Goal: Information Seeking & Learning: Learn about a topic

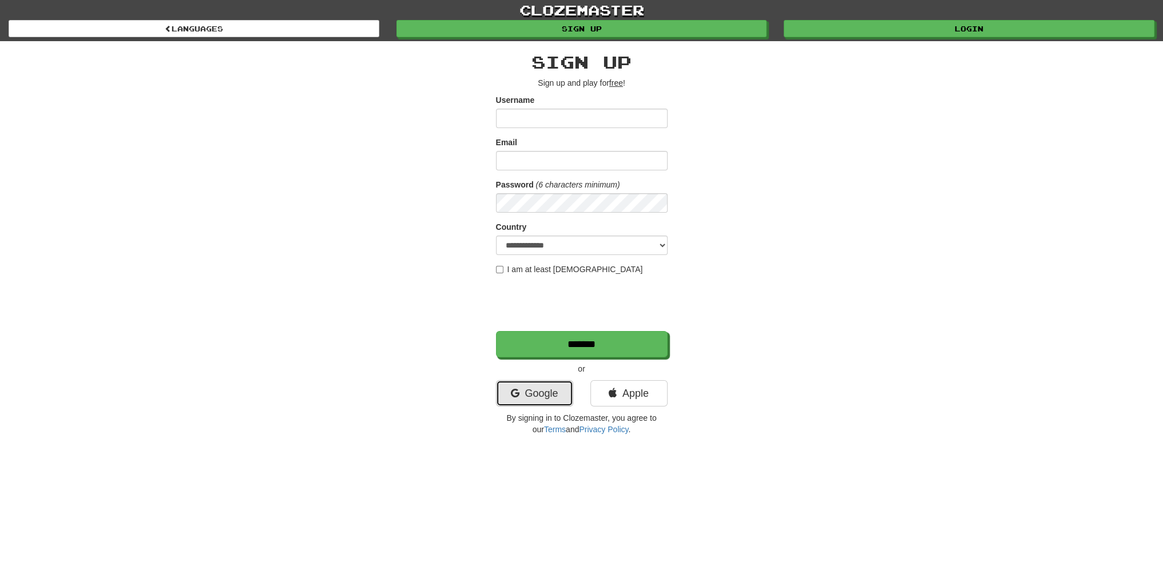
click at [532, 388] on link "Google" at bounding box center [534, 393] width 77 height 26
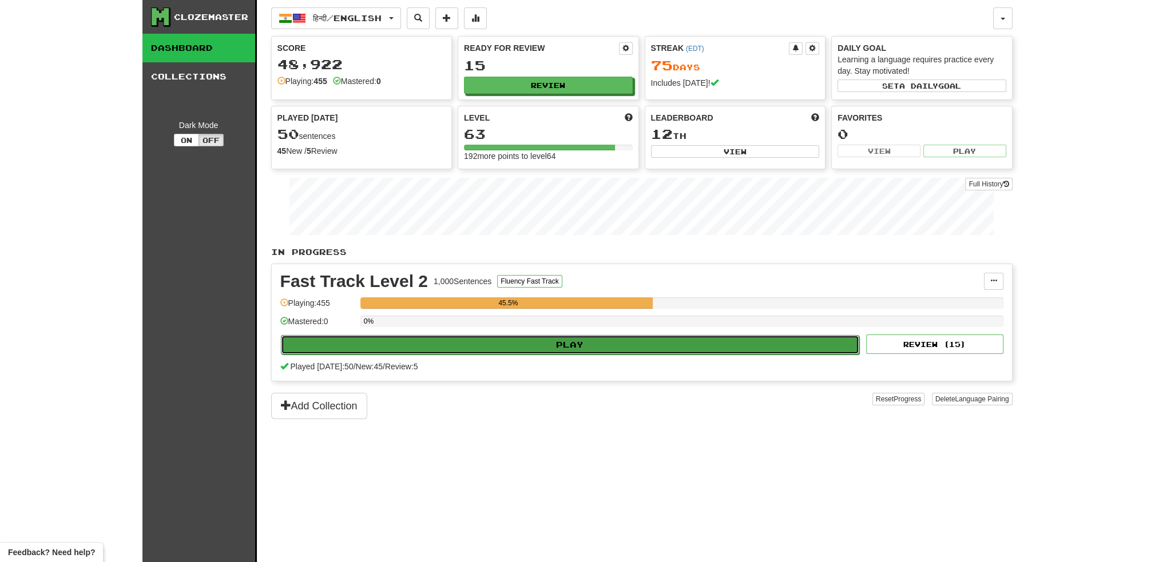
click at [543, 349] on button "Play" at bounding box center [570, 344] width 579 height 19
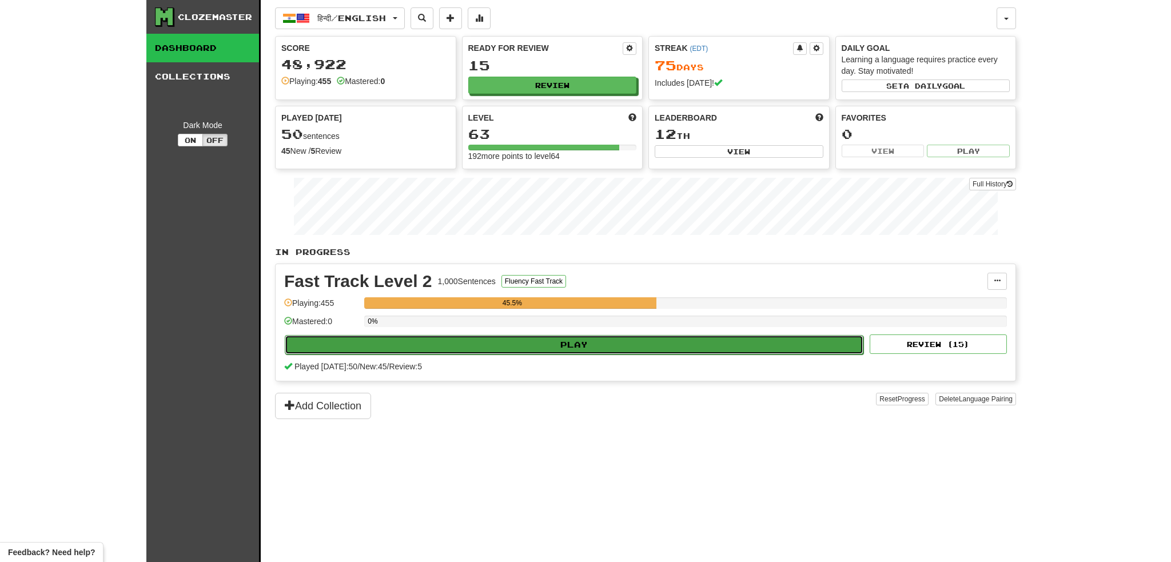
select select "**"
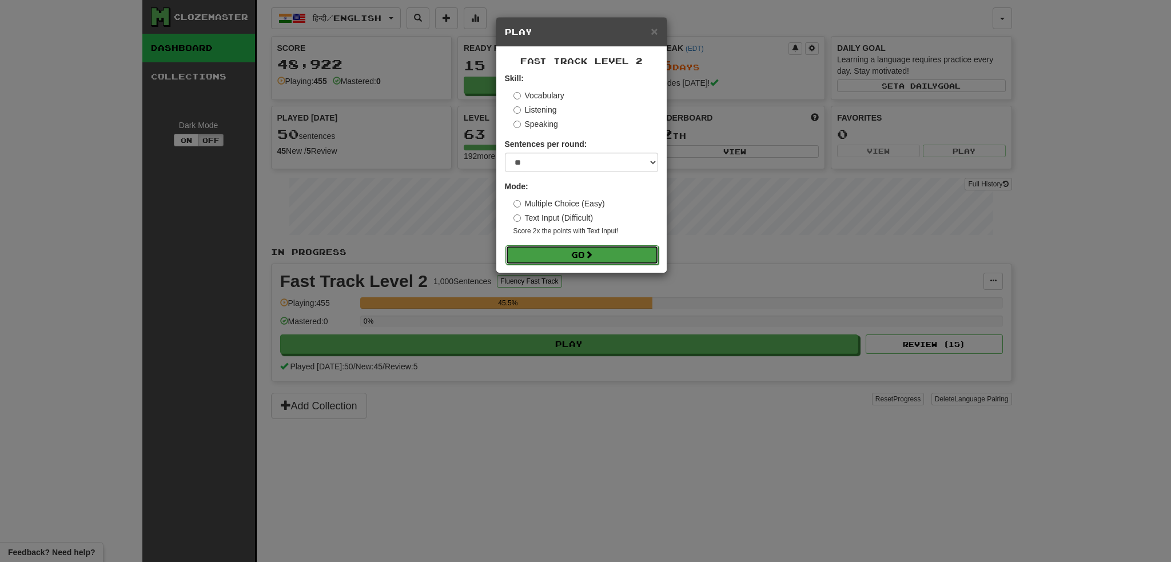
click at [560, 253] on button "Go" at bounding box center [582, 254] width 153 height 19
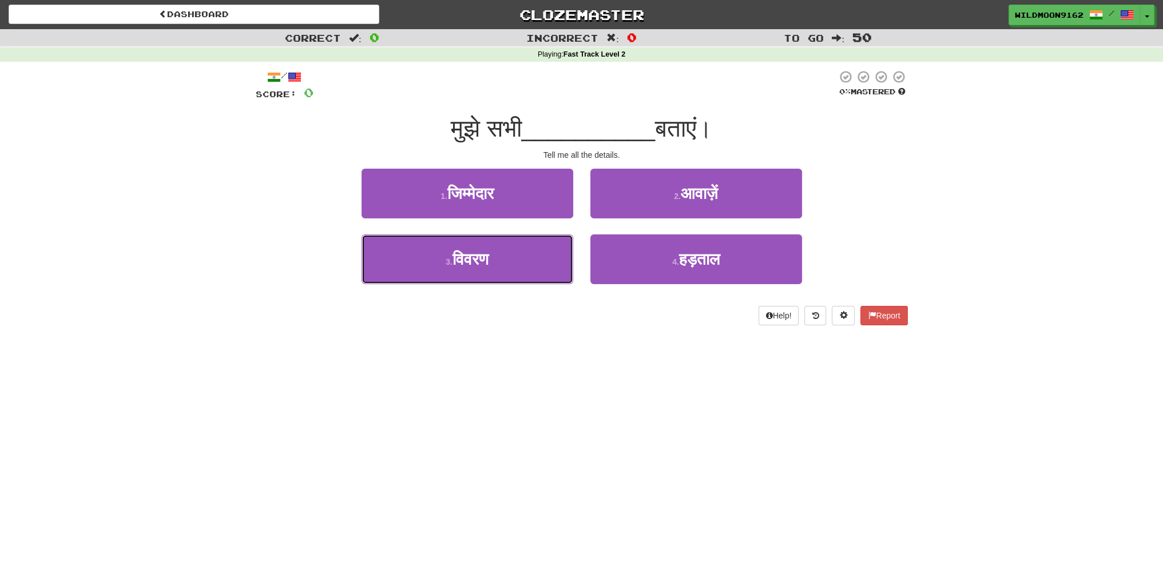
drag, startPoint x: 470, startPoint y: 268, endPoint x: 558, endPoint y: 233, distance: 95.0
click at [470, 268] on button "3 . विवरण" at bounding box center [467, 260] width 212 height 50
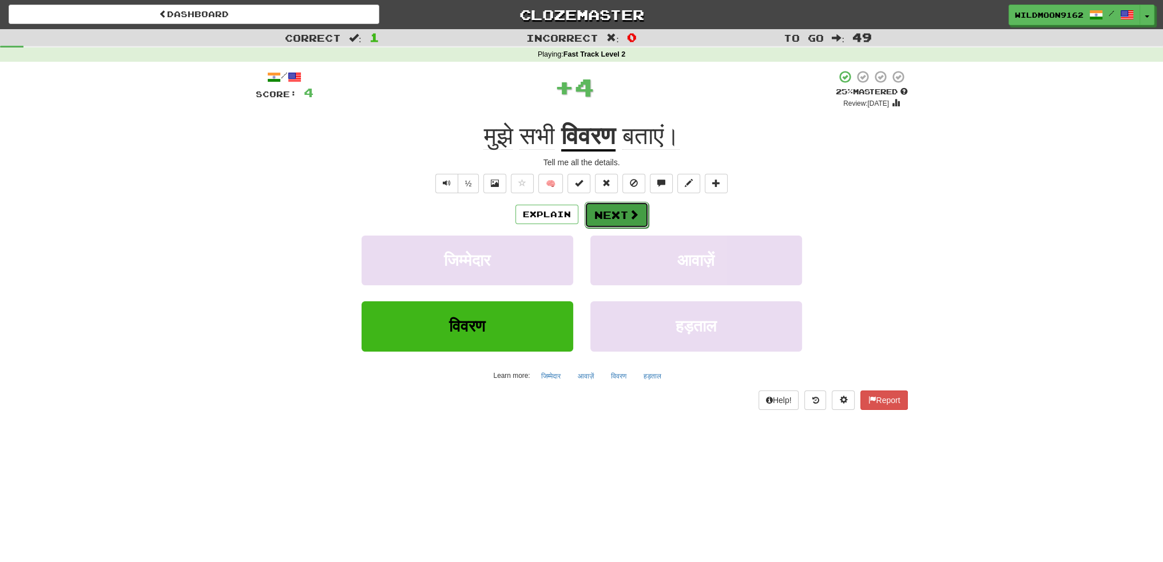
click at [604, 217] on button "Next" at bounding box center [617, 215] width 64 height 26
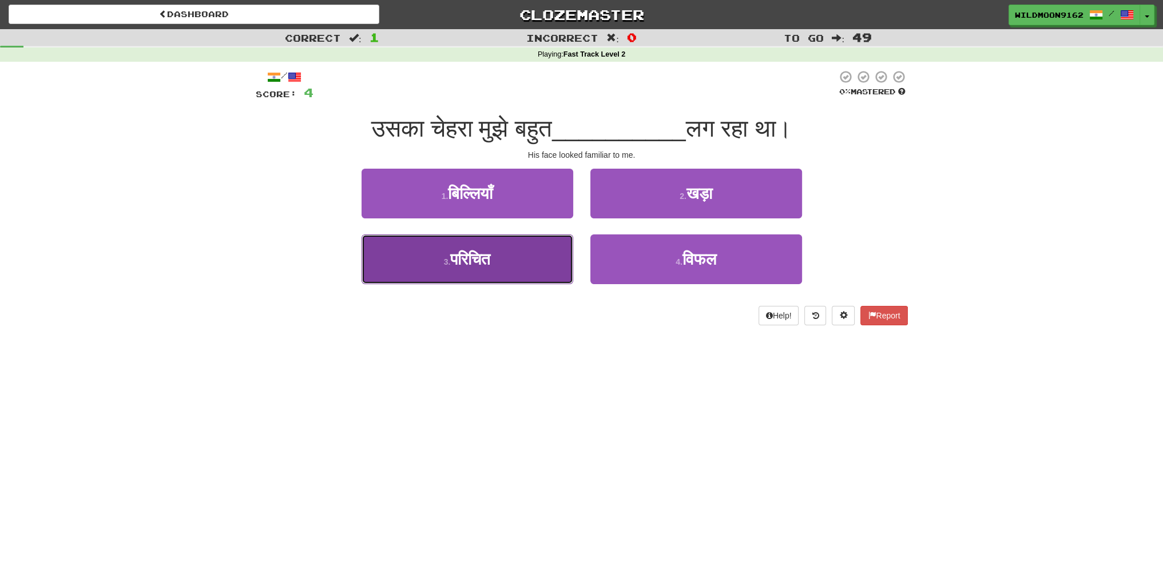
click at [490, 265] on span "परिचित" at bounding box center [470, 260] width 40 height 18
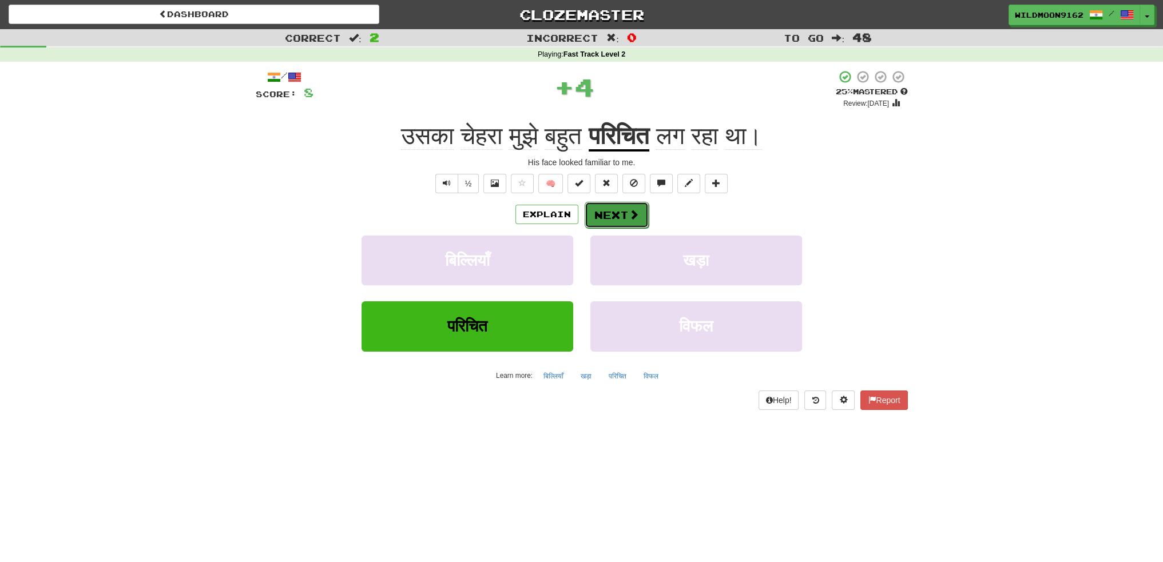
click at [610, 206] on button "Next" at bounding box center [617, 215] width 64 height 26
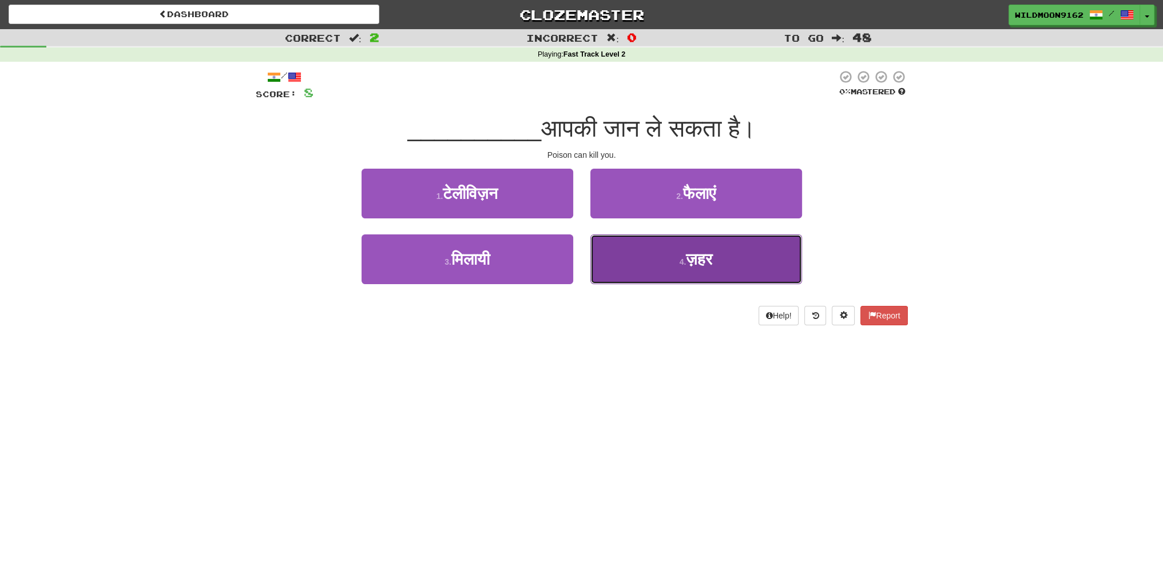
click at [688, 265] on span "ज़हर" at bounding box center [699, 260] width 26 height 18
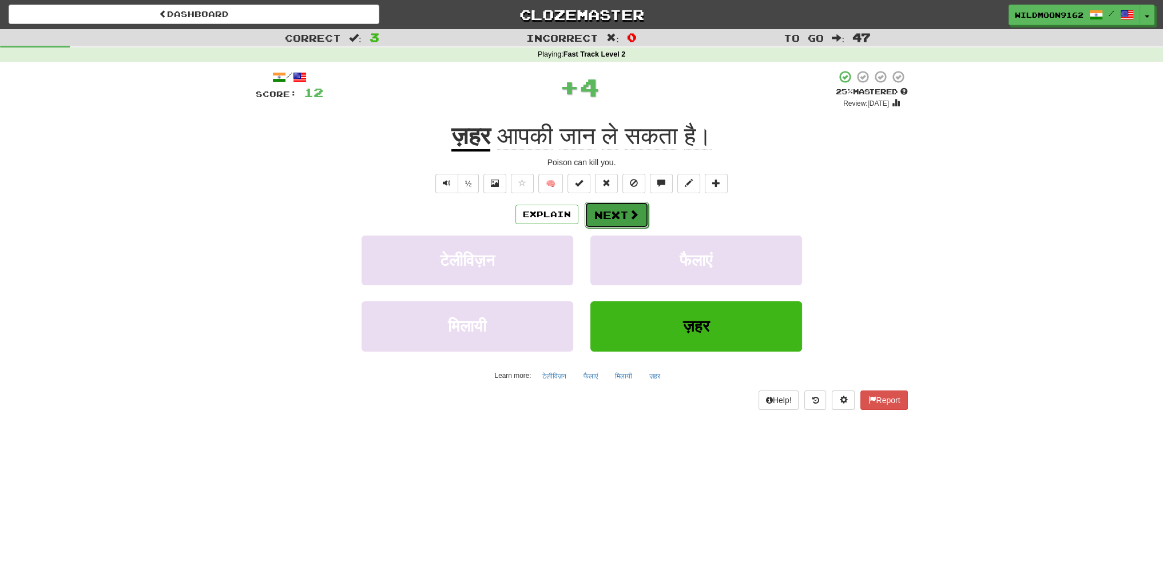
click at [629, 214] on span at bounding box center [634, 214] width 10 height 10
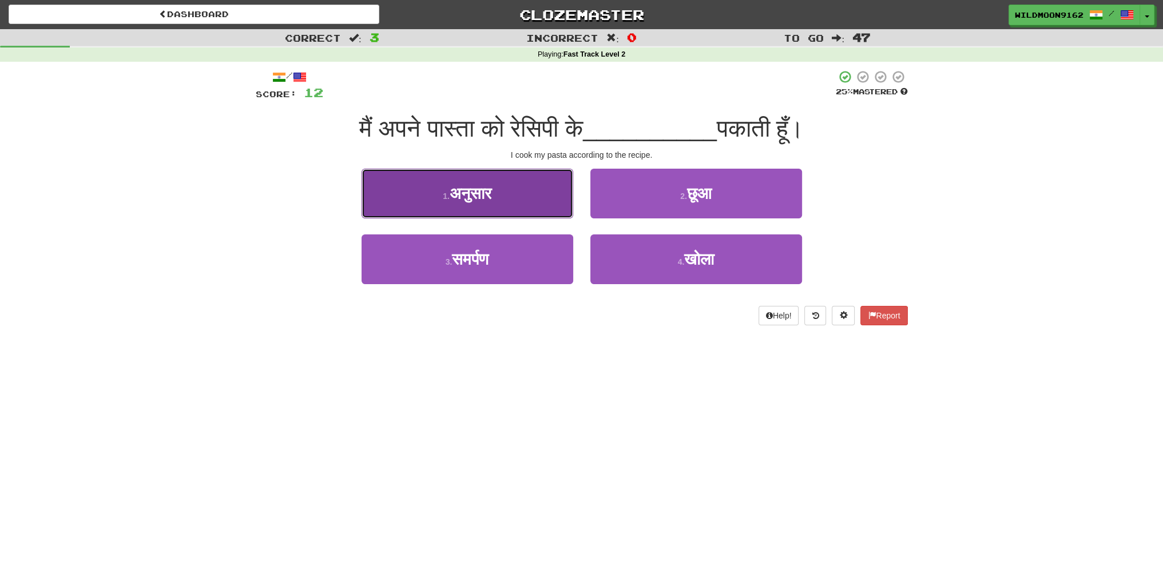
click at [479, 201] on span "अनुसार" at bounding box center [471, 194] width 42 height 18
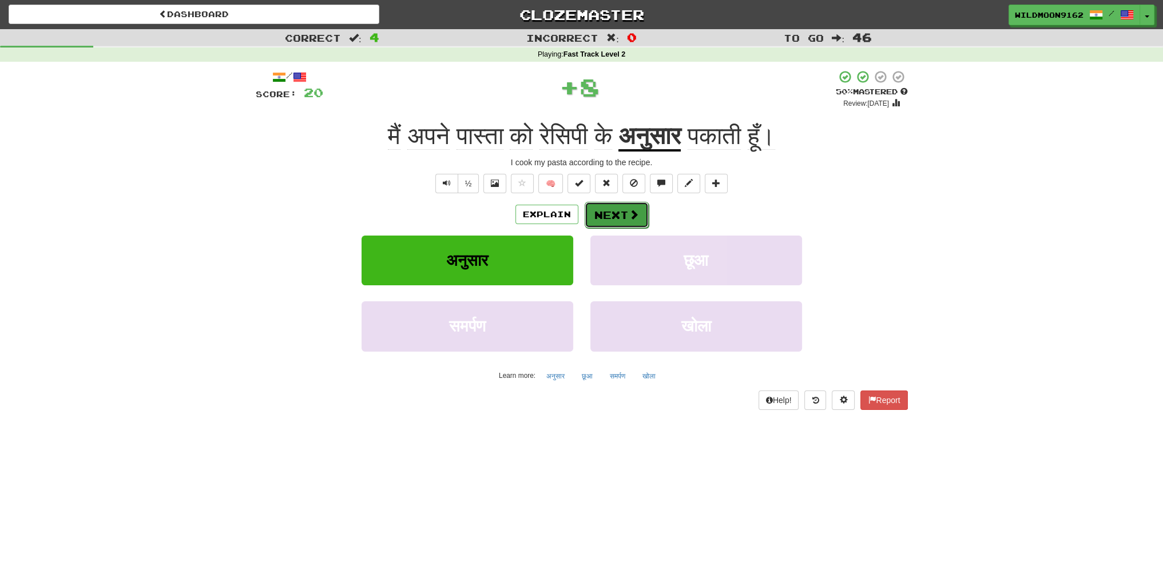
click at [613, 211] on button "Next" at bounding box center [617, 215] width 64 height 26
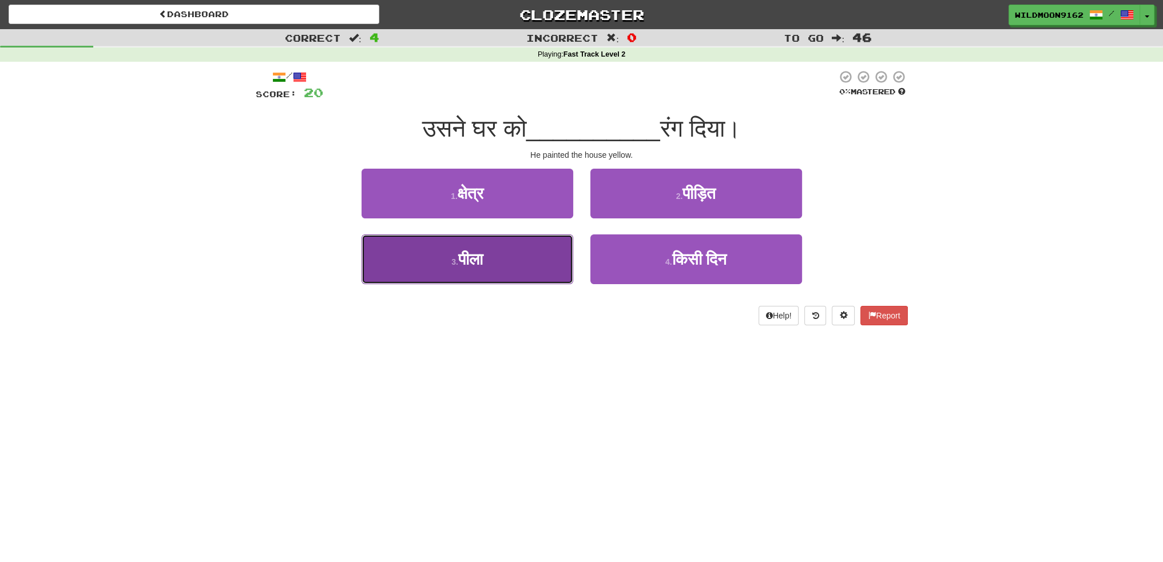
click at [483, 263] on span "पीला" at bounding box center [470, 260] width 25 height 18
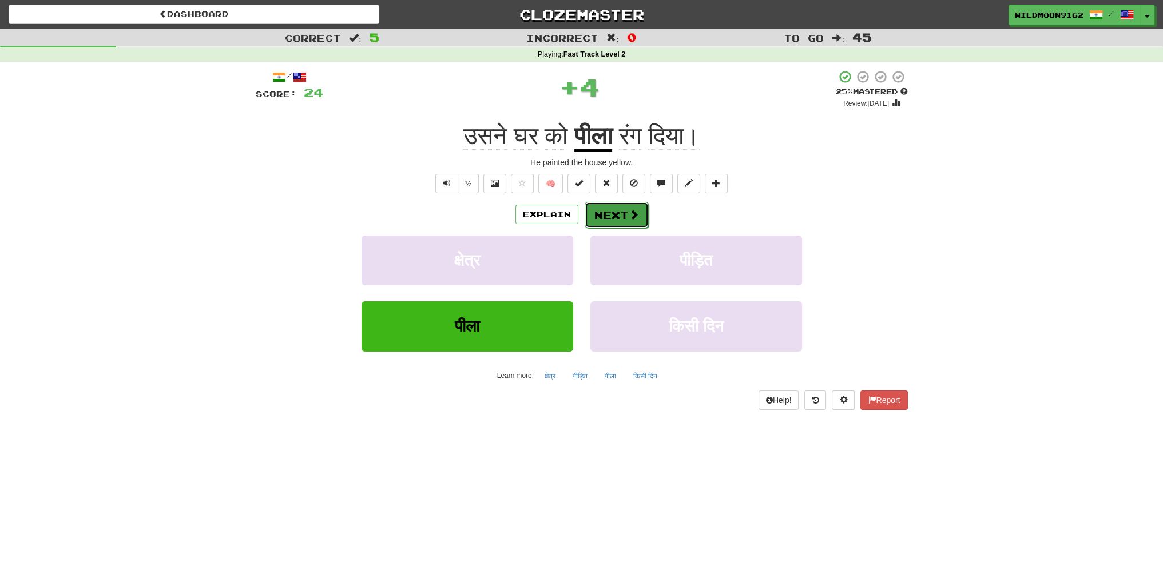
click at [615, 212] on button "Next" at bounding box center [617, 215] width 64 height 26
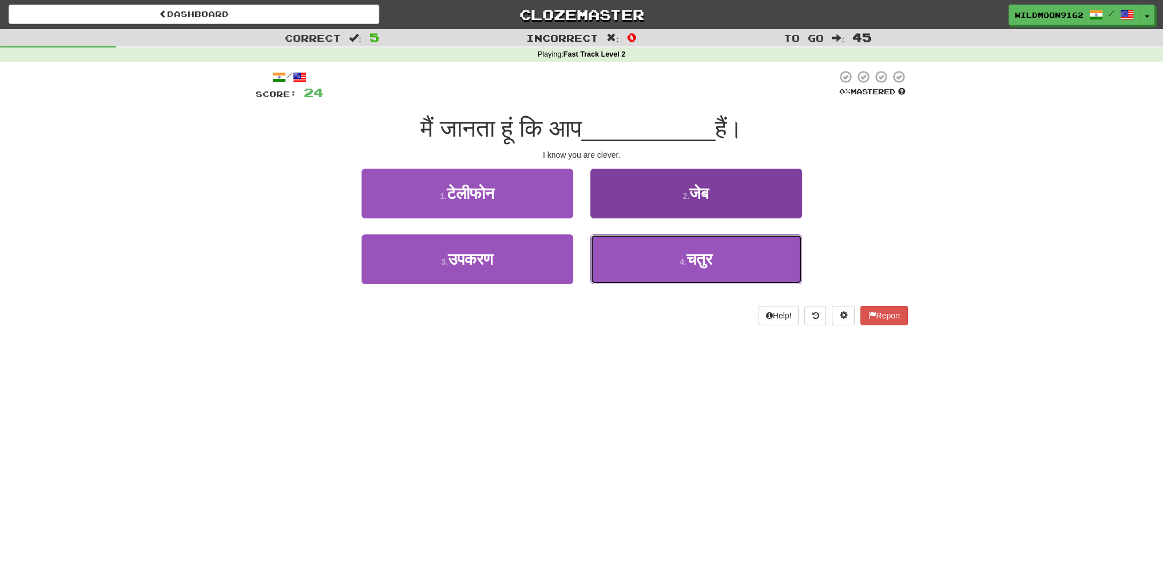
click at [684, 265] on small "4 ." at bounding box center [682, 261] width 7 height 9
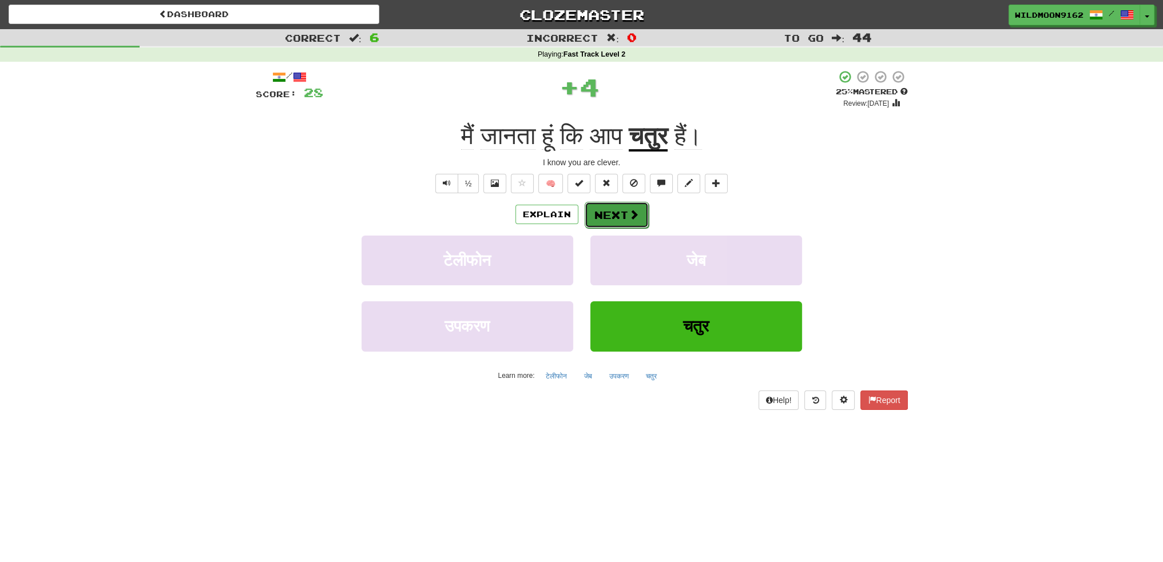
click at [624, 218] on button "Next" at bounding box center [617, 215] width 64 height 26
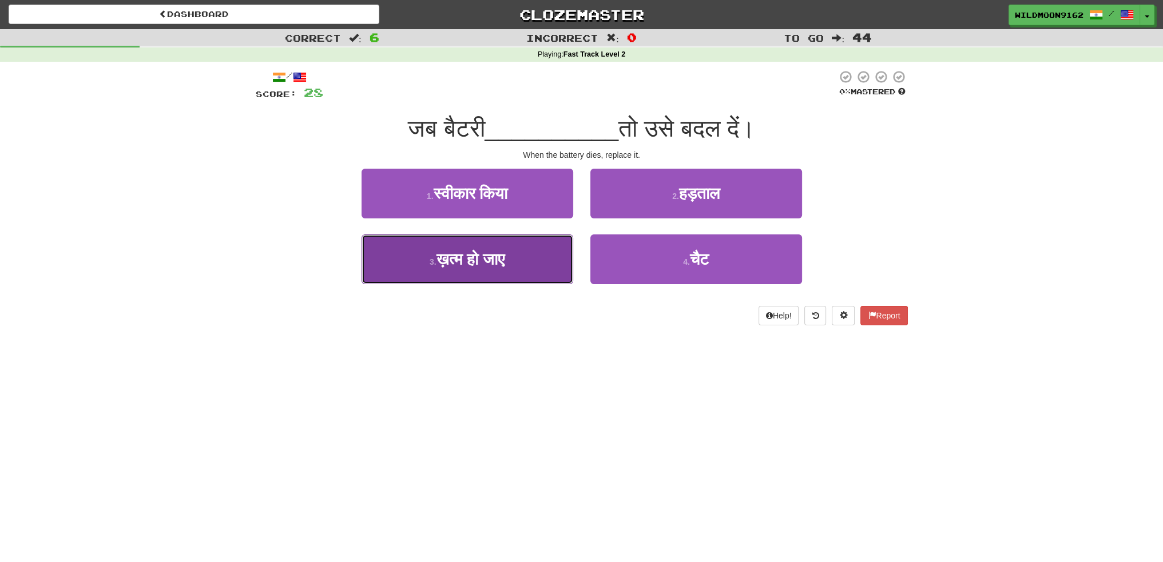
click at [504, 271] on button "3 . ख़त्म हो जाए" at bounding box center [467, 260] width 212 height 50
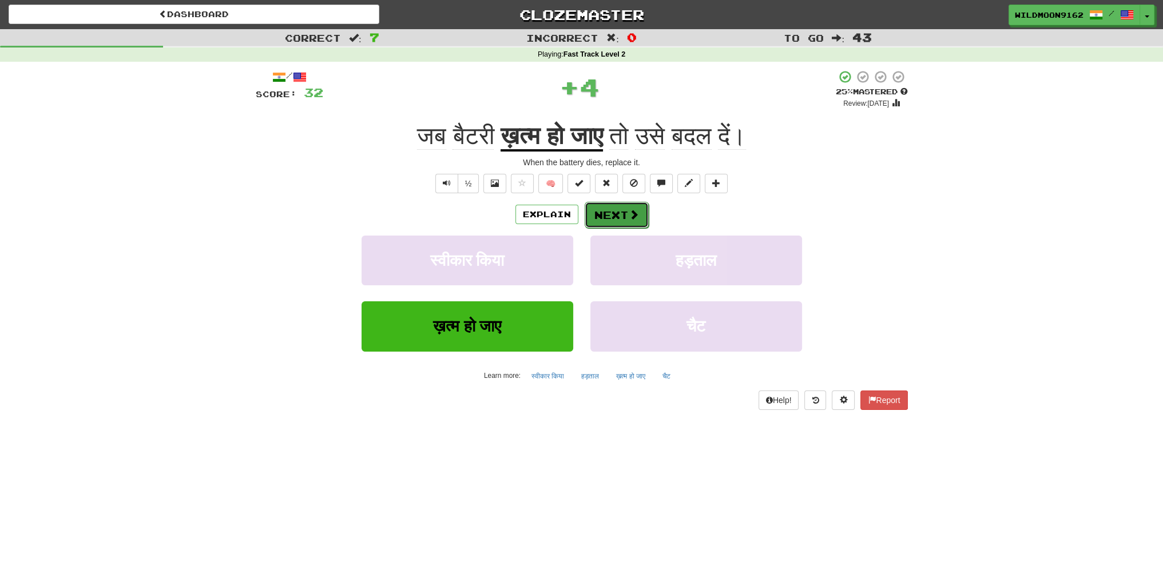
click at [597, 213] on button "Next" at bounding box center [617, 215] width 64 height 26
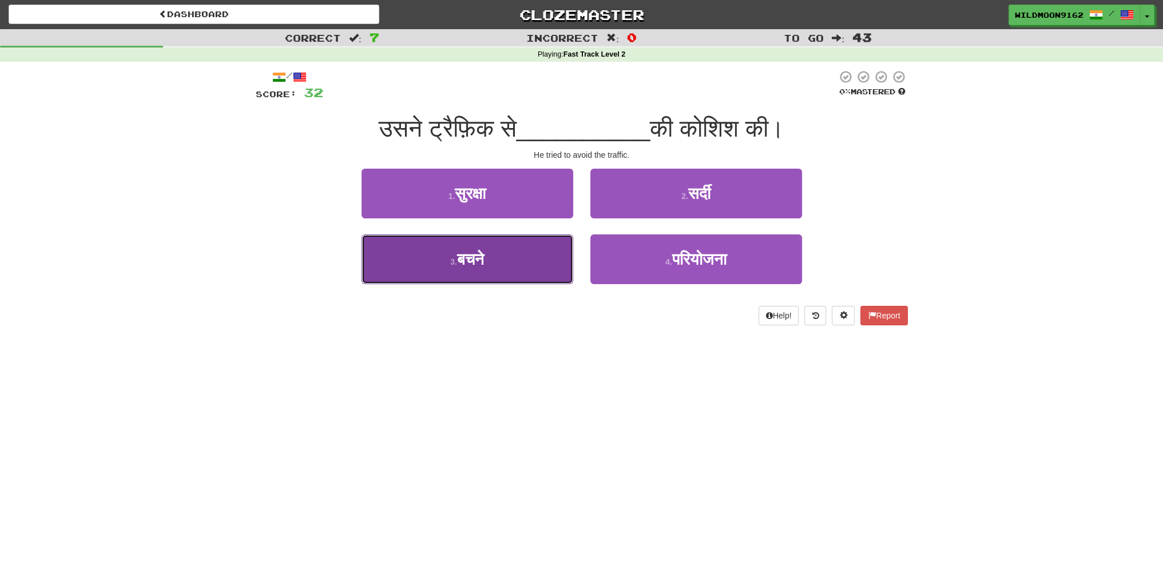
click at [546, 260] on button "3 . बचने" at bounding box center [467, 260] width 212 height 50
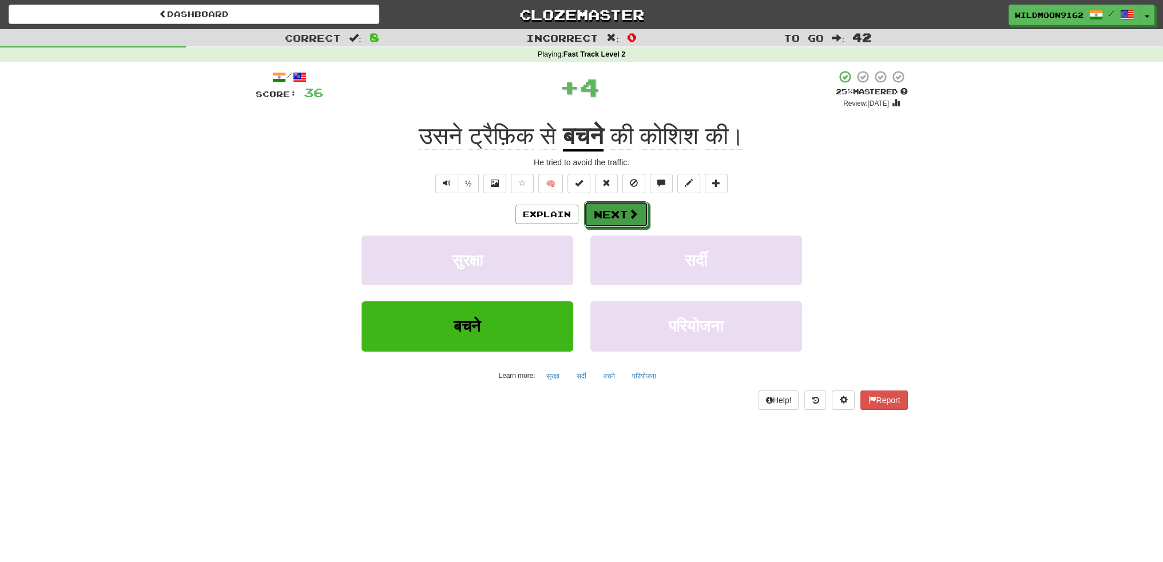
drag, startPoint x: 626, startPoint y: 217, endPoint x: 615, endPoint y: 347, distance: 130.3
click at [626, 218] on button "Next" at bounding box center [616, 214] width 64 height 26
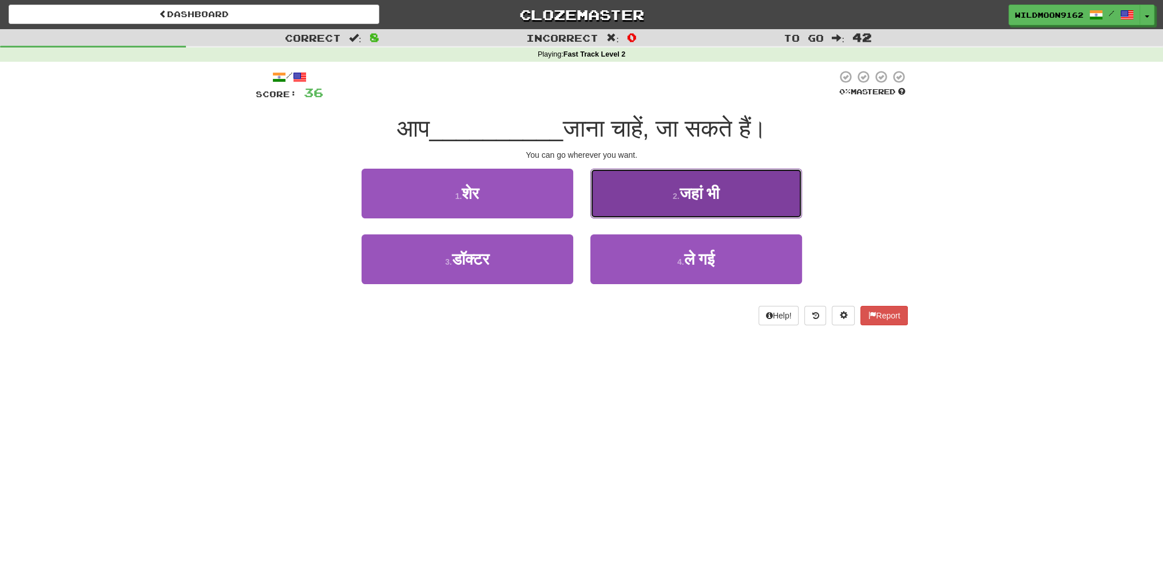
click at [663, 194] on button "2 . जहां भी" at bounding box center [696, 194] width 212 height 50
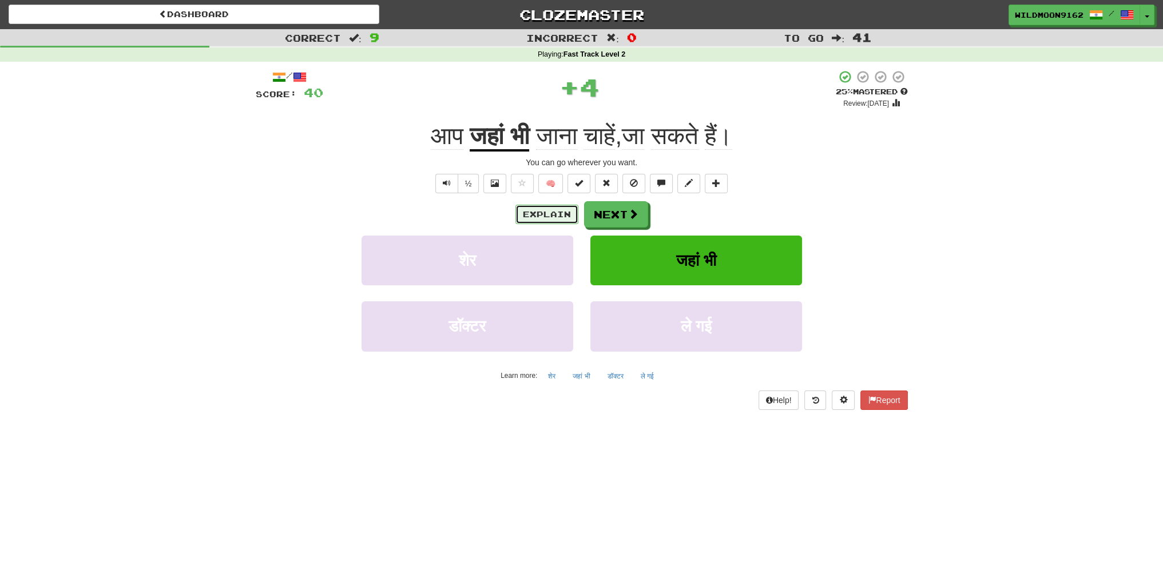
click at [551, 217] on button "Explain" at bounding box center [546, 214] width 63 height 19
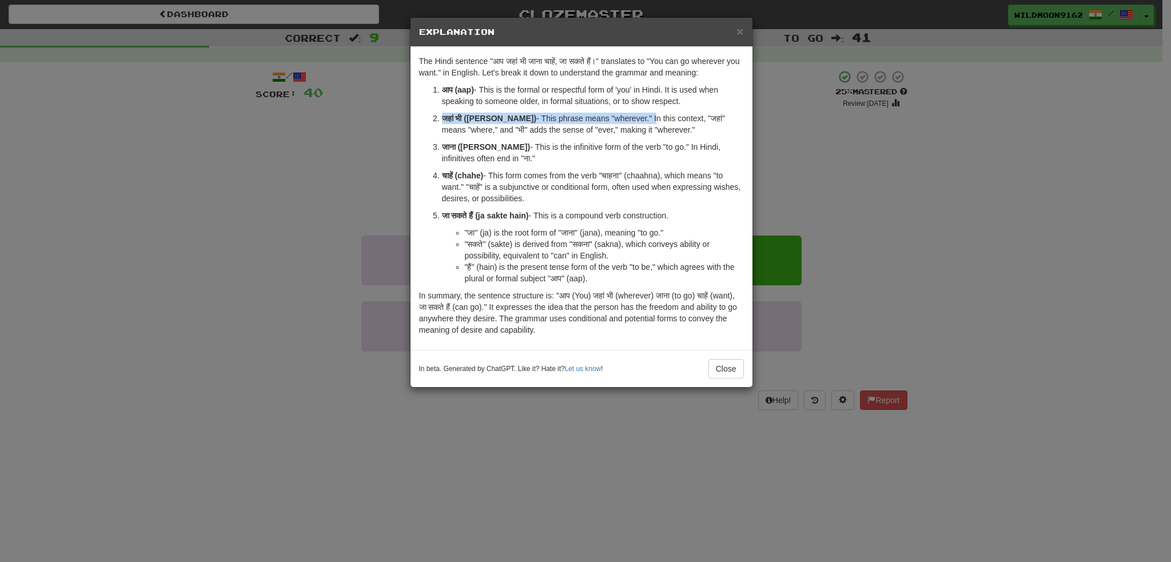
drag, startPoint x: 440, startPoint y: 114, endPoint x: 630, endPoint y: 121, distance: 190.6
click at [630, 121] on li "जहां भी (jahan bhi) - This phrase means "wherever." In this context, "जहां" mea…" at bounding box center [593, 124] width 302 height 23
copy p "जहां भी (jahan bhi) - This phrase means "wherever.""
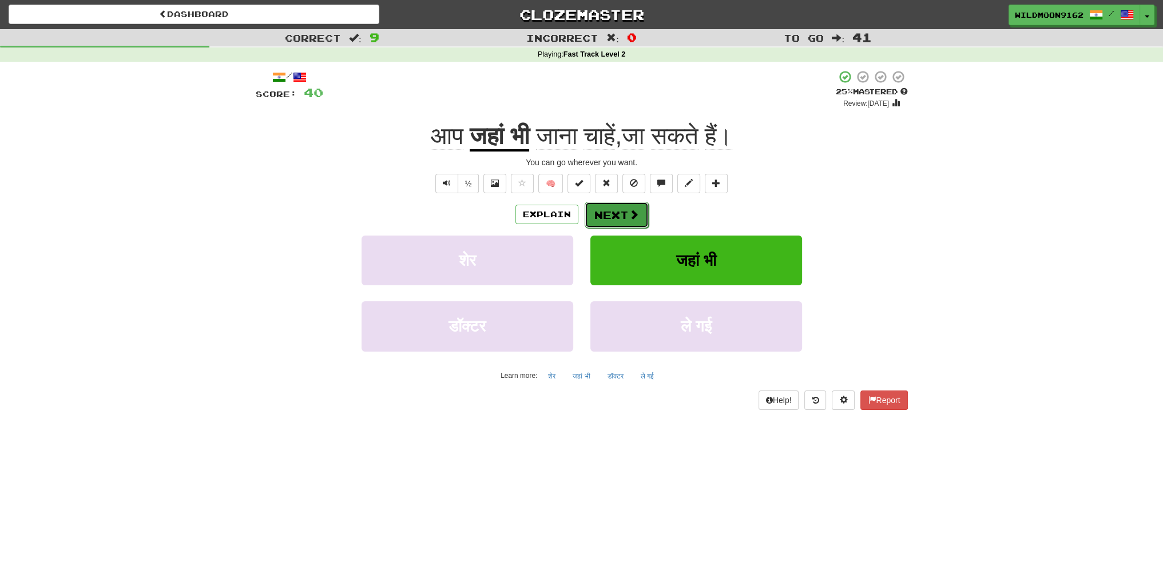
click at [622, 210] on button "Next" at bounding box center [617, 215] width 64 height 26
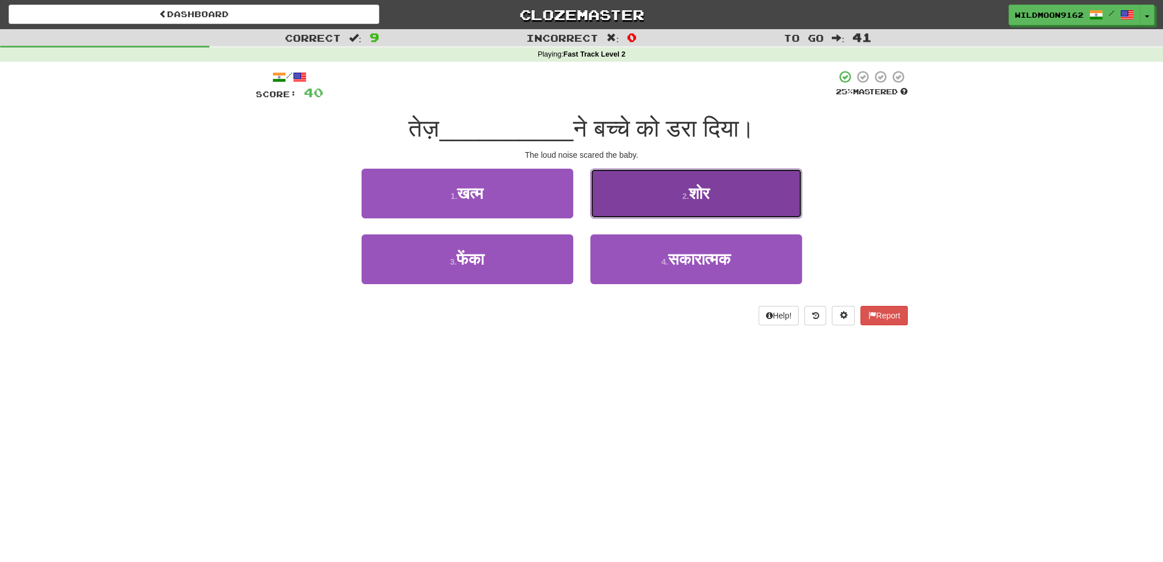
click at [673, 201] on button "2 . शोर" at bounding box center [696, 194] width 212 height 50
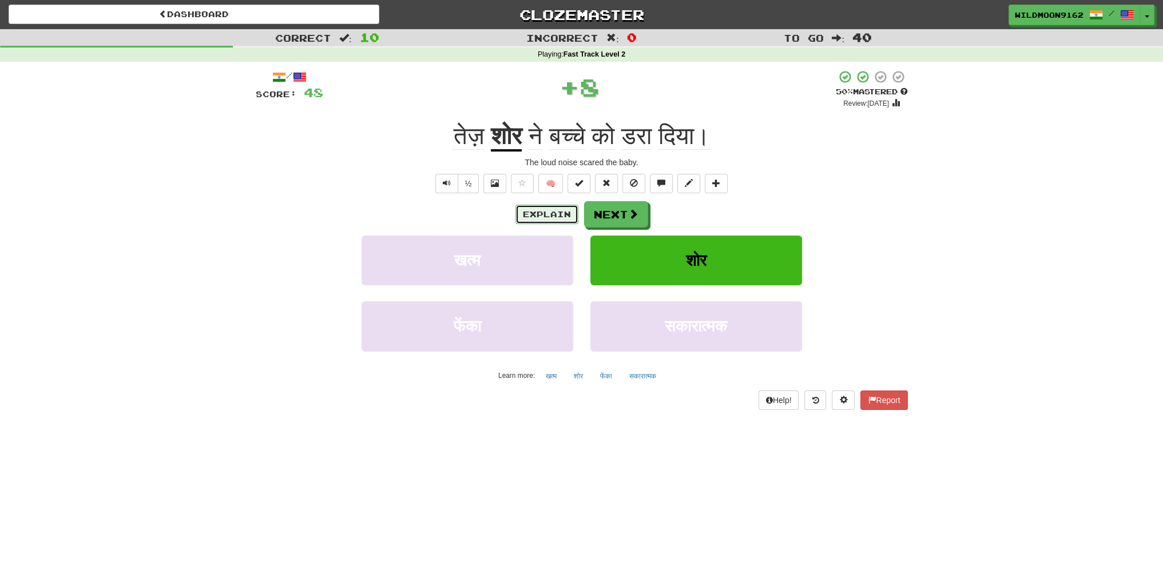
click at [550, 209] on button "Explain" at bounding box center [546, 214] width 63 height 19
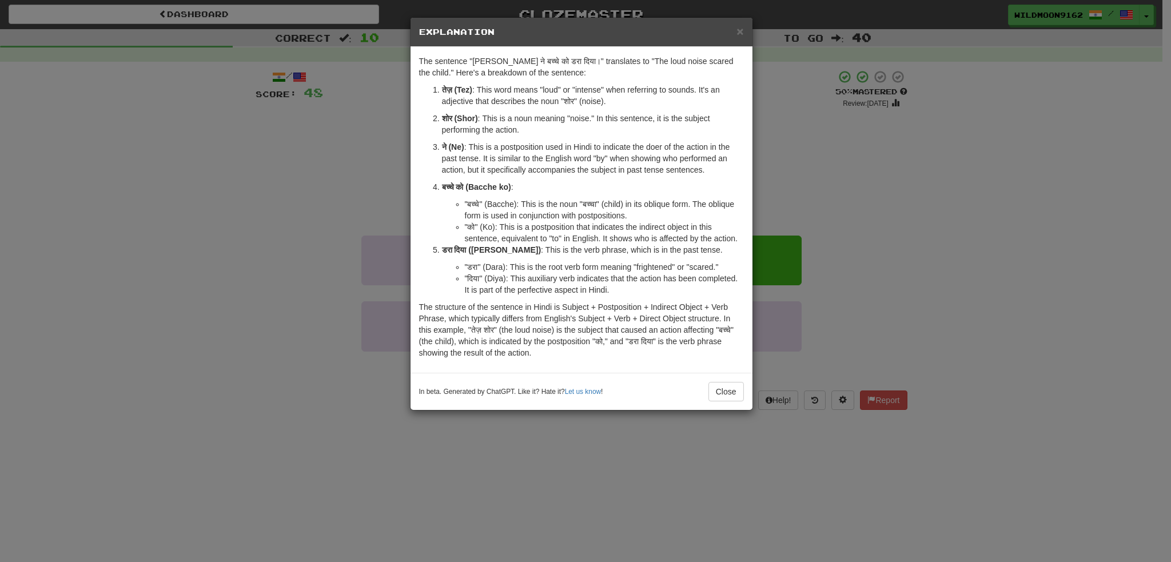
click at [487, 222] on li ""को" (Ko): This is a postposition that indicates the indirect object in this se…" at bounding box center [604, 232] width 279 height 23
click at [742, 30] on span "×" at bounding box center [740, 31] width 7 height 13
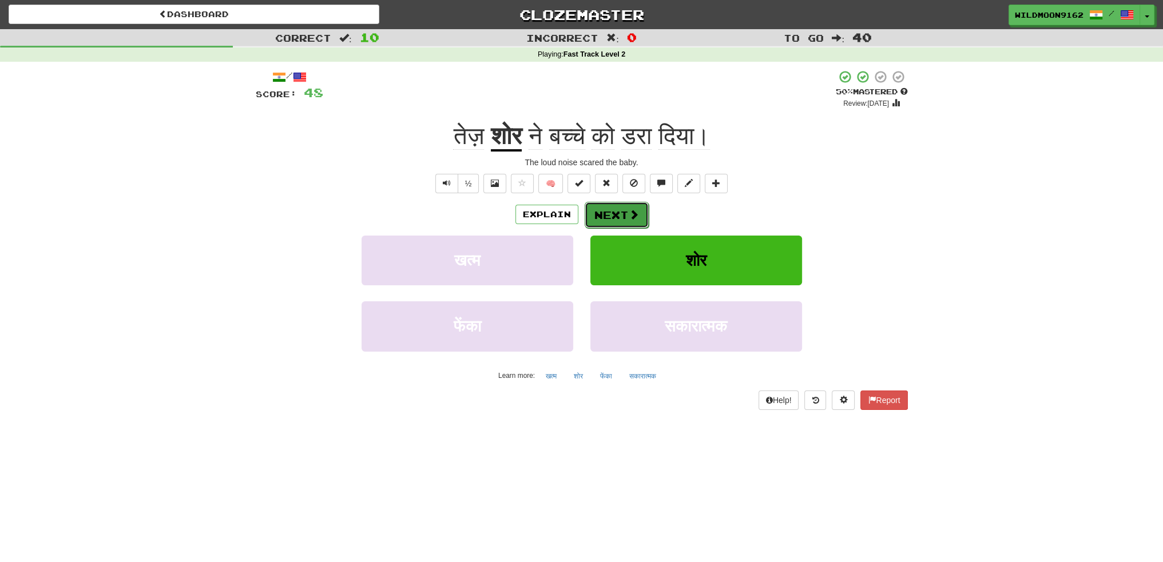
click at [613, 209] on button "Next" at bounding box center [617, 215] width 64 height 26
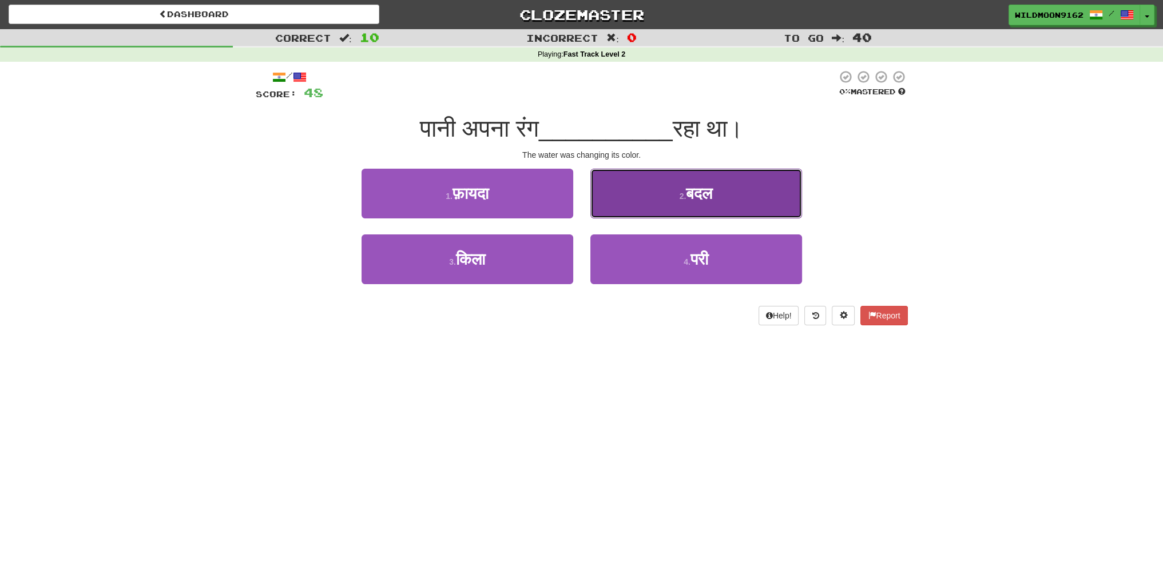
click at [641, 197] on button "2 . बदल" at bounding box center [696, 194] width 212 height 50
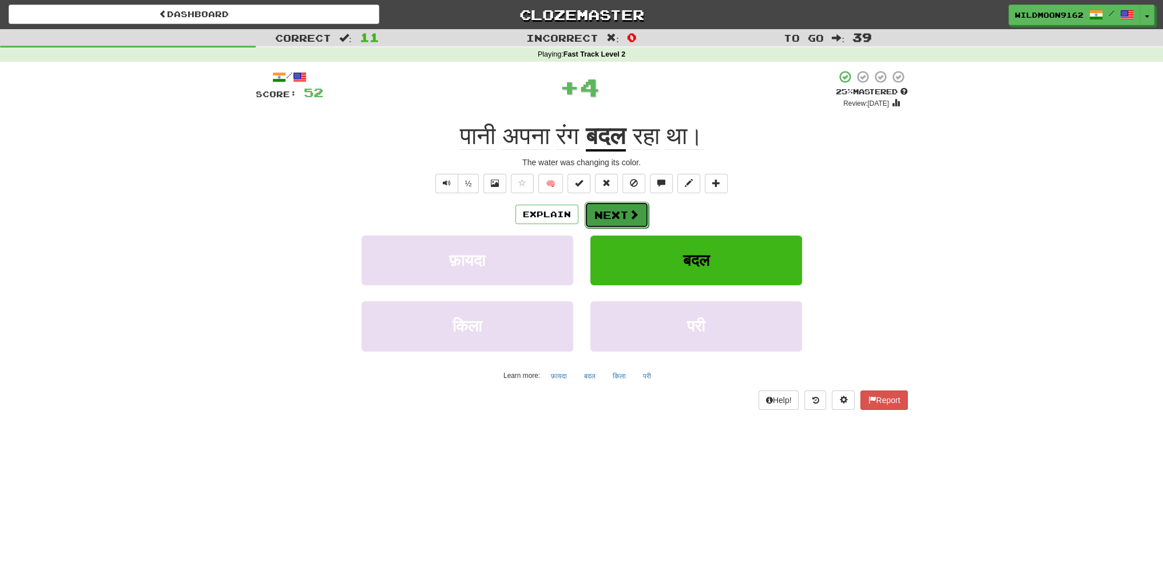
click at [597, 219] on button "Next" at bounding box center [617, 215] width 64 height 26
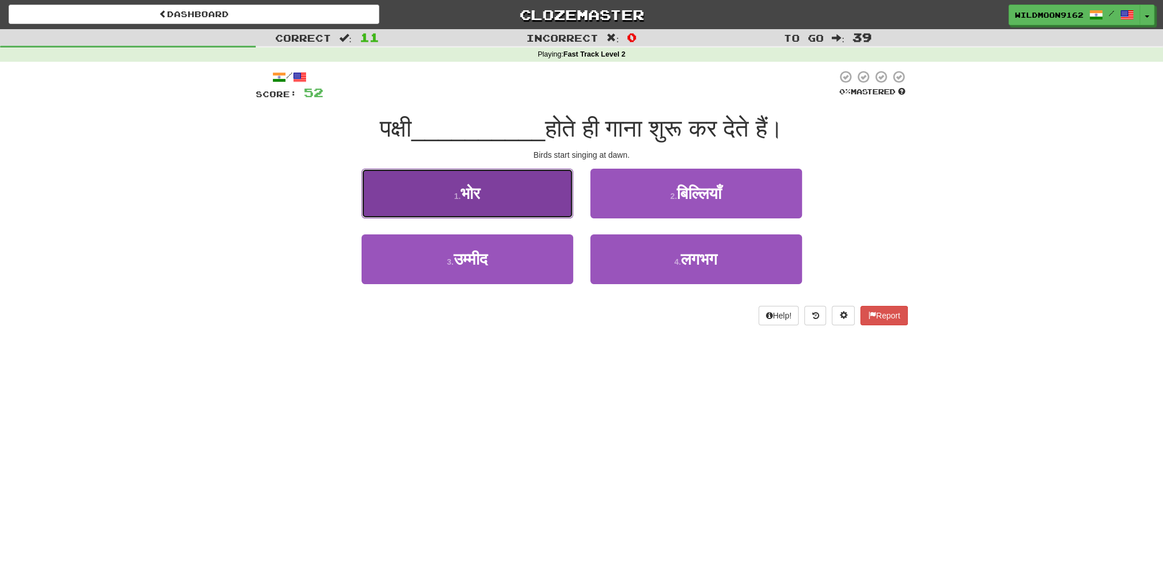
click at [494, 198] on button "1 . भोर" at bounding box center [467, 194] width 212 height 50
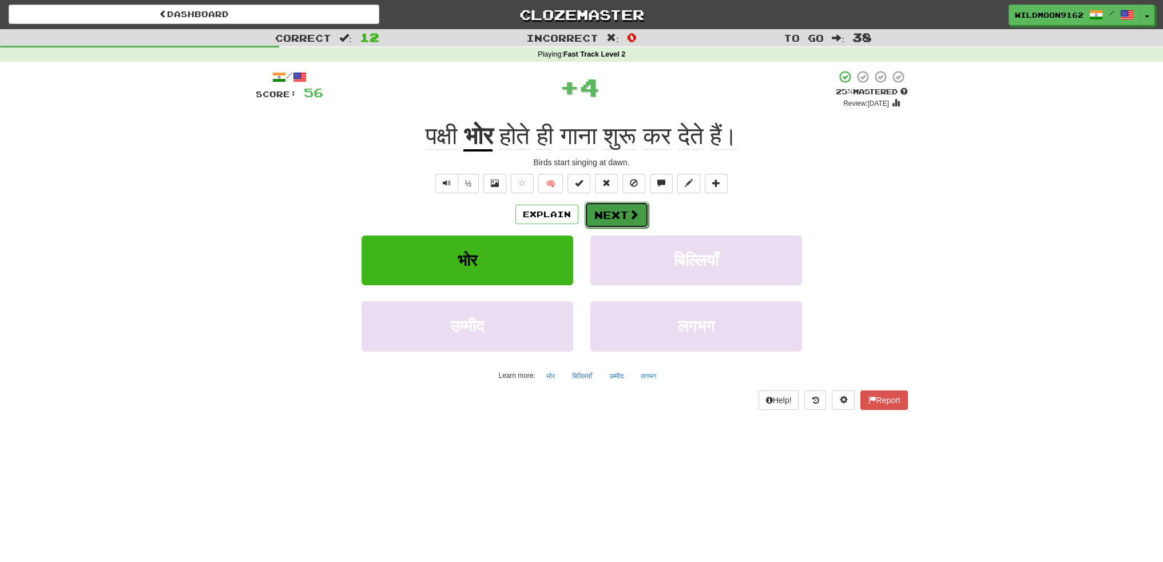
click at [609, 214] on button "Next" at bounding box center [617, 215] width 64 height 26
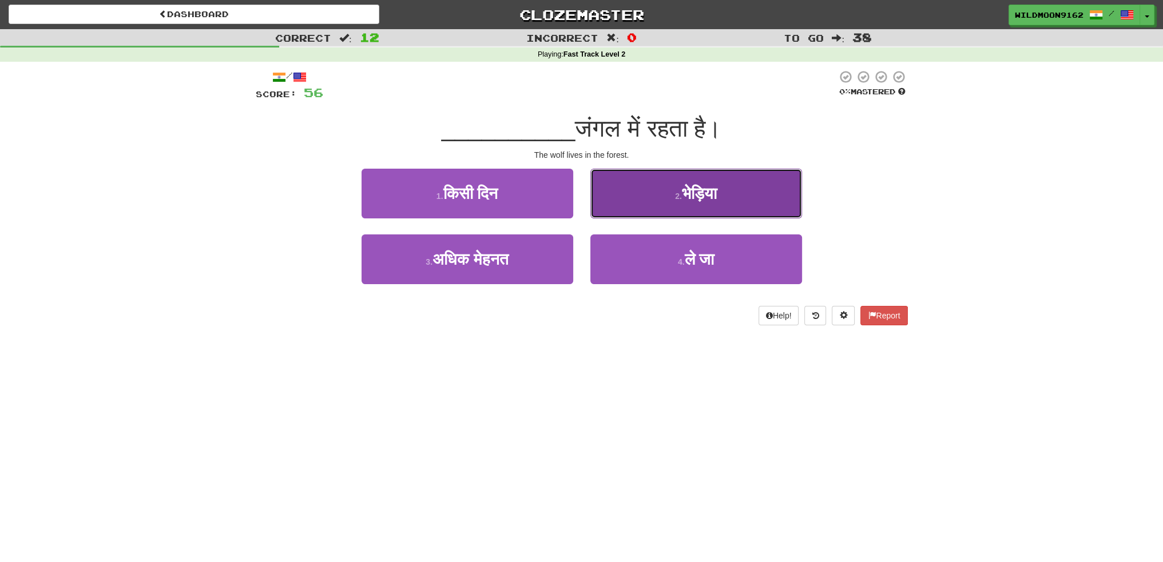
click at [671, 201] on button "2 . भेड़िया" at bounding box center [696, 194] width 212 height 50
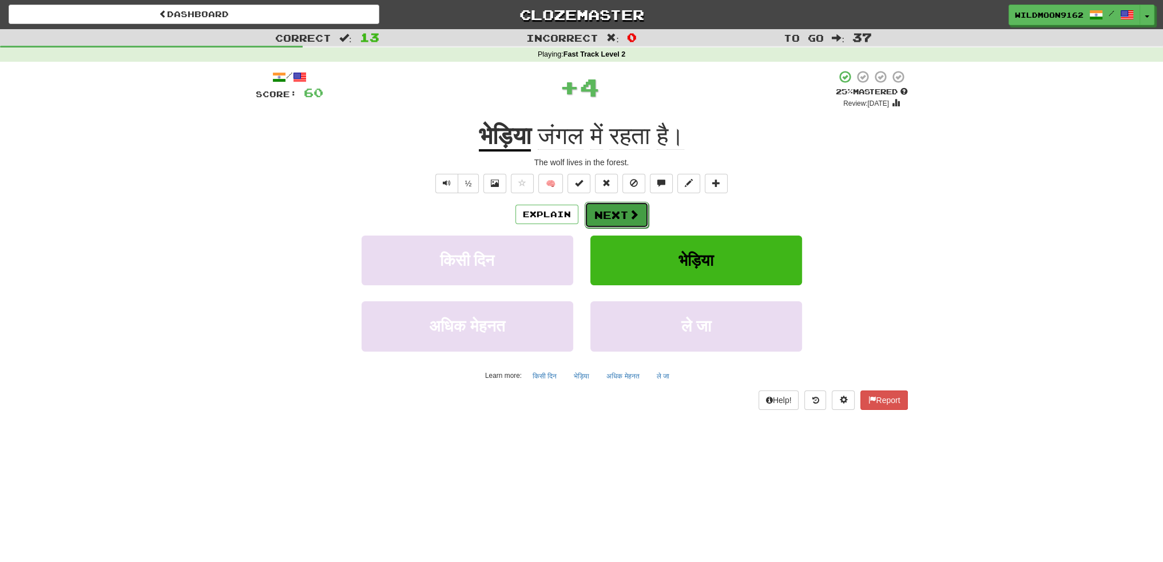
click at [607, 210] on button "Next" at bounding box center [617, 215] width 64 height 26
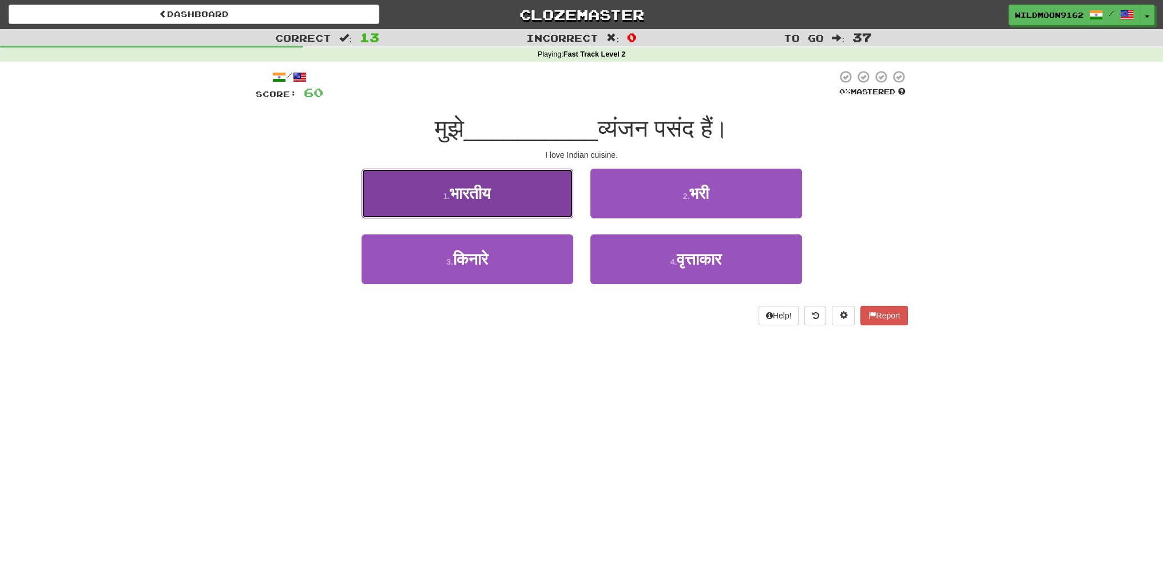
click at [483, 198] on span "भारतीय" at bounding box center [470, 194] width 41 height 18
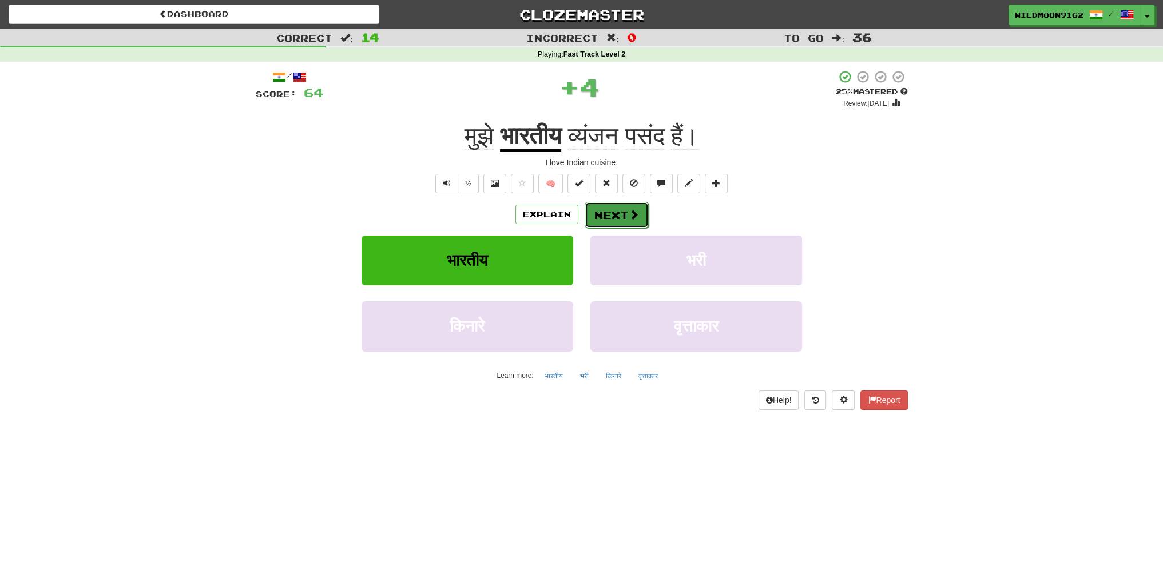
click at [592, 214] on button "Next" at bounding box center [617, 215] width 64 height 26
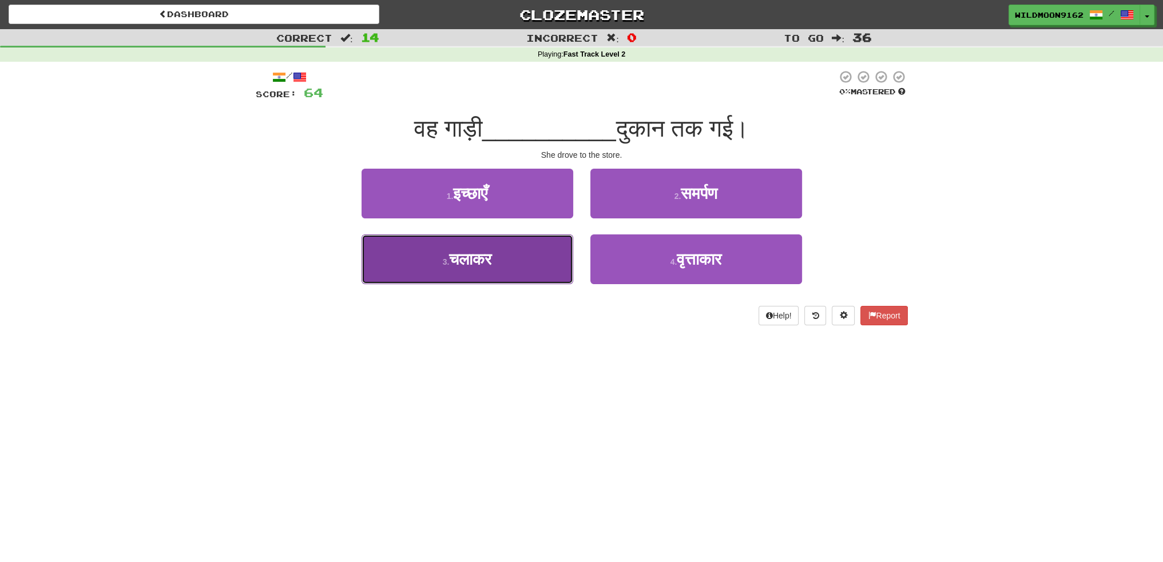
click at [473, 265] on span "चलाकर" at bounding box center [470, 260] width 42 height 18
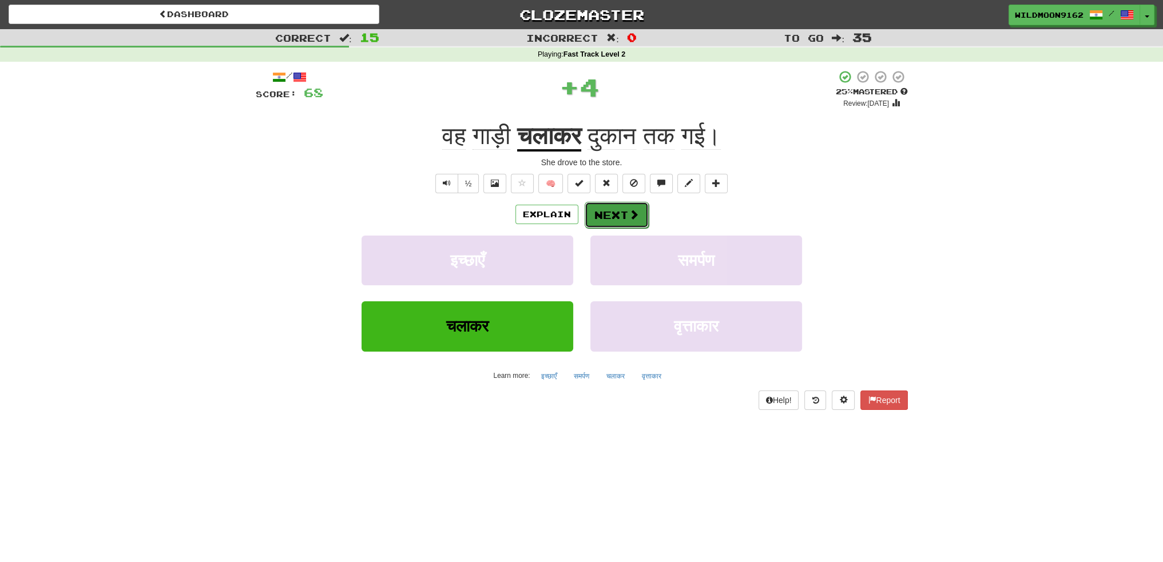
click at [638, 208] on button "Next" at bounding box center [617, 215] width 64 height 26
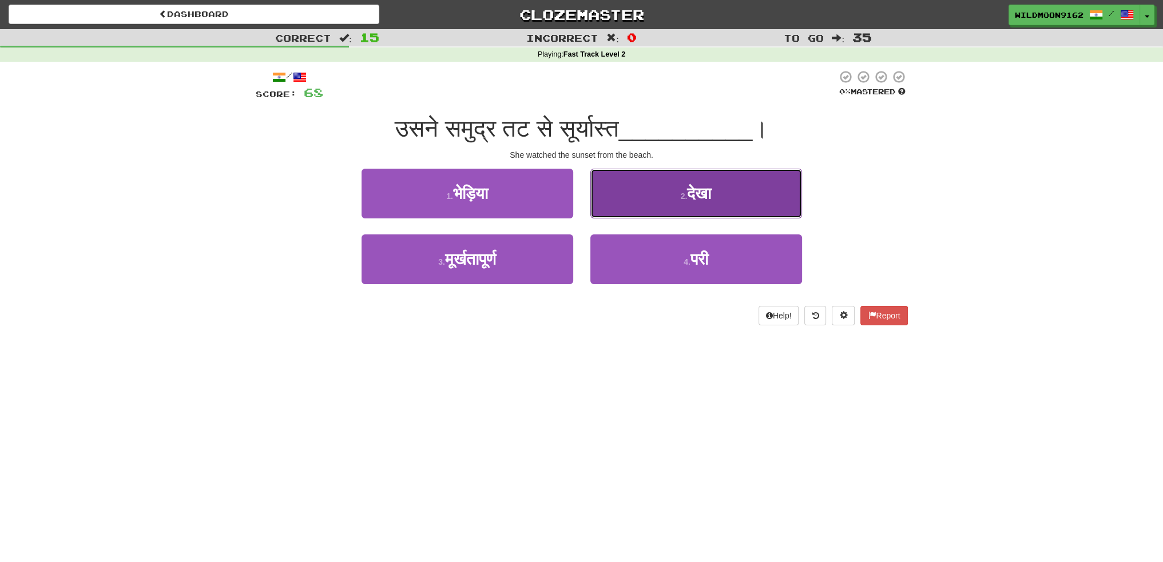
click at [711, 196] on span "देखा" at bounding box center [699, 194] width 24 height 18
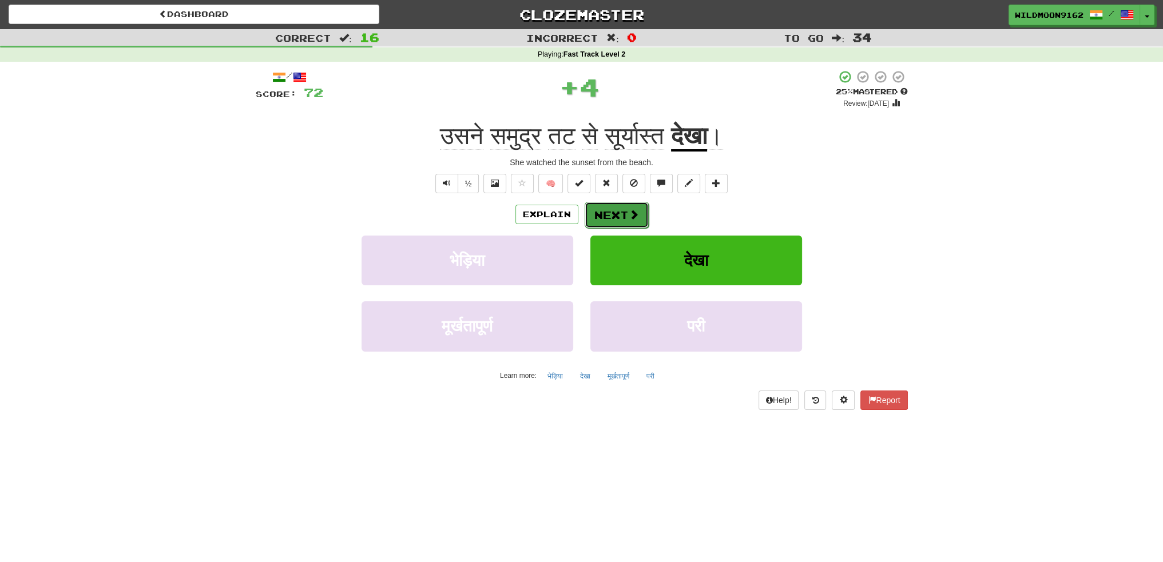
click at [629, 215] on span at bounding box center [634, 214] width 10 height 10
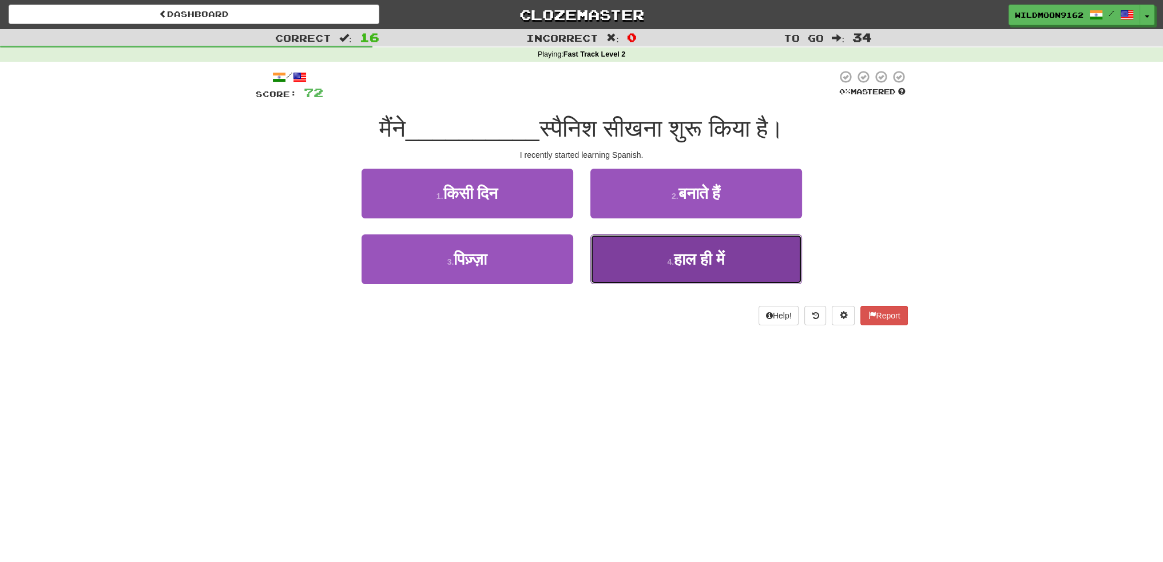
click at [675, 259] on span "हाल ही में" at bounding box center [699, 260] width 51 height 18
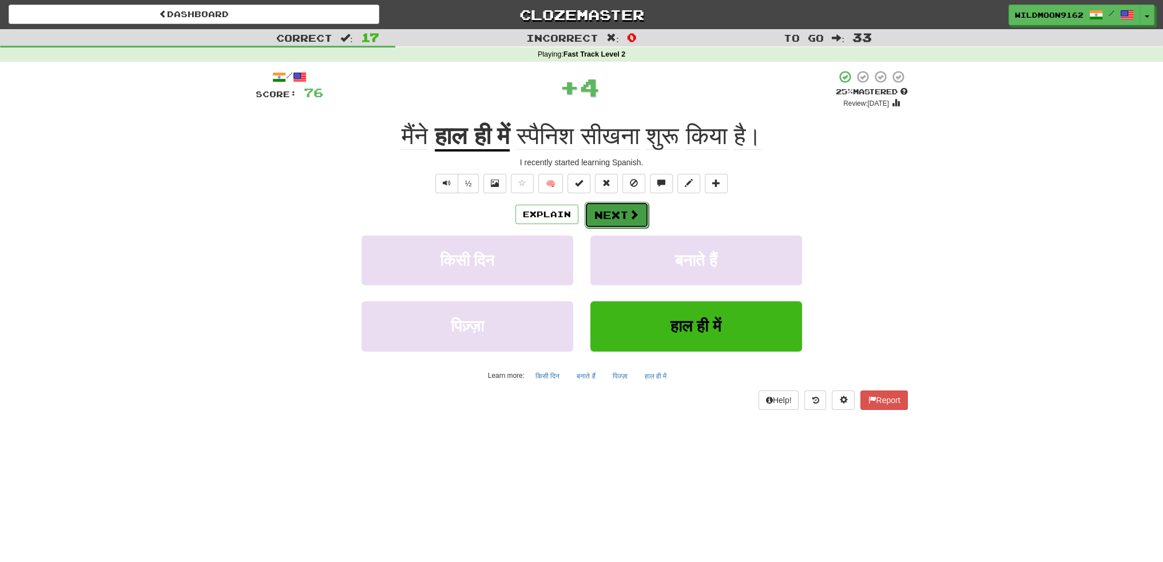
click at [620, 212] on button "Next" at bounding box center [617, 215] width 64 height 26
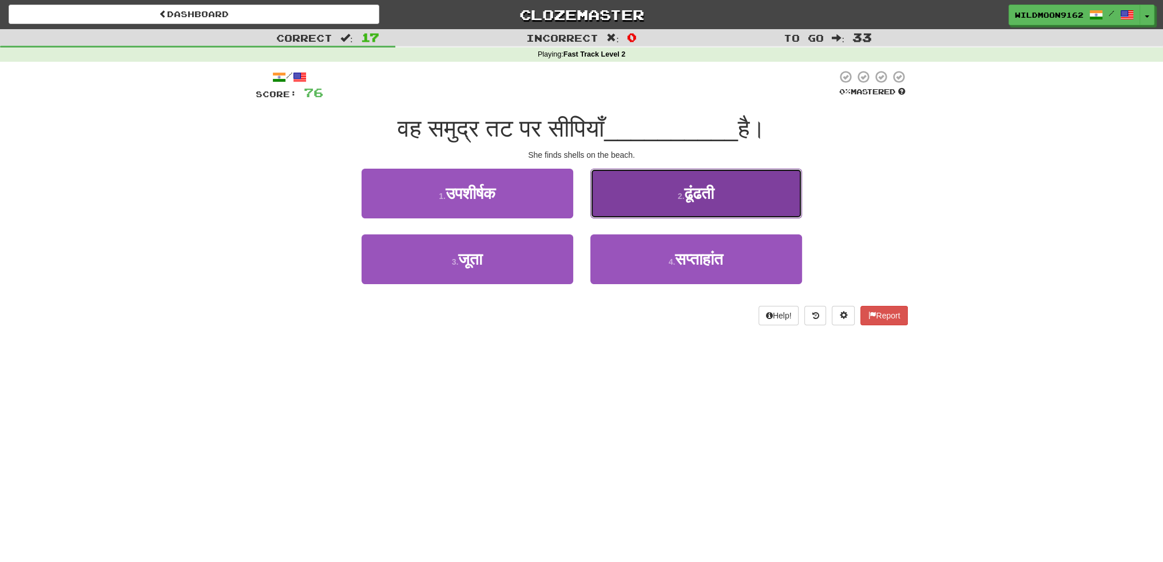
click at [659, 196] on button "2 . ढूंढती" at bounding box center [696, 194] width 212 height 50
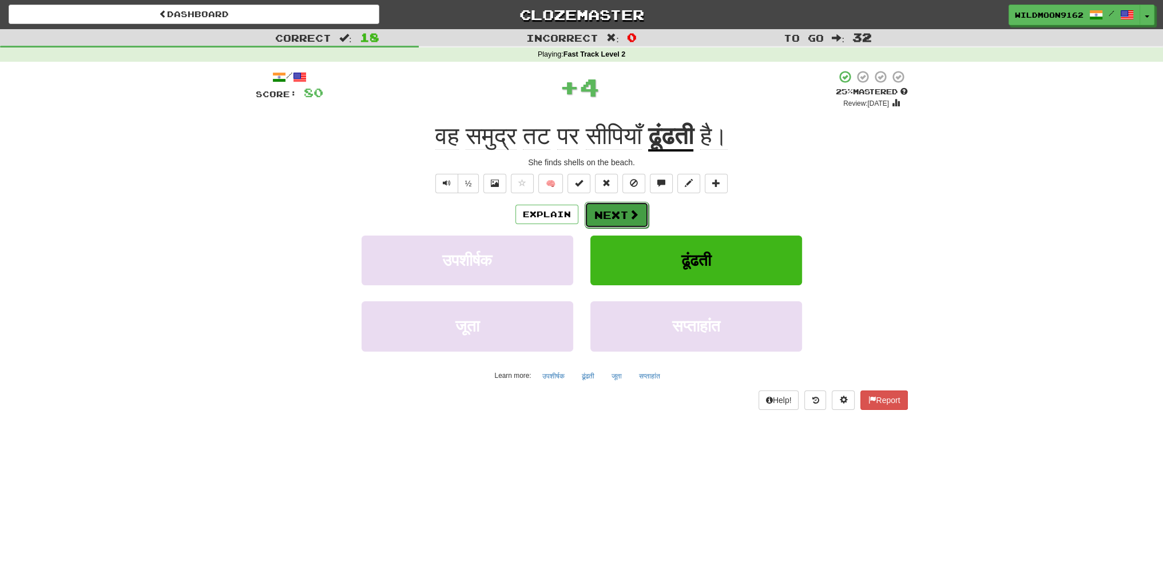
click at [614, 213] on button "Next" at bounding box center [617, 215] width 64 height 26
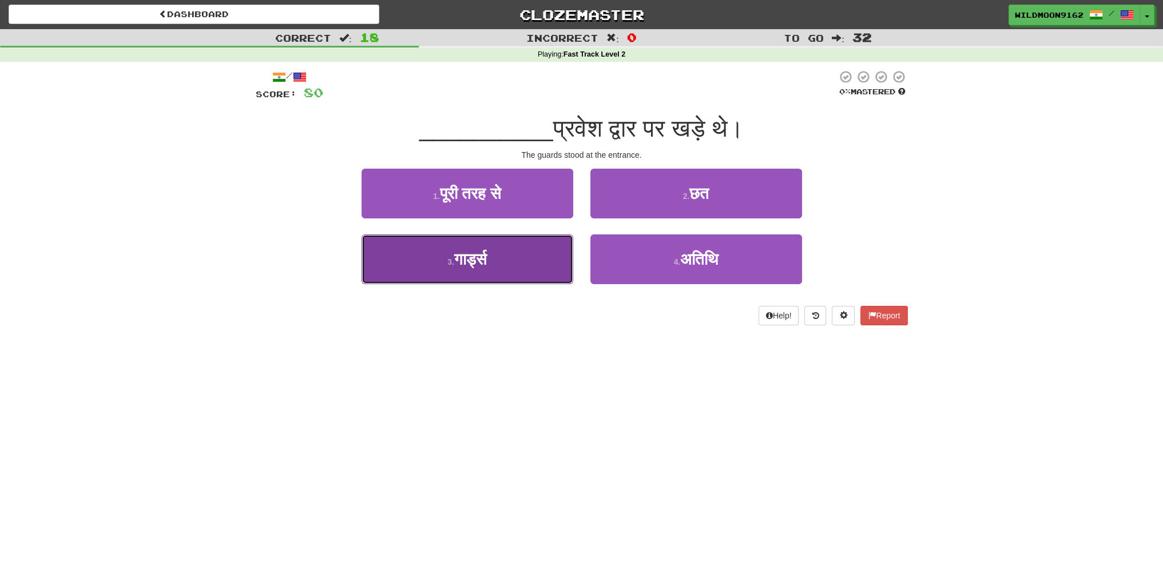
click at [494, 265] on button "3 . गार्ड्स" at bounding box center [467, 260] width 212 height 50
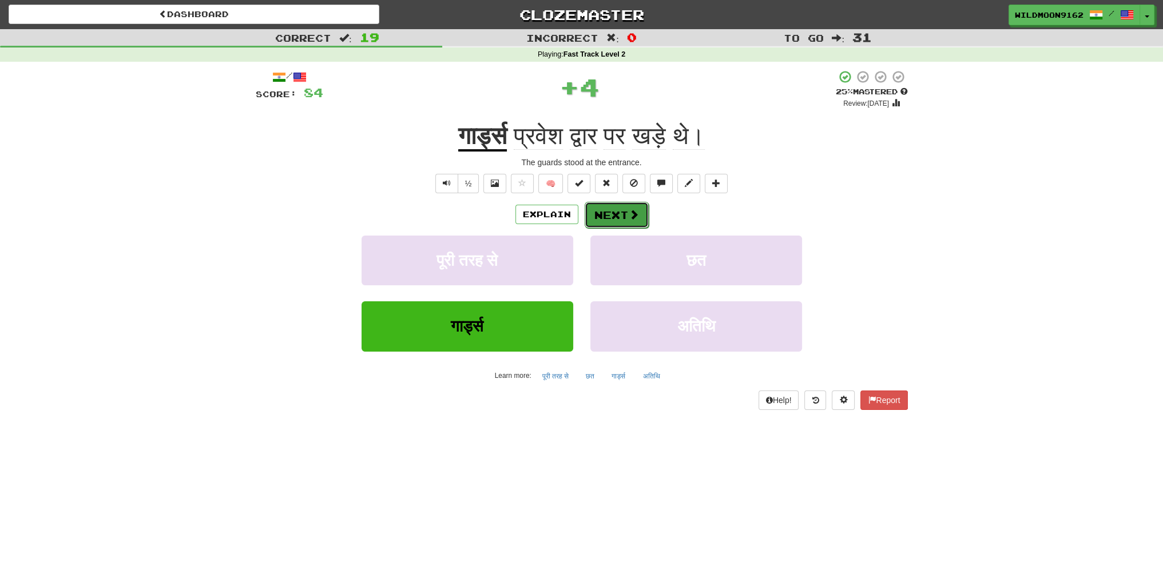
click at [605, 223] on button "Next" at bounding box center [617, 215] width 64 height 26
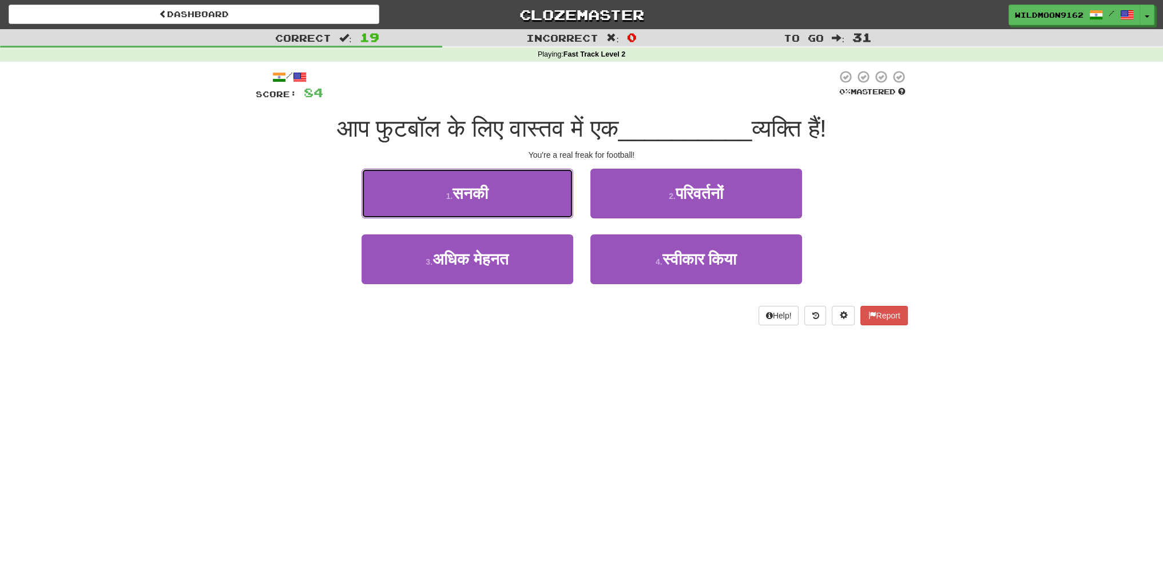
drag, startPoint x: 499, startPoint y: 189, endPoint x: 534, endPoint y: 199, distance: 36.2
click at [499, 189] on button "1 . सनकी" at bounding box center [467, 194] width 212 height 50
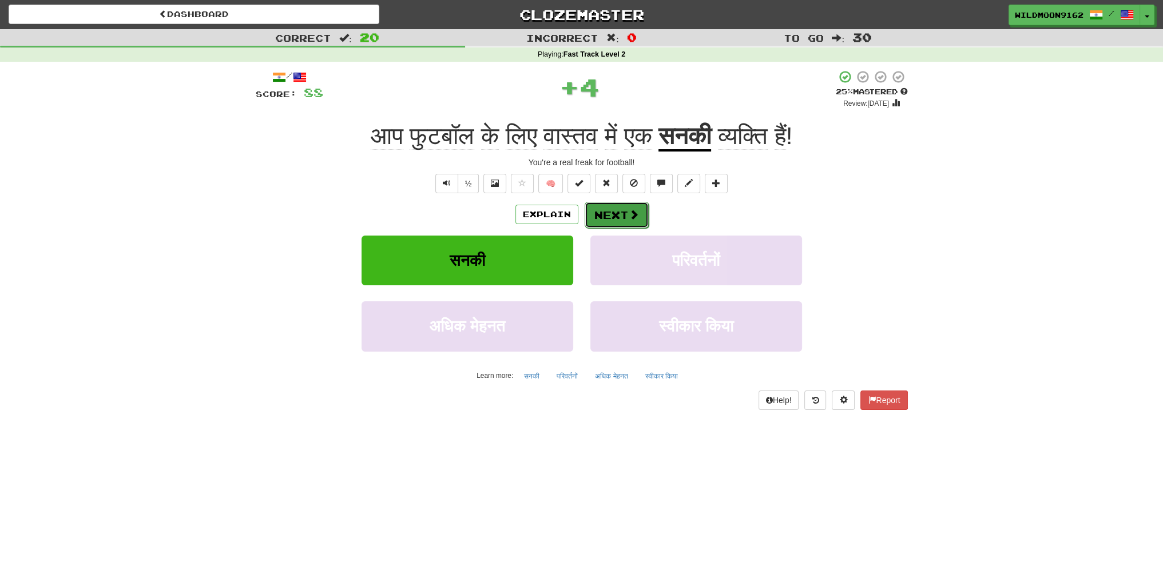
click at [598, 210] on button "Next" at bounding box center [617, 215] width 64 height 26
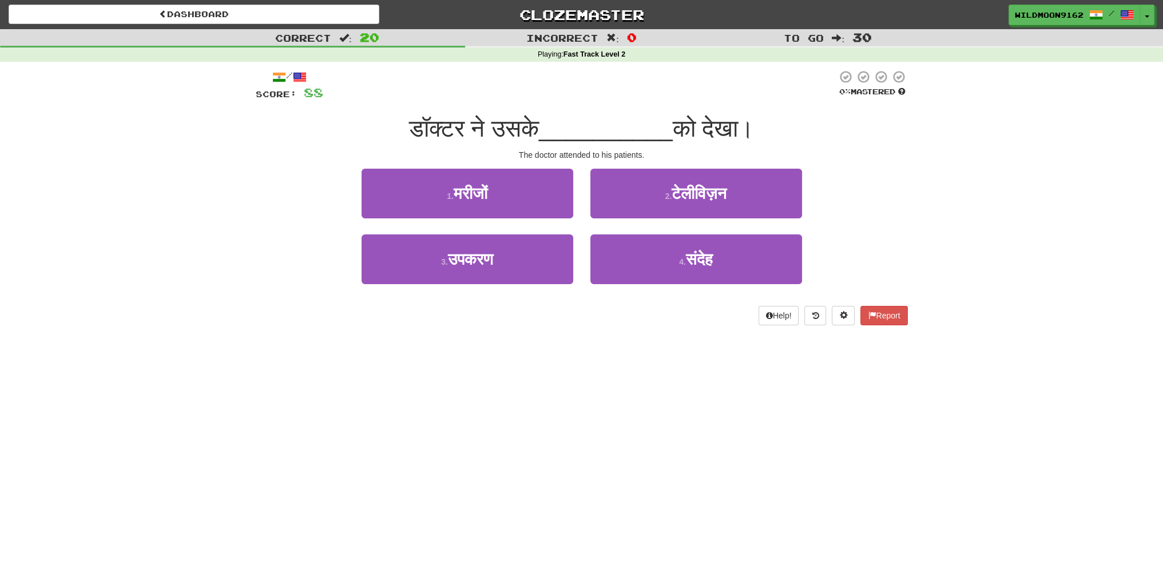
click at [238, 370] on div "Dashboard Clozemaster WildMoon9162 / Toggle Dropdown Dashboard Leaderboard Acti…" at bounding box center [581, 281] width 1163 height 562
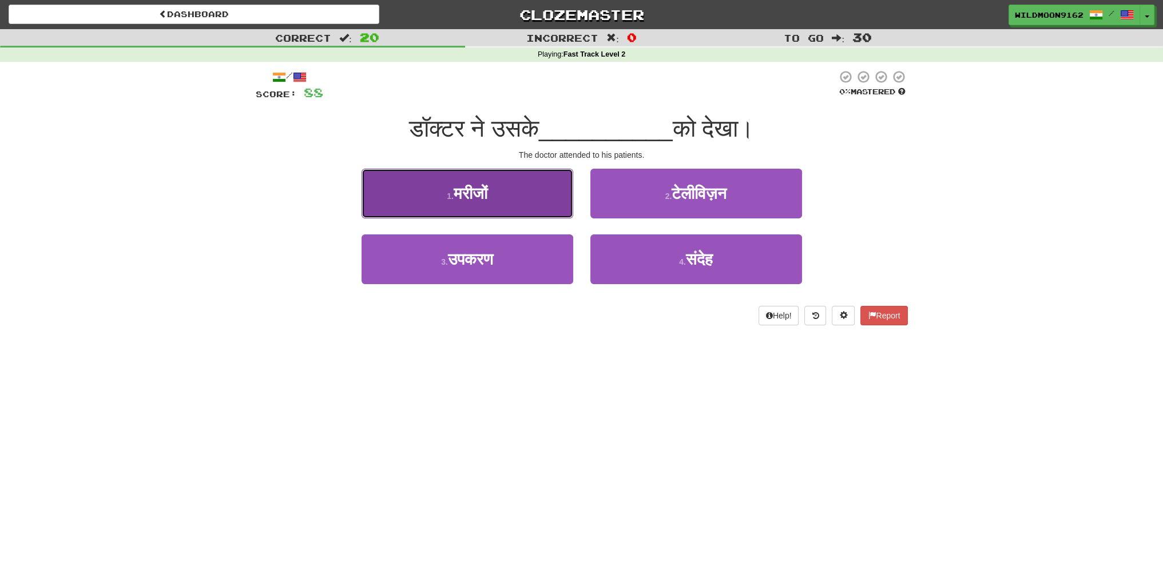
click at [524, 199] on button "1 . मरीजों" at bounding box center [467, 194] width 212 height 50
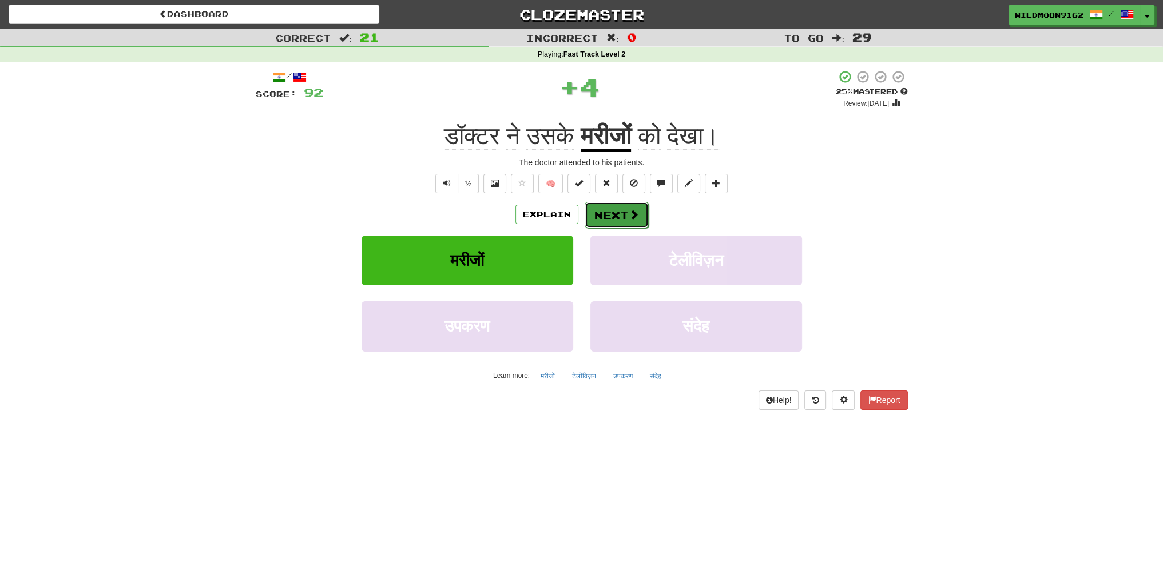
click at [638, 217] on button "Next" at bounding box center [617, 215] width 64 height 26
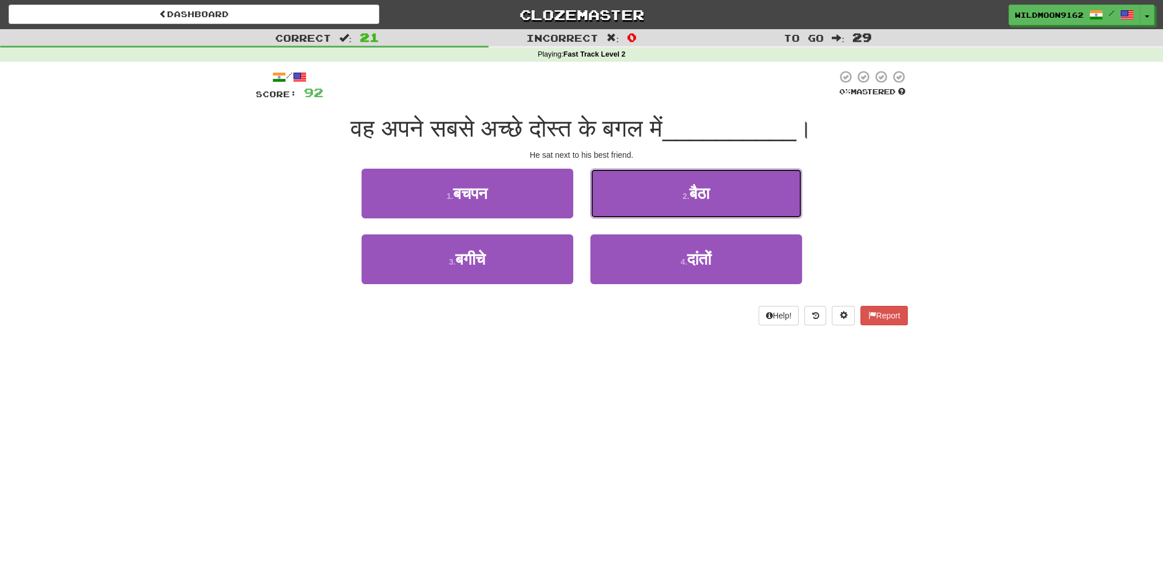
click at [670, 197] on button "2 . बैठा" at bounding box center [696, 194] width 212 height 50
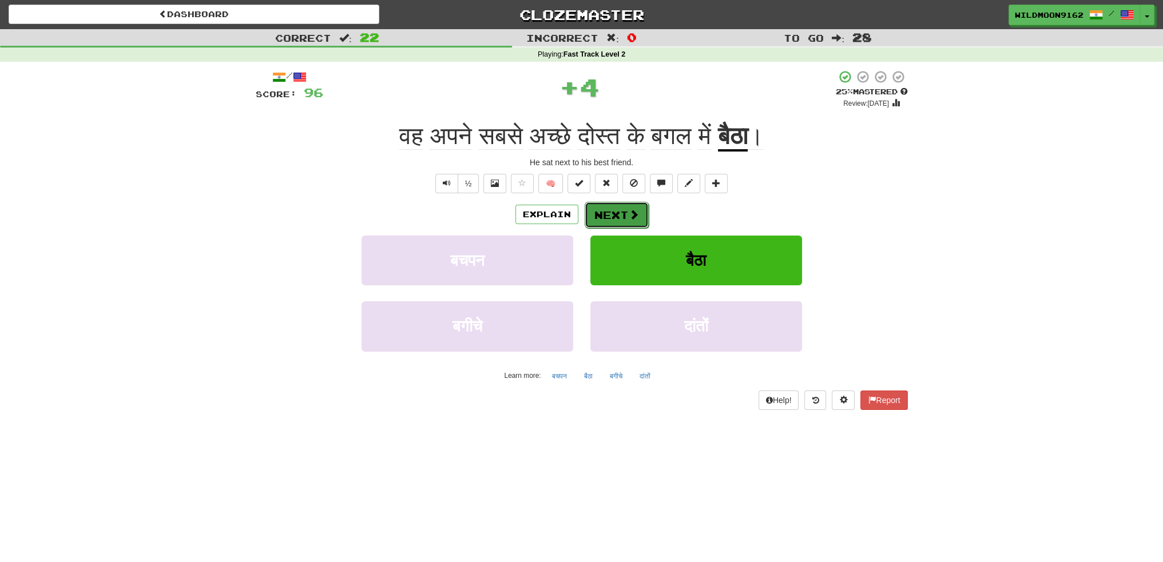
click at [626, 218] on button "Next" at bounding box center [617, 215] width 64 height 26
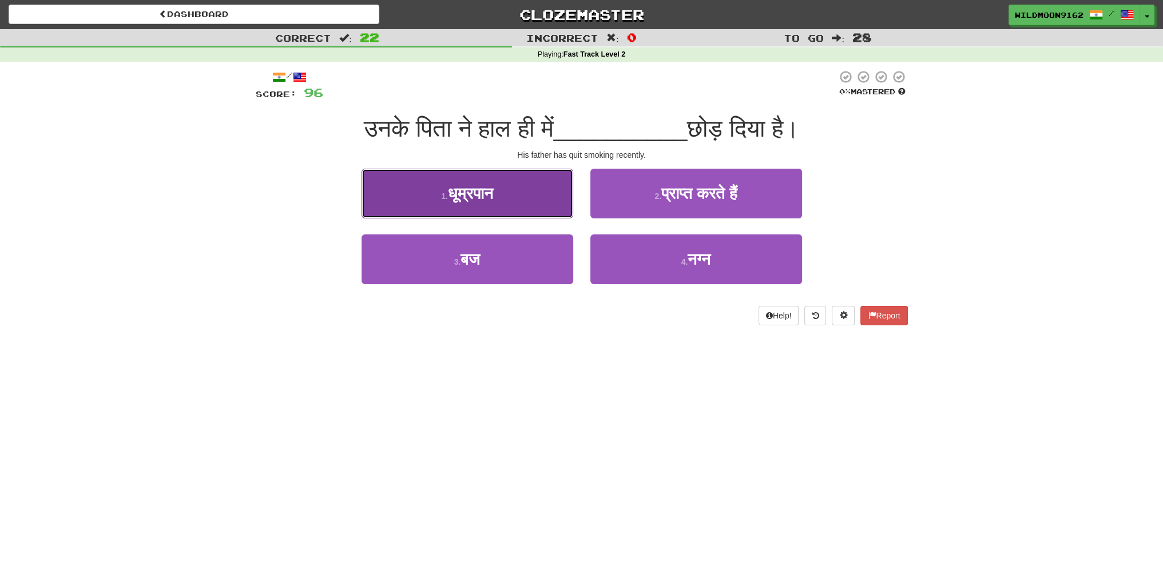
click at [528, 200] on button "1 . धूम्रपान" at bounding box center [467, 194] width 212 height 50
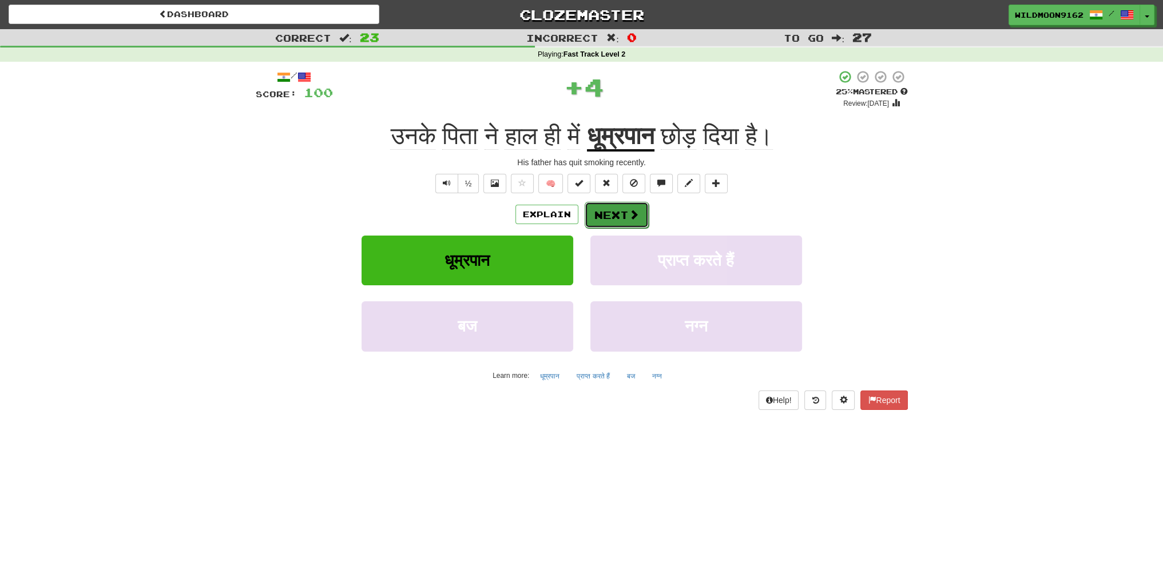
click at [620, 215] on button "Next" at bounding box center [617, 215] width 64 height 26
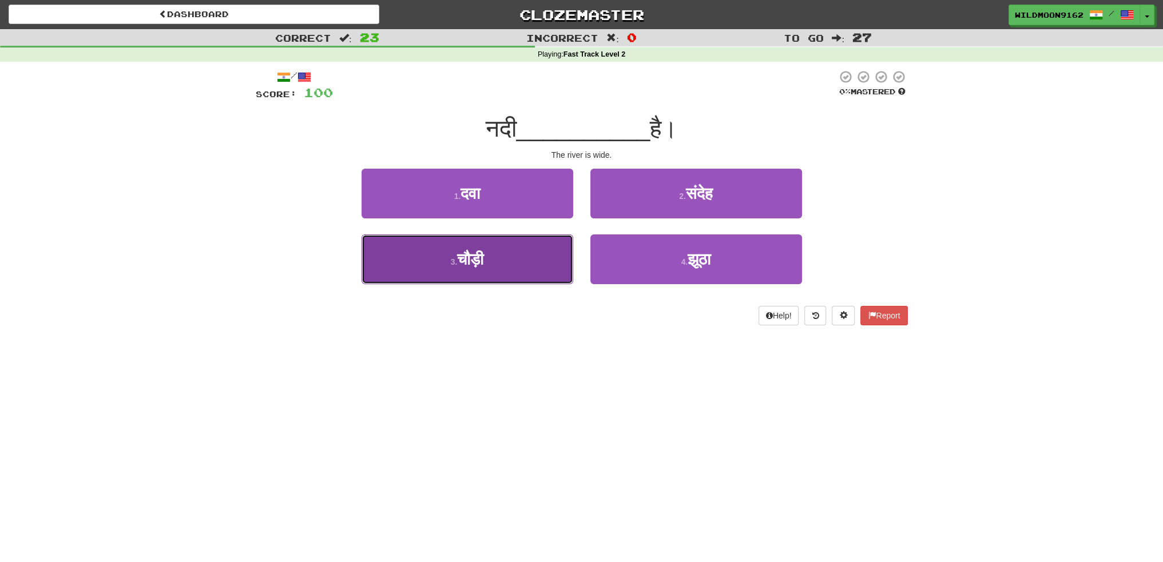
click at [462, 266] on span "चौड़ी" at bounding box center [470, 260] width 26 height 18
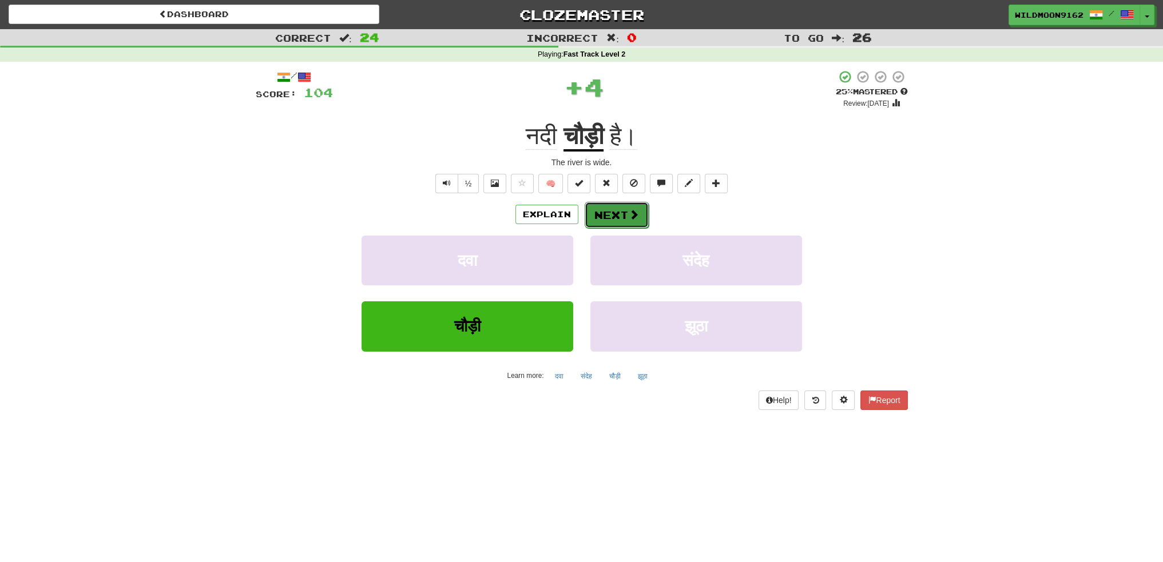
click at [613, 210] on button "Next" at bounding box center [617, 215] width 64 height 26
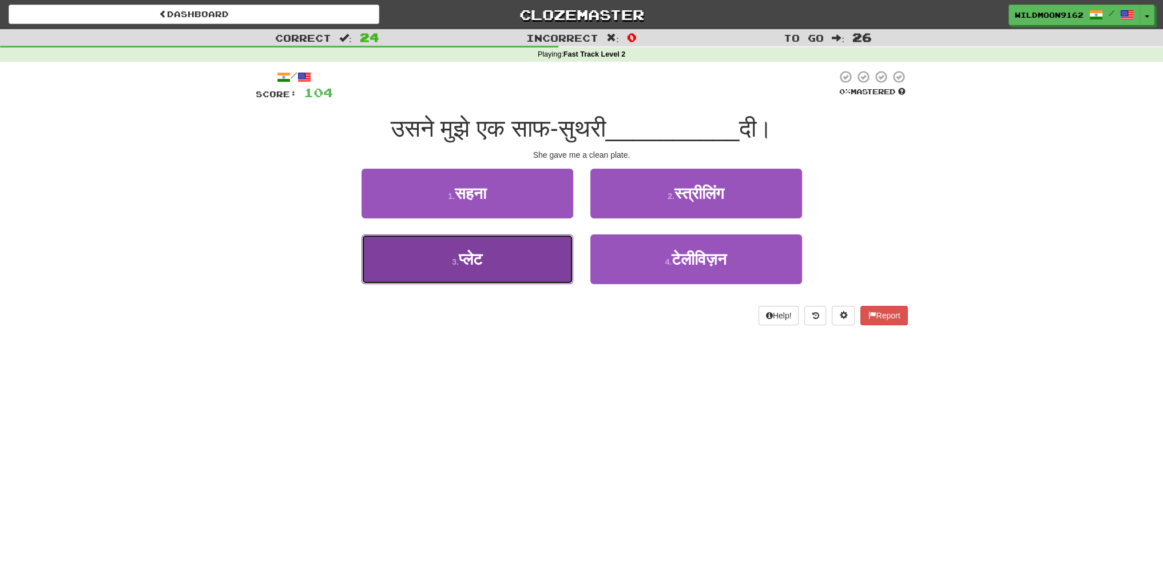
click at [496, 269] on button "3 . प्लेट" at bounding box center [467, 260] width 212 height 50
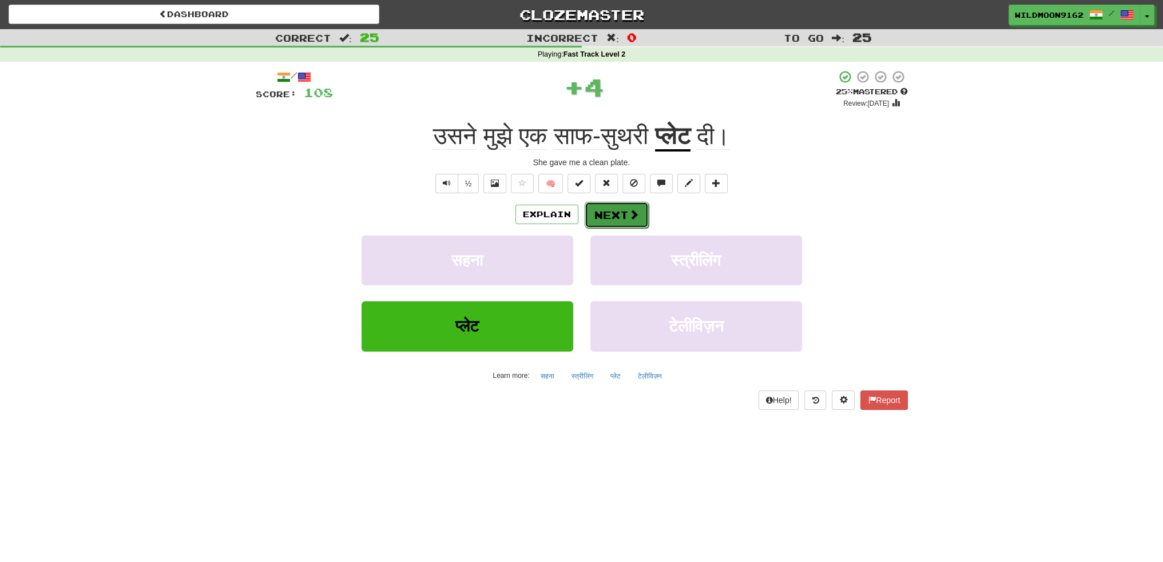
click at [610, 217] on button "Next" at bounding box center [617, 215] width 64 height 26
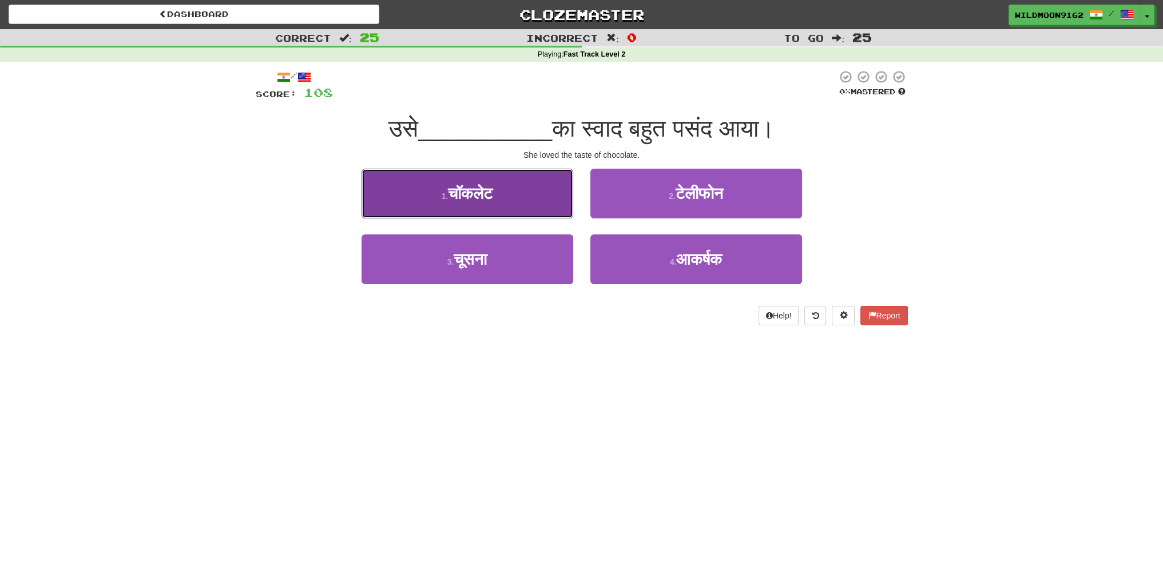
click at [535, 207] on button "1 . चॉकलेट" at bounding box center [467, 194] width 212 height 50
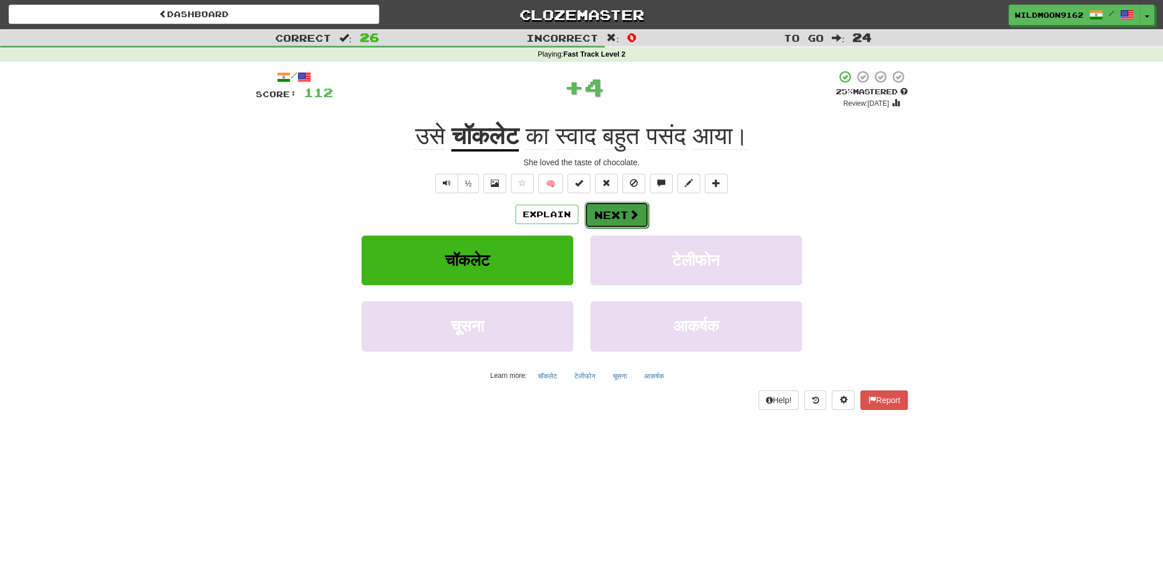
click at [602, 217] on button "Next" at bounding box center [617, 215] width 64 height 26
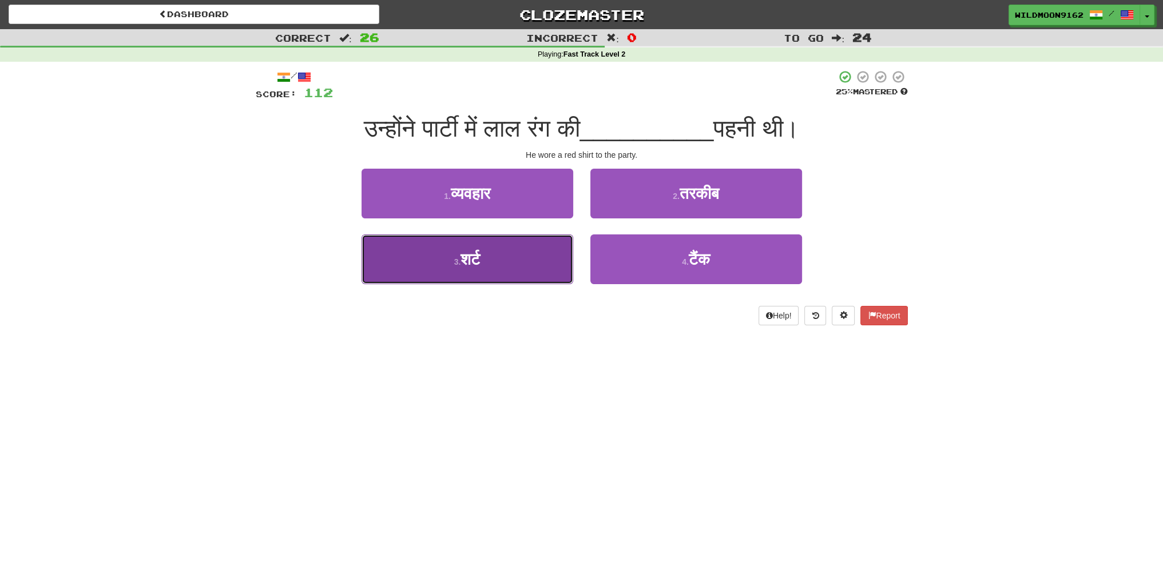
click at [504, 256] on button "3 . शर्ट" at bounding box center [467, 260] width 212 height 50
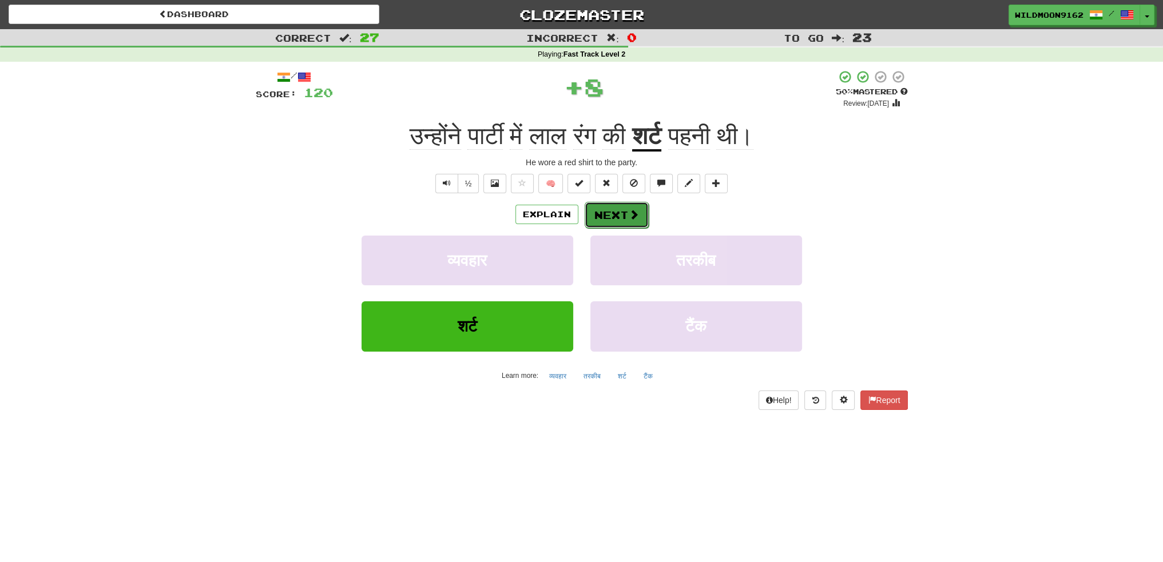
click at [609, 213] on button "Next" at bounding box center [617, 215] width 64 height 26
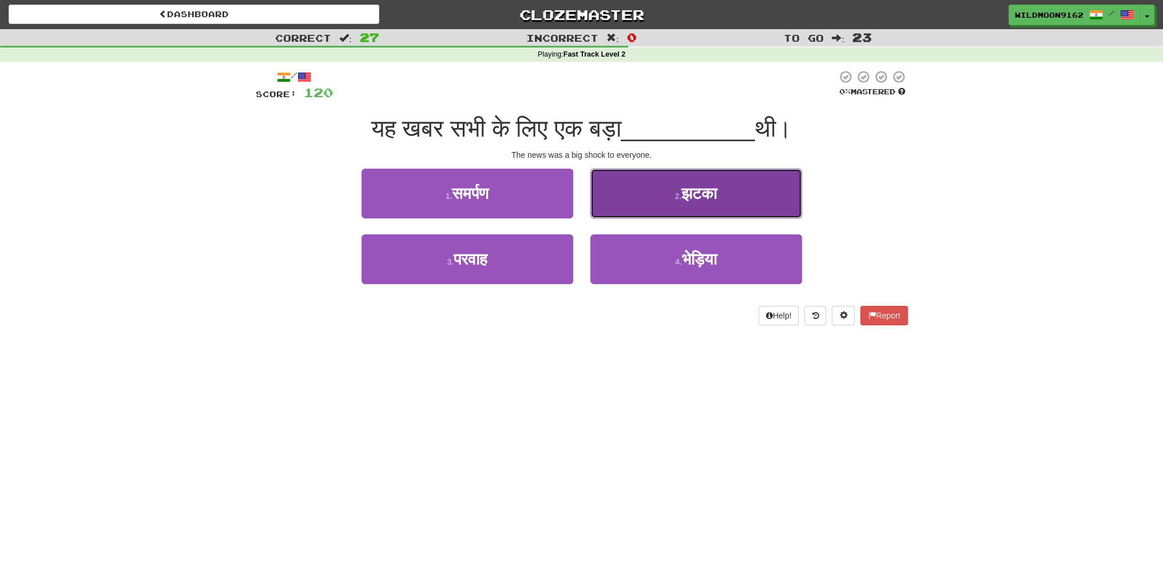
click at [694, 195] on span "झटका" at bounding box center [698, 194] width 35 height 18
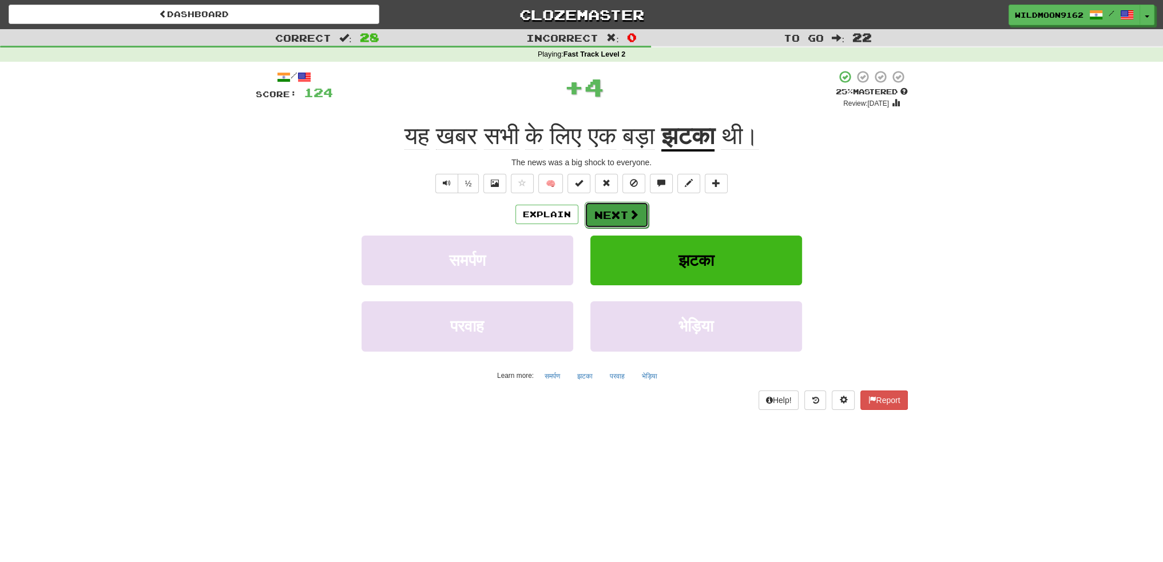
click at [613, 214] on button "Next" at bounding box center [617, 215] width 64 height 26
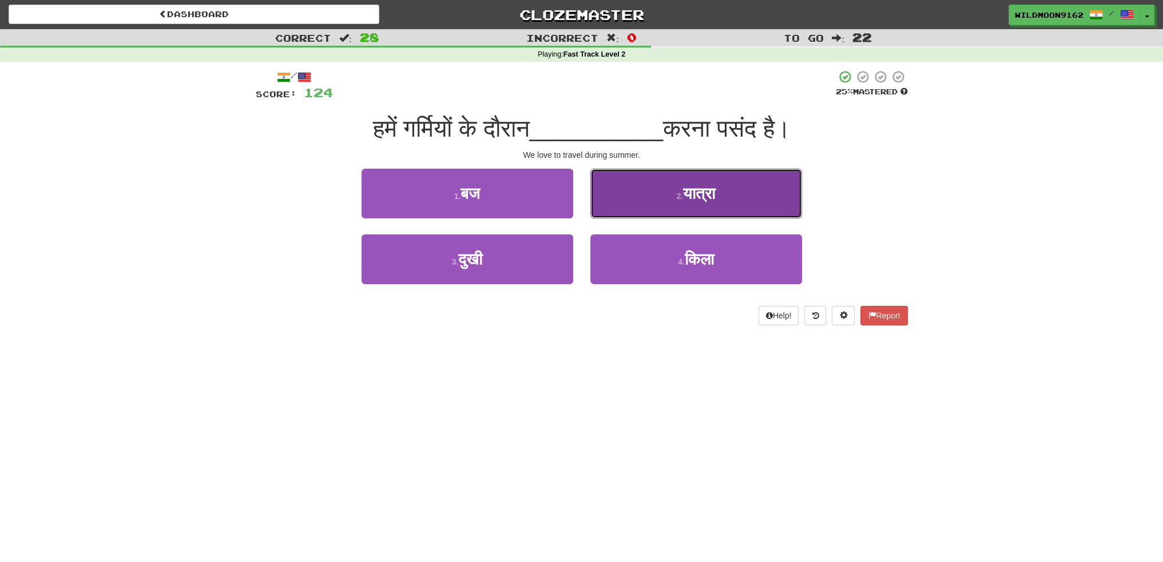
click at [701, 198] on span "यात्रा" at bounding box center [699, 194] width 32 height 18
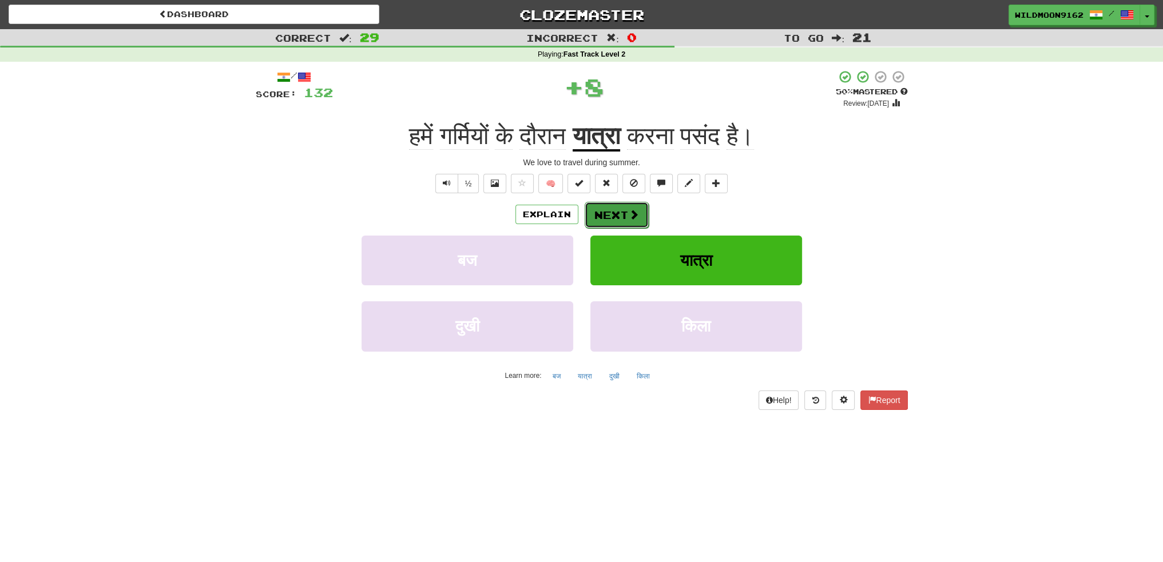
click at [625, 212] on button "Next" at bounding box center [617, 215] width 64 height 26
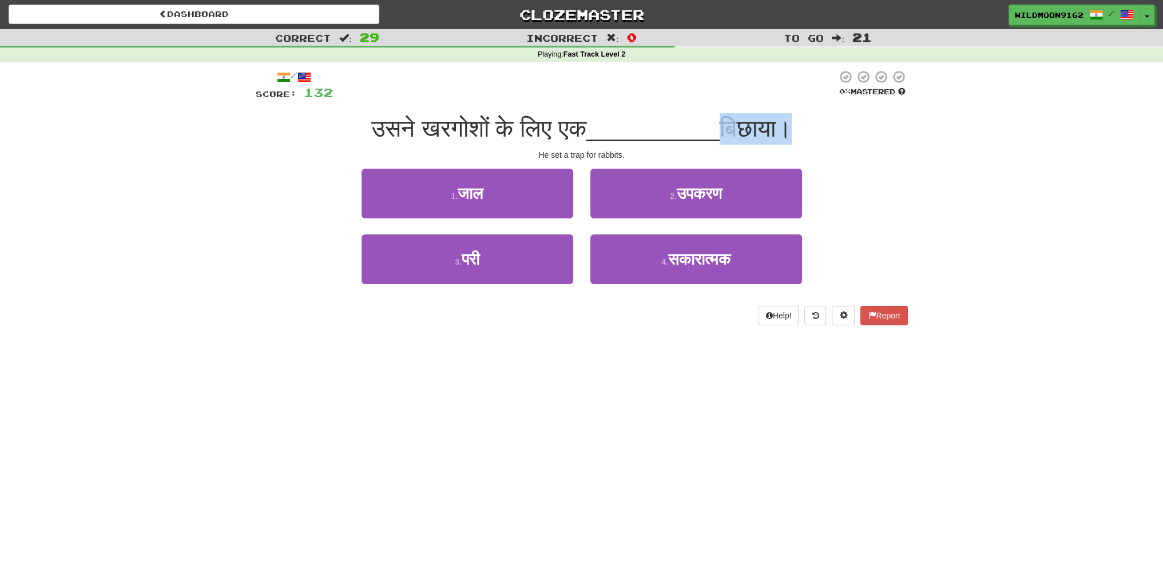
drag, startPoint x: 808, startPoint y: 125, endPoint x: 745, endPoint y: 128, distance: 63.0
click at [745, 128] on span "बिछाया।" at bounding box center [756, 128] width 72 height 27
copy span "बिछाया"
click at [436, 473] on div "Dashboard Clozemaster WildMoon9162 / Toggle Dropdown Dashboard Leaderboard Acti…" at bounding box center [581, 281] width 1163 height 562
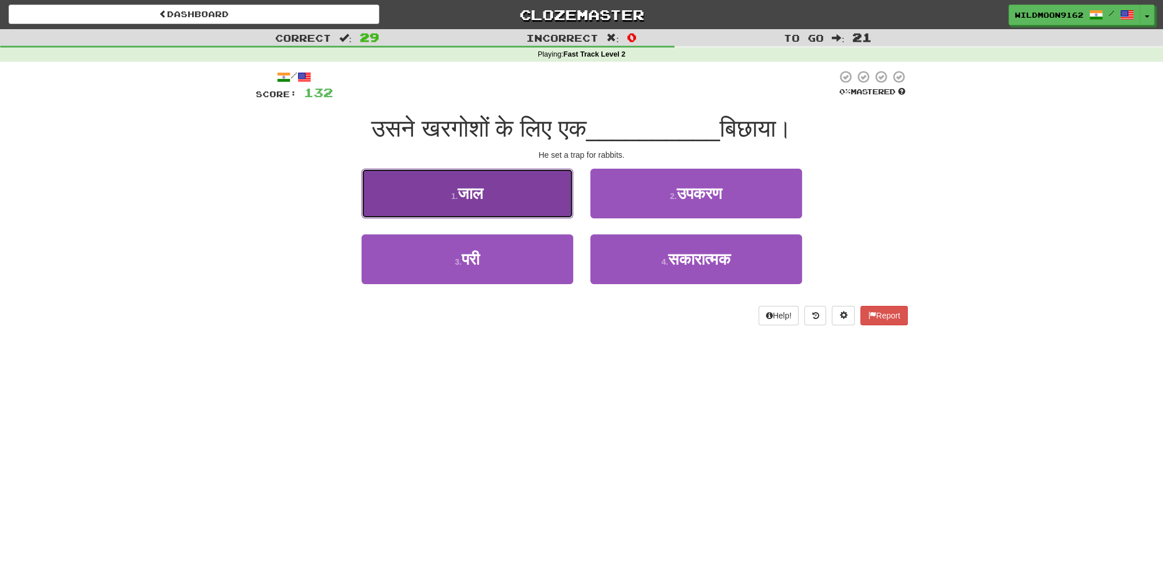
click at [466, 201] on span "जाल" at bounding box center [470, 194] width 25 height 18
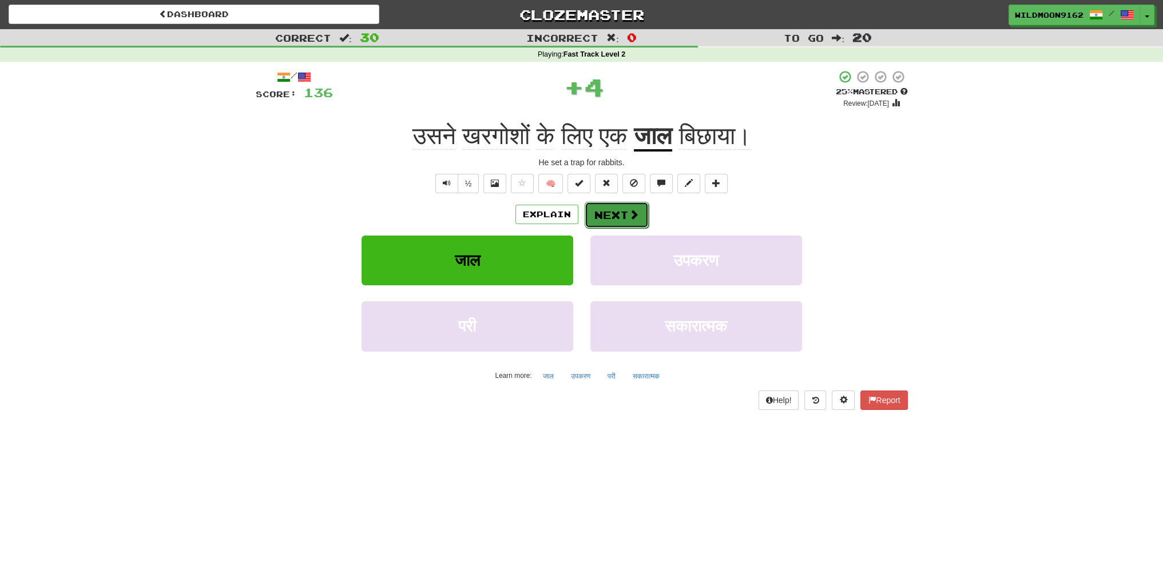
click at [598, 212] on button "Next" at bounding box center [617, 215] width 64 height 26
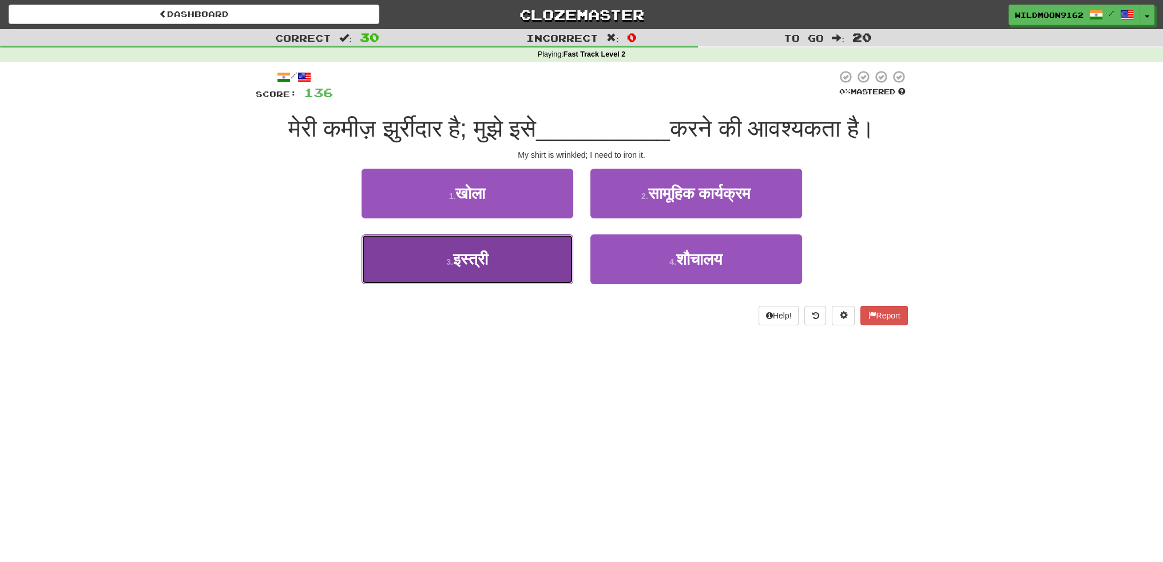
click at [480, 268] on span "इस्त्री" at bounding box center [470, 260] width 35 height 18
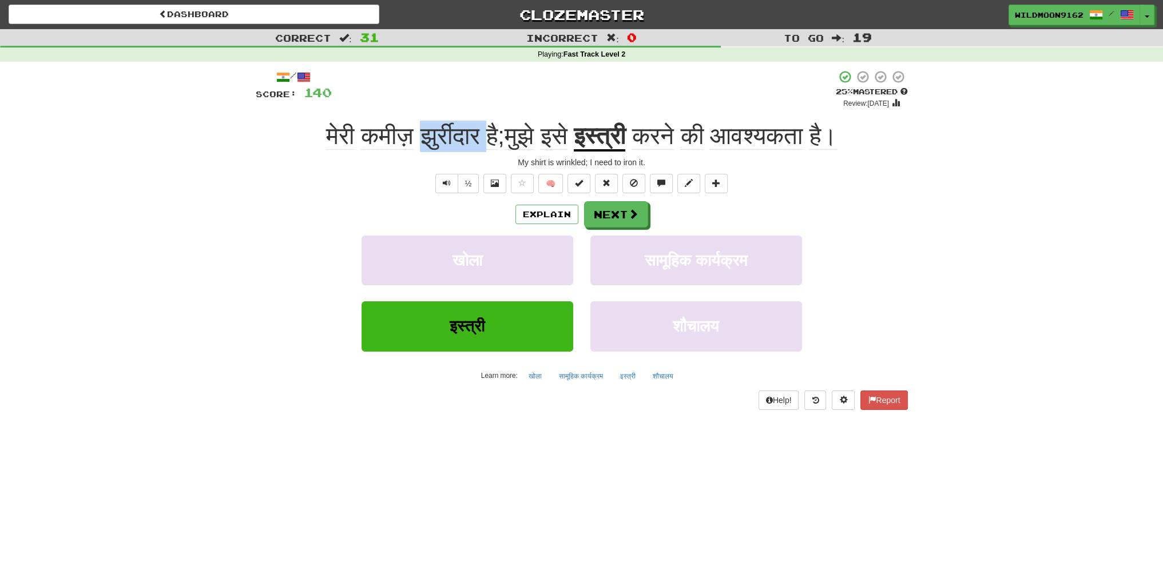
drag, startPoint x: 475, startPoint y: 137, endPoint x: 407, endPoint y: 140, distance: 68.1
click at [407, 140] on span "मेरी कमीज़ झुर्रीदार है ; मुझे इसे" at bounding box center [450, 135] width 248 height 27
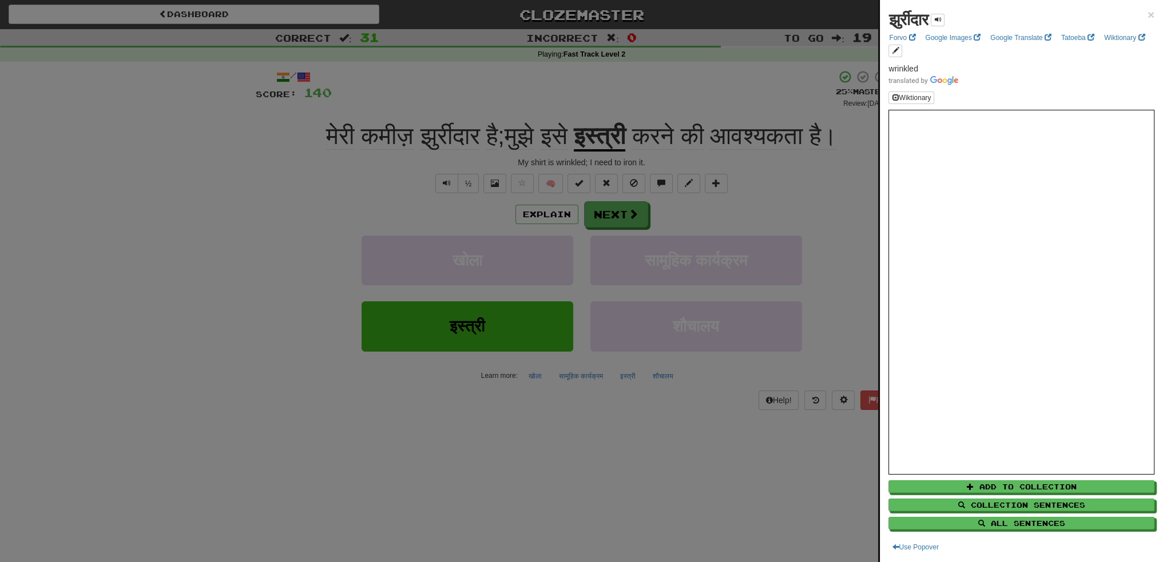
click at [538, 208] on div at bounding box center [581, 281] width 1163 height 562
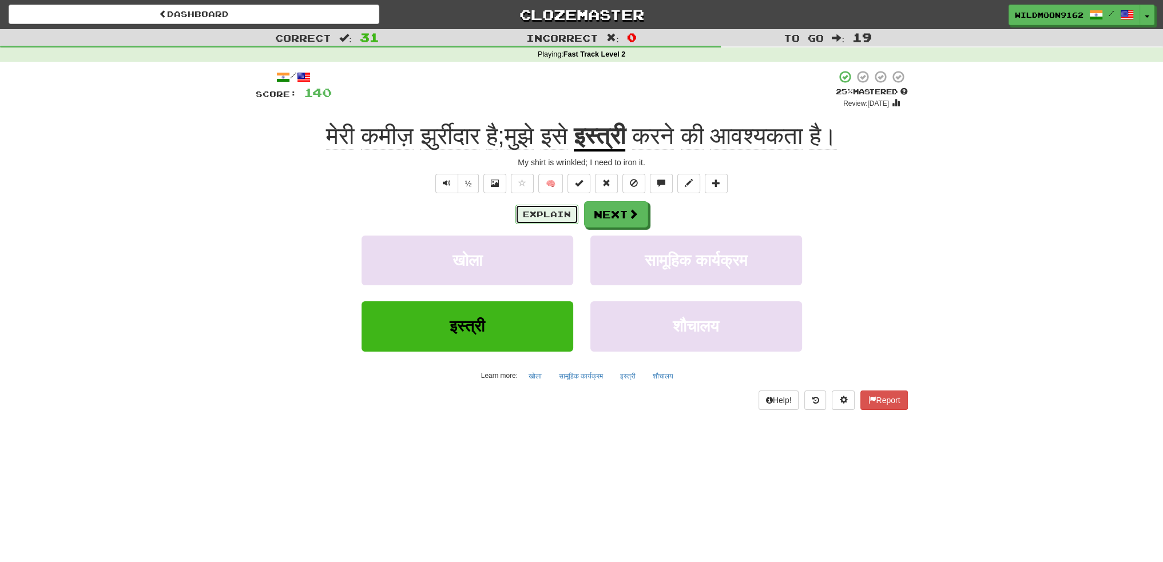
click at [537, 214] on button "Explain" at bounding box center [546, 214] width 63 height 19
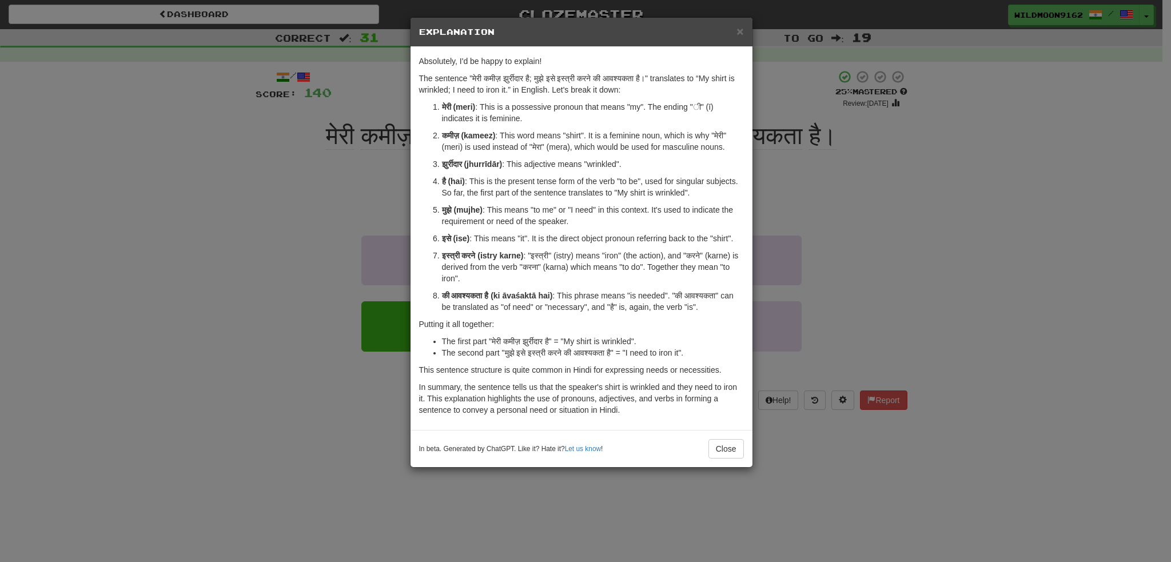
click at [487, 167] on strong "झुर्रीदार (jhurrīdār)" at bounding box center [472, 164] width 61 height 9
copy strong "jhurrīdār"
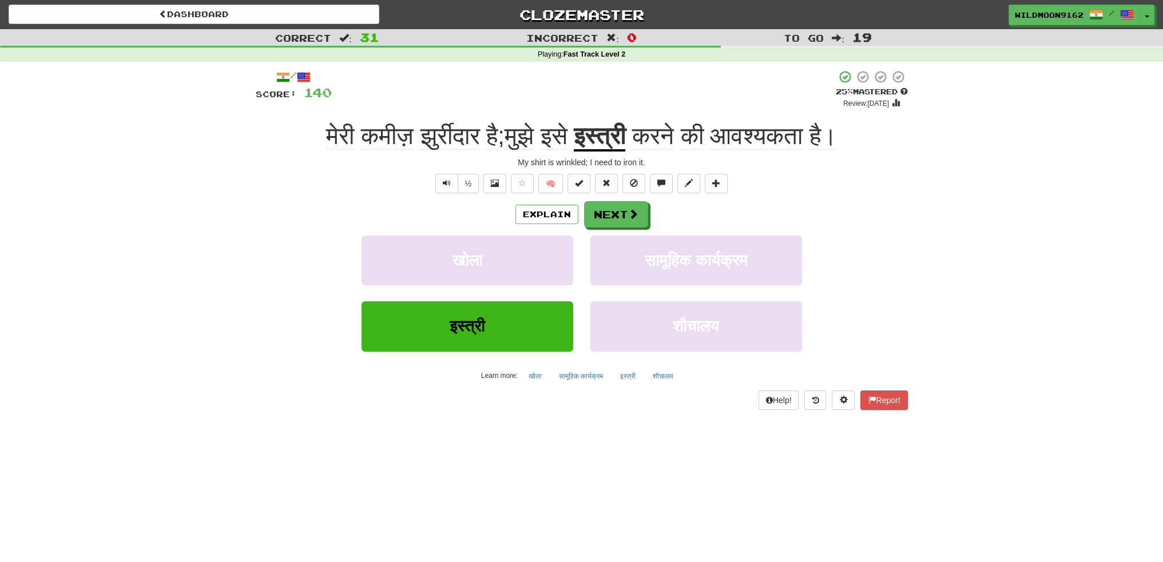
click at [466, 424] on div "/ Score: 140 + 4 25 % Mastered Review: 2025-09-17 मेरी कमीज़ झुर्रीदार है ; मुझ…" at bounding box center [582, 244] width 652 height 364
click at [623, 213] on button "Next" at bounding box center [617, 215] width 64 height 26
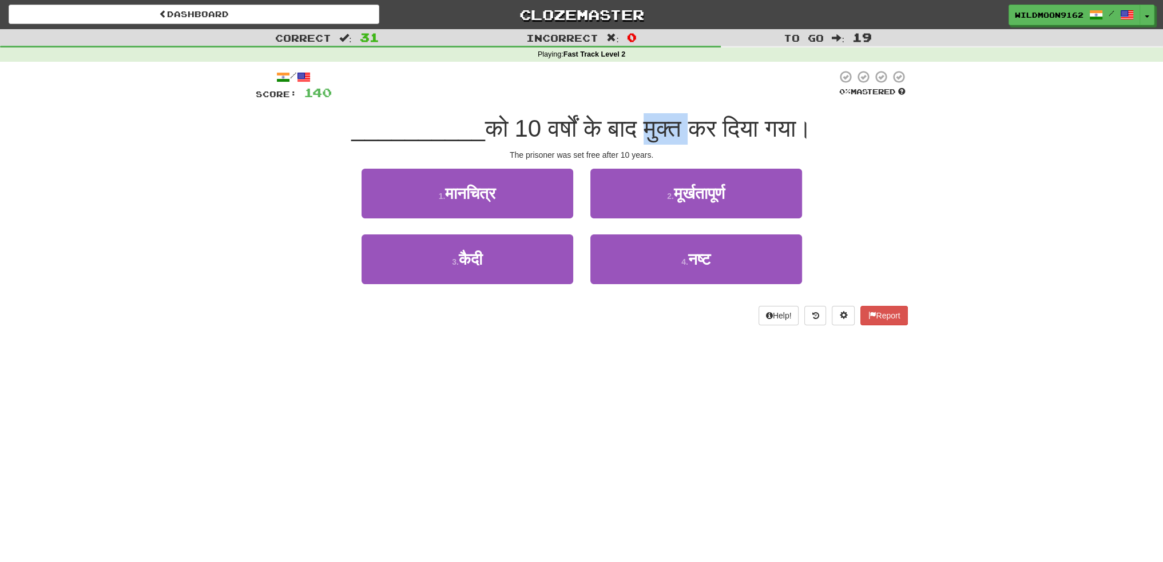
drag, startPoint x: 693, startPoint y: 128, endPoint x: 654, endPoint y: 128, distance: 38.9
click at [654, 128] on span "को 10 वर्षों के बाद मुक्त कर दिया गया।" at bounding box center [648, 128] width 327 height 27
copy span "मुक्त"
click at [579, 374] on div "Dashboard Clozemaster WildMoon9162 / Toggle Dropdown Dashboard Leaderboard Acti…" at bounding box center [581, 281] width 1163 height 562
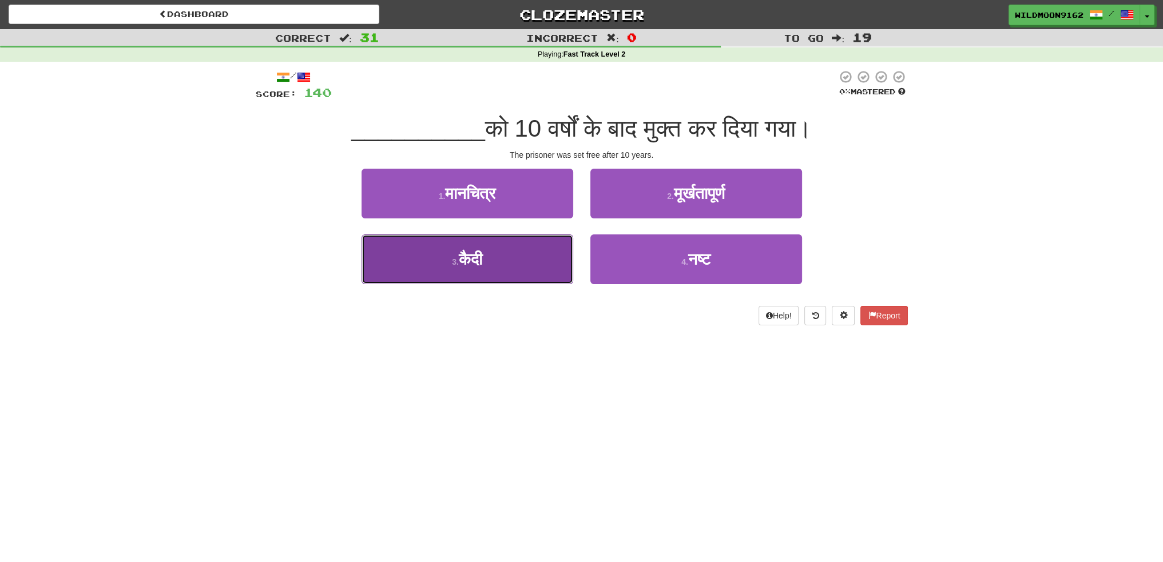
click at [506, 272] on button "3 . कैदी" at bounding box center [467, 260] width 212 height 50
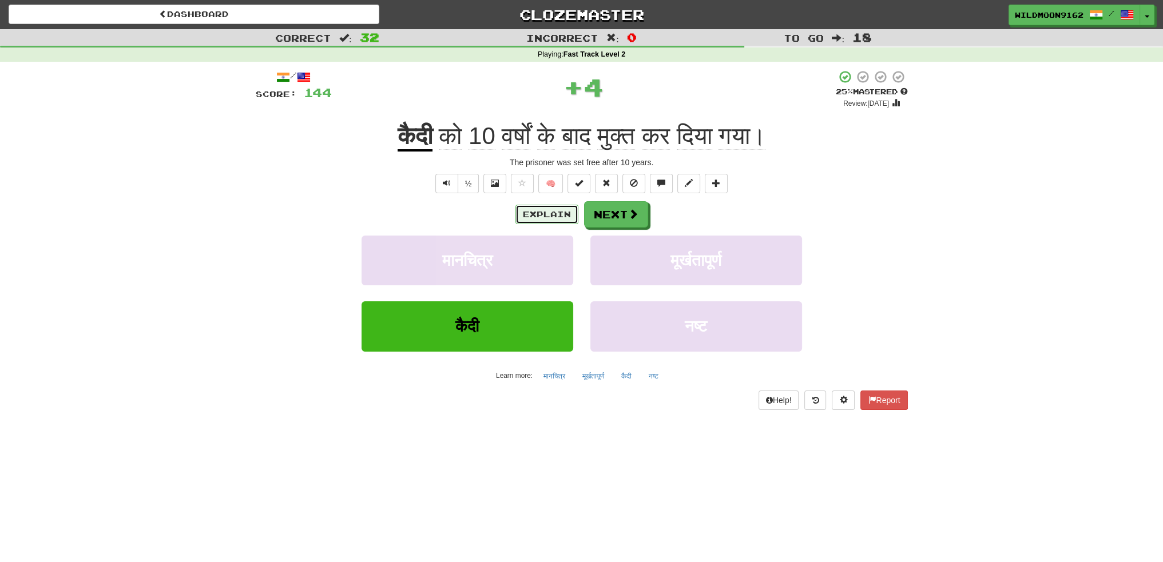
click at [547, 214] on button "Explain" at bounding box center [546, 214] width 63 height 19
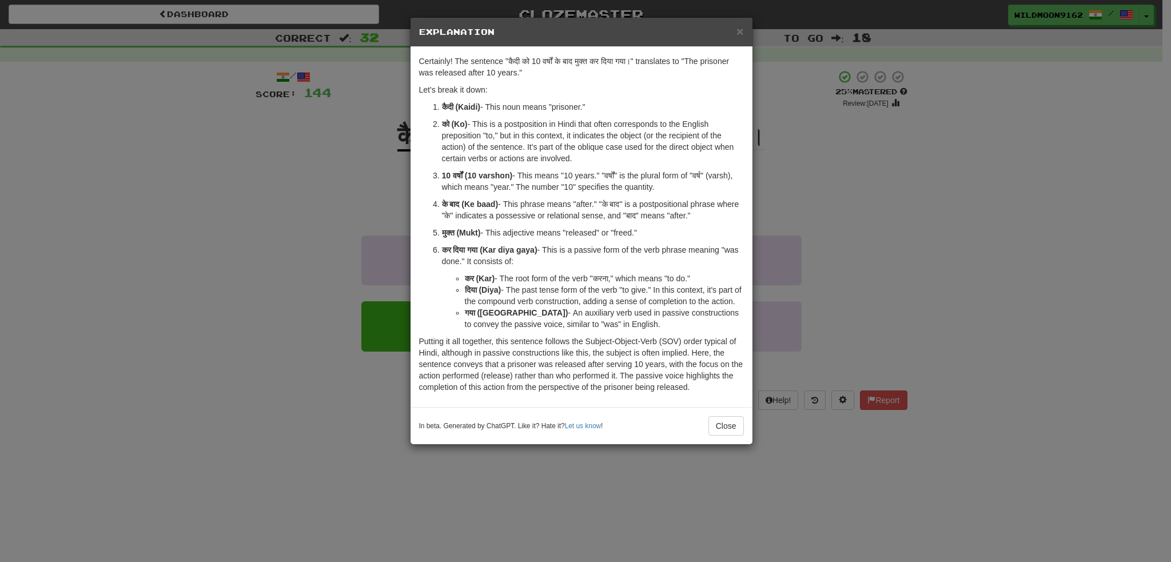
drag, startPoint x: 442, startPoint y: 231, endPoint x: 659, endPoint y: 231, distance: 217.9
click at [659, 231] on p "मुक्त (Mukt) - This adjective means "released" or "freed."" at bounding box center [593, 232] width 302 height 11
copy p "मुक्त (Mukt) - This adjective means "released" or "freed.""
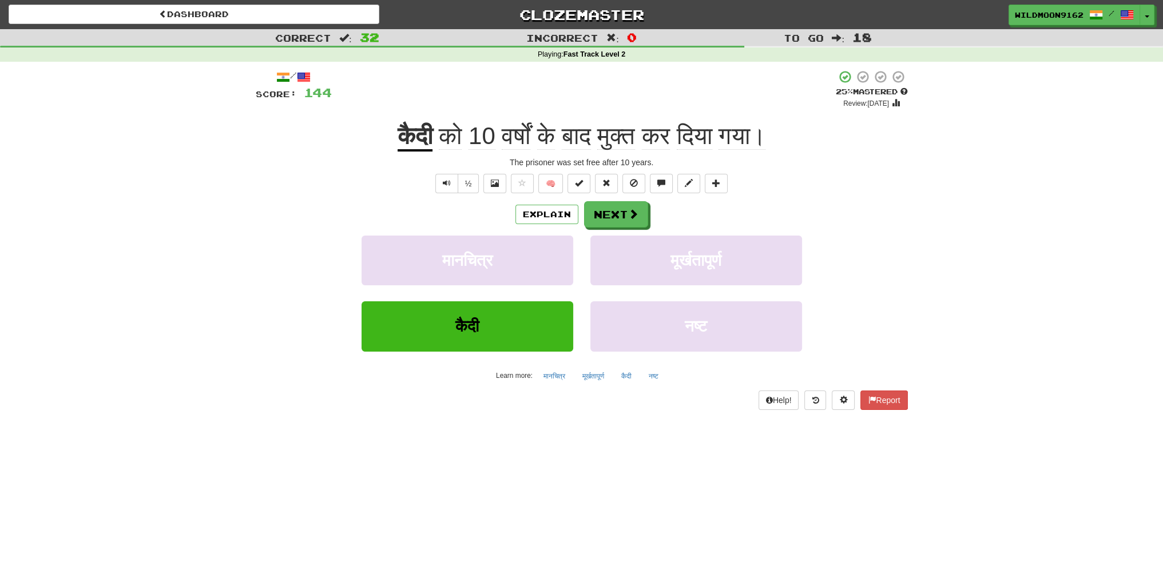
click at [165, 343] on div "Correct : 32 Incorrect : 0 To go : 18 Playing : Fast Track Level 2 / Score: 144…" at bounding box center [581, 227] width 1163 height 397
click at [608, 217] on button "Next" at bounding box center [617, 215] width 64 height 26
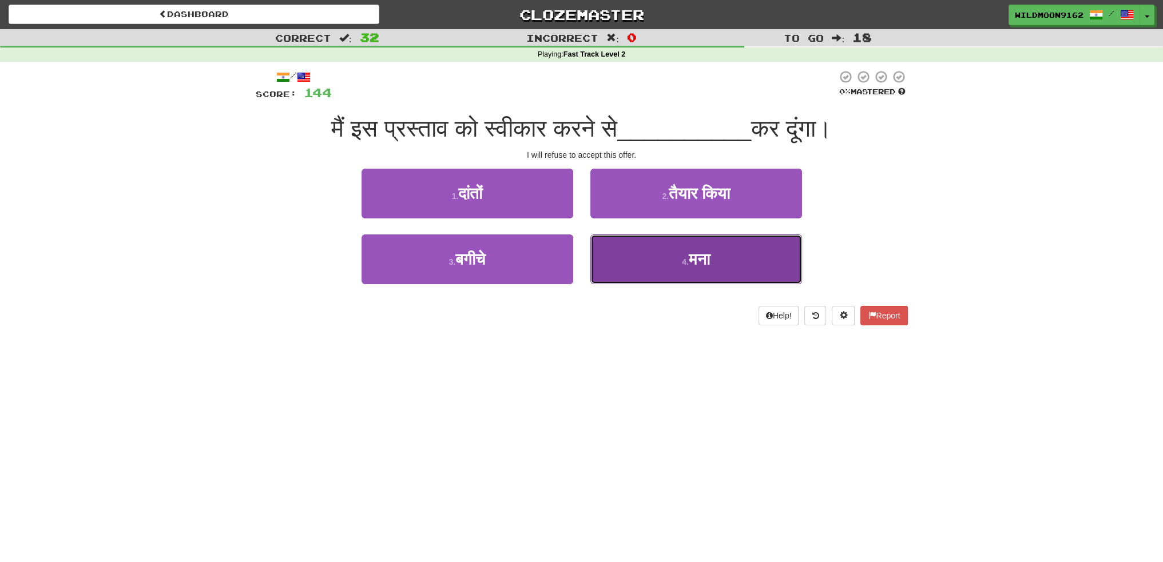
click at [663, 261] on button "4 . मना" at bounding box center [696, 260] width 212 height 50
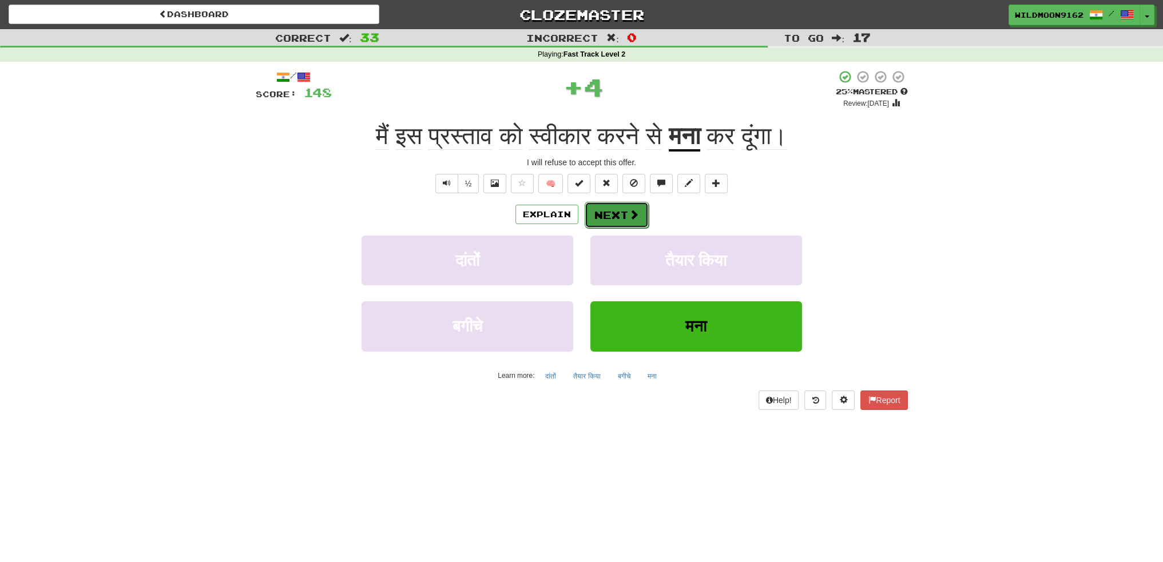
click at [626, 217] on button "Next" at bounding box center [617, 215] width 64 height 26
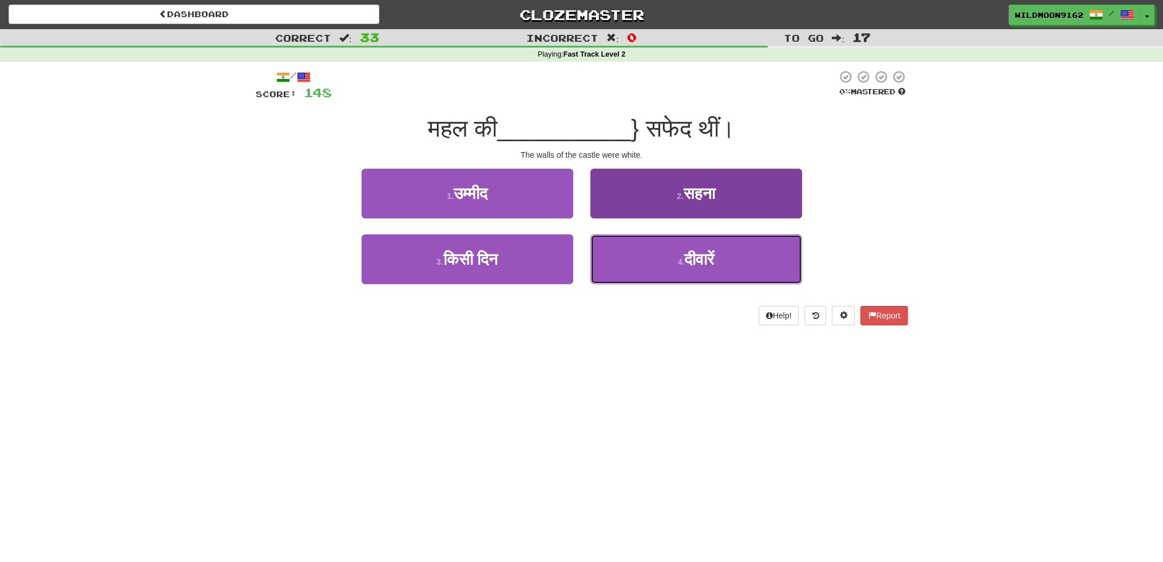
drag, startPoint x: 704, startPoint y: 258, endPoint x: 651, endPoint y: 237, distance: 56.5
click at [704, 258] on span "दीवारें" at bounding box center [699, 260] width 30 height 18
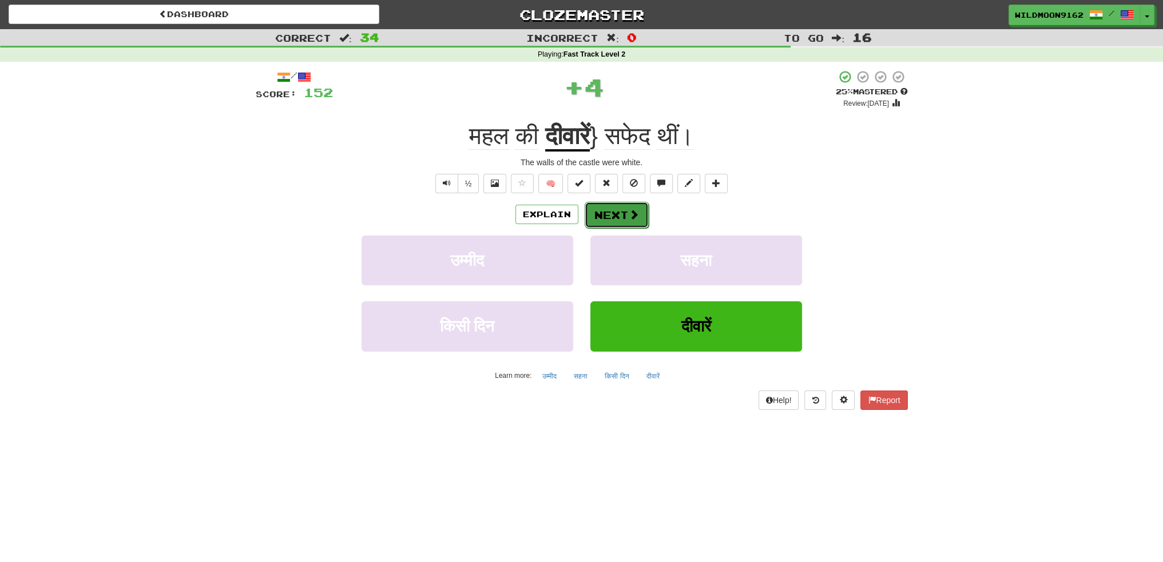
click at [620, 209] on button "Next" at bounding box center [617, 215] width 64 height 26
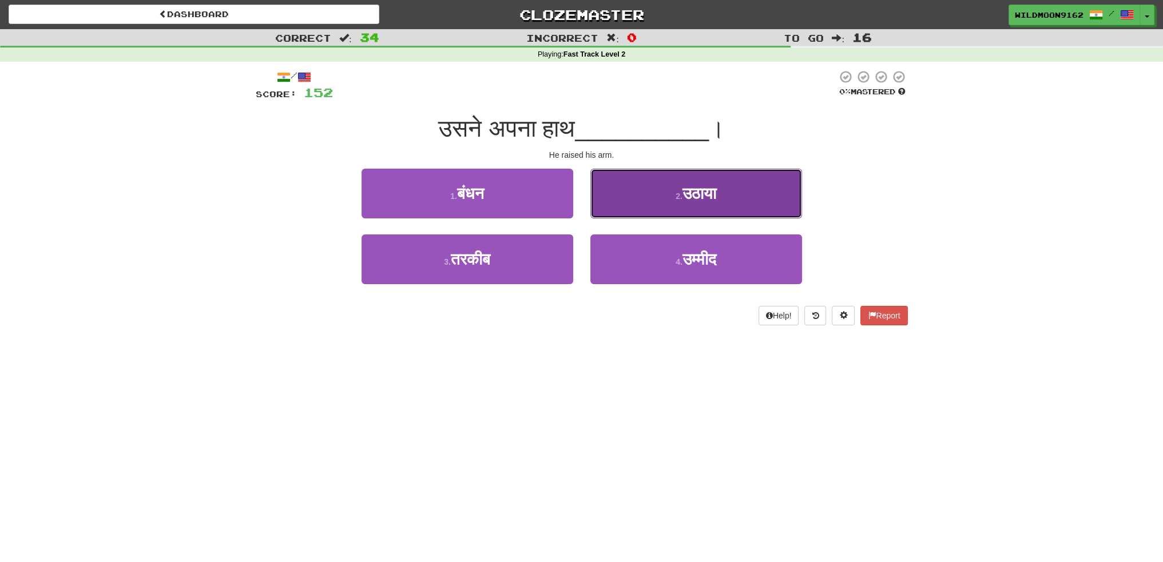
click at [682, 197] on span "उठाया" at bounding box center [699, 194] width 34 height 18
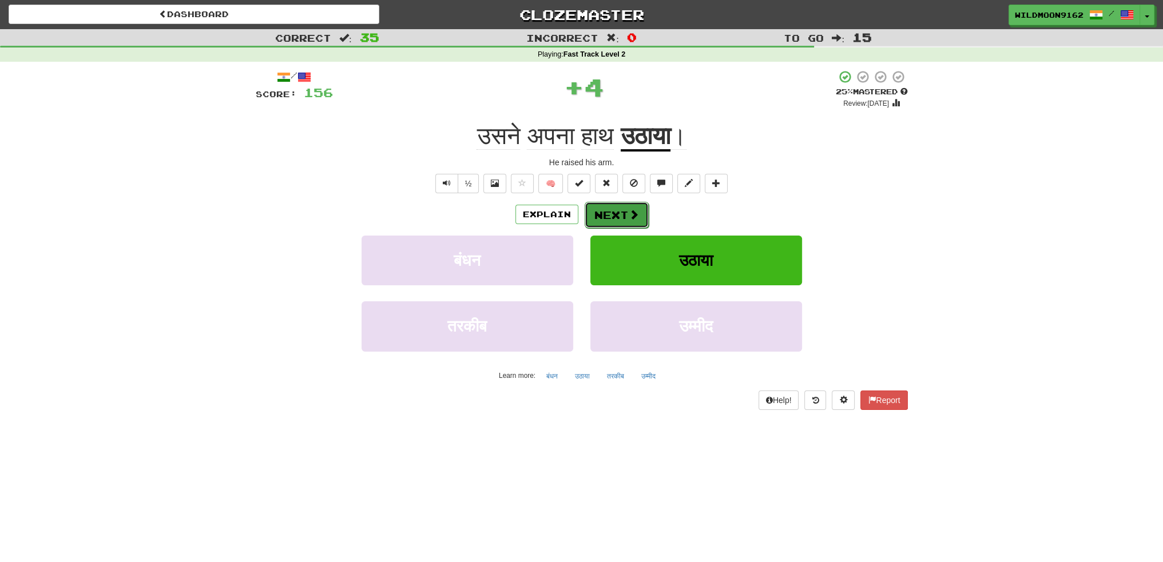
click at [634, 210] on span at bounding box center [634, 214] width 10 height 10
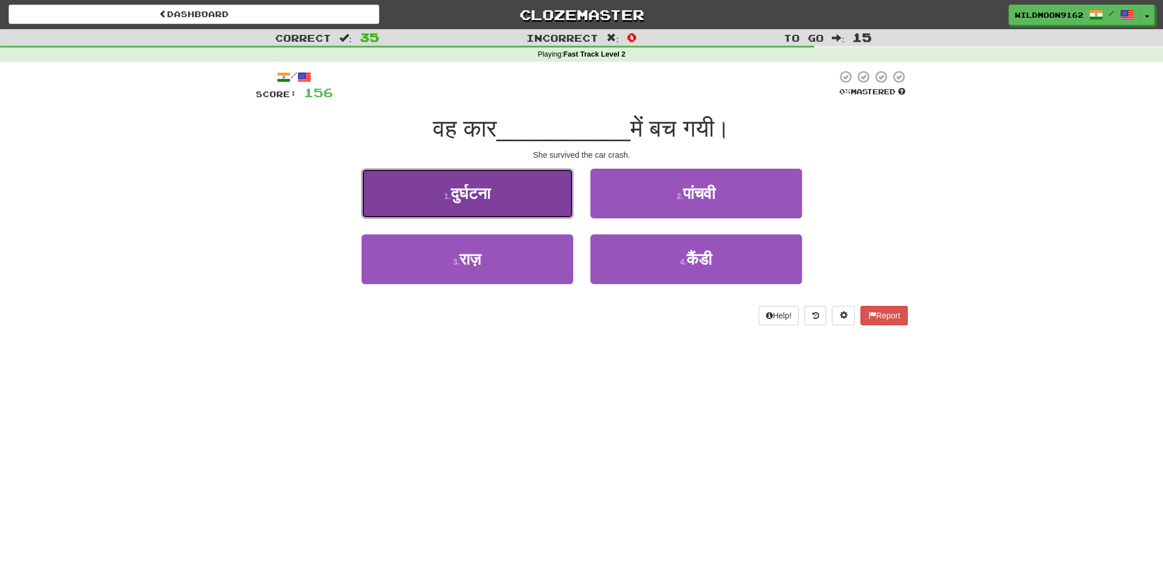
click at [503, 200] on button "1 . दुर्घटना" at bounding box center [467, 194] width 212 height 50
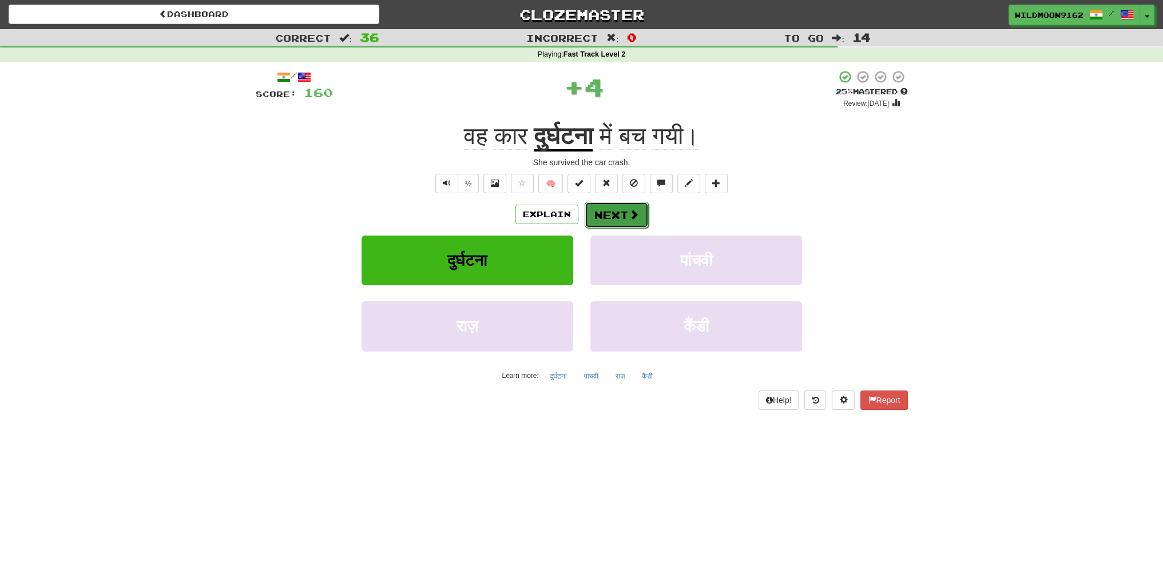
click at [599, 214] on button "Next" at bounding box center [617, 215] width 64 height 26
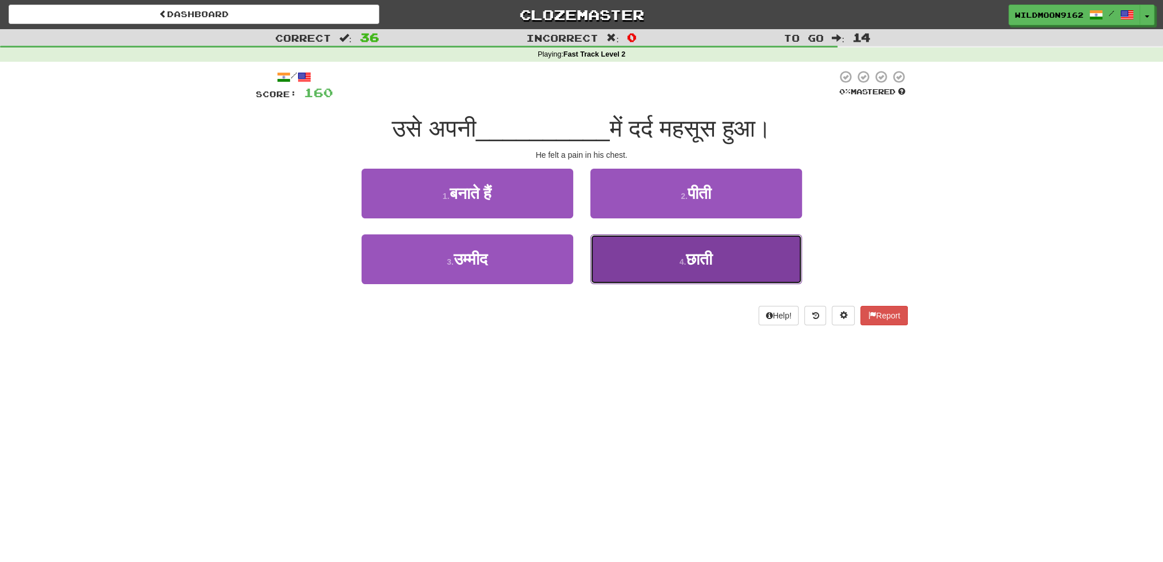
click at [670, 260] on button "4 . छाती" at bounding box center [696, 260] width 212 height 50
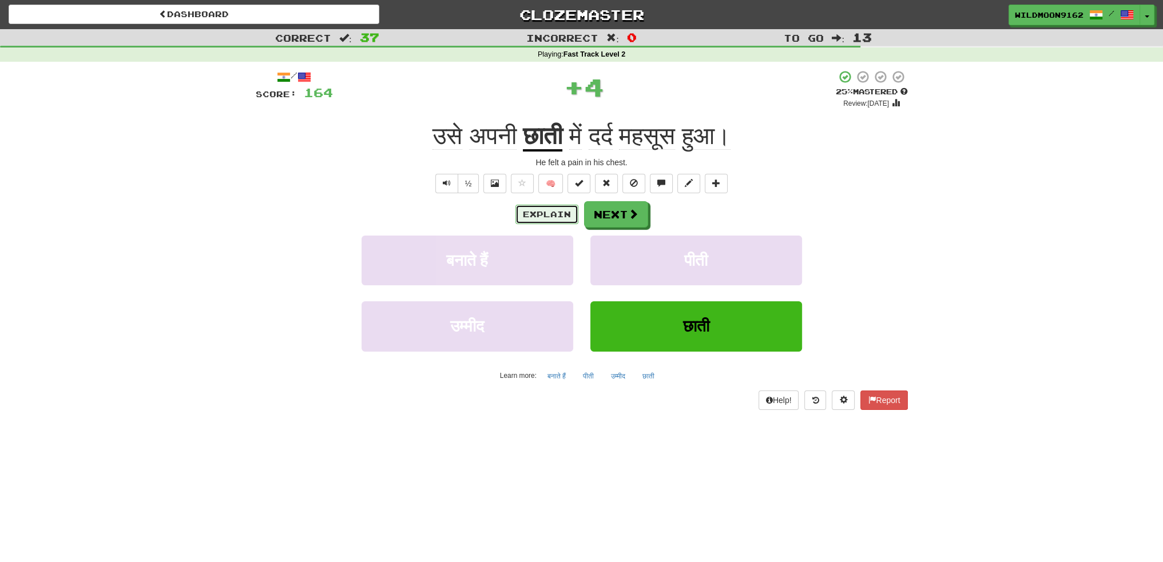
click at [545, 217] on button "Explain" at bounding box center [546, 214] width 63 height 19
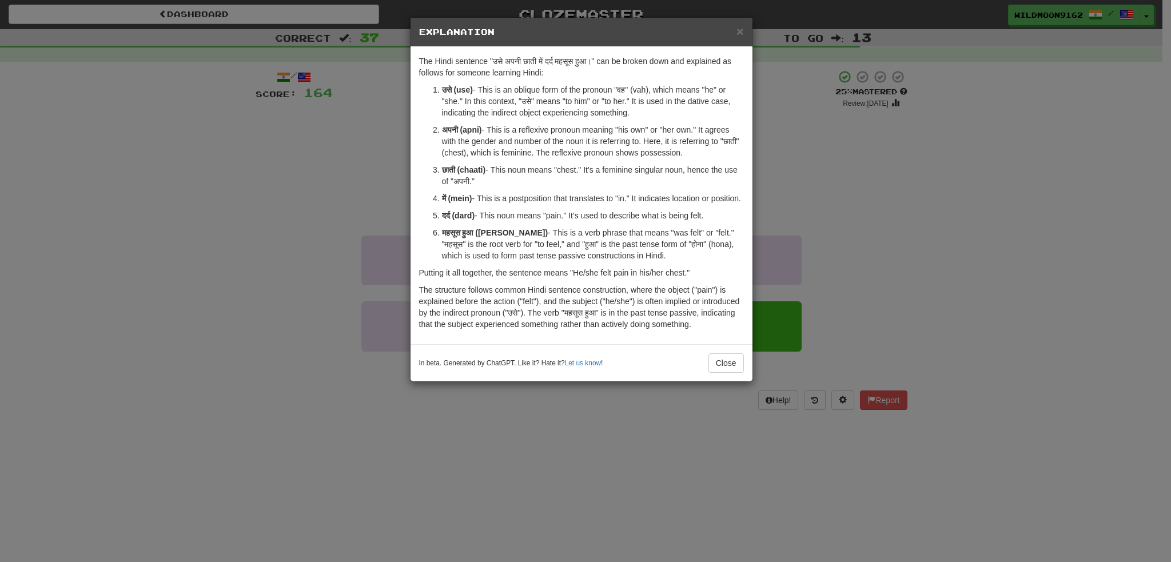
click at [442, 89] on strong "उसे (use)" at bounding box center [457, 89] width 31 height 9
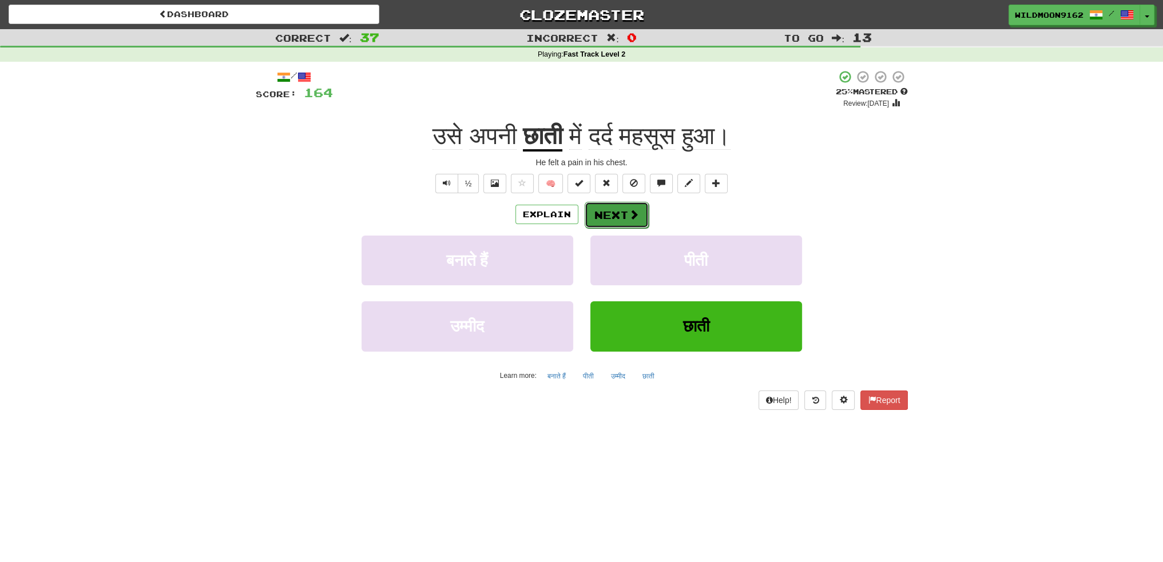
click at [618, 219] on button "Next" at bounding box center [617, 215] width 64 height 26
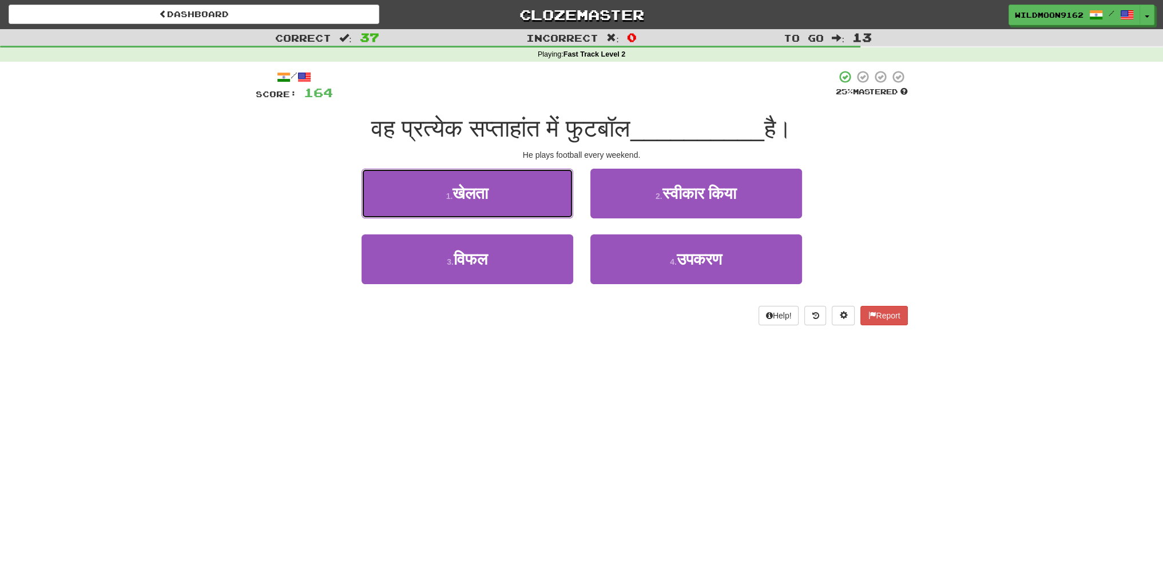
click at [496, 197] on button "1 . खेलता" at bounding box center [467, 194] width 212 height 50
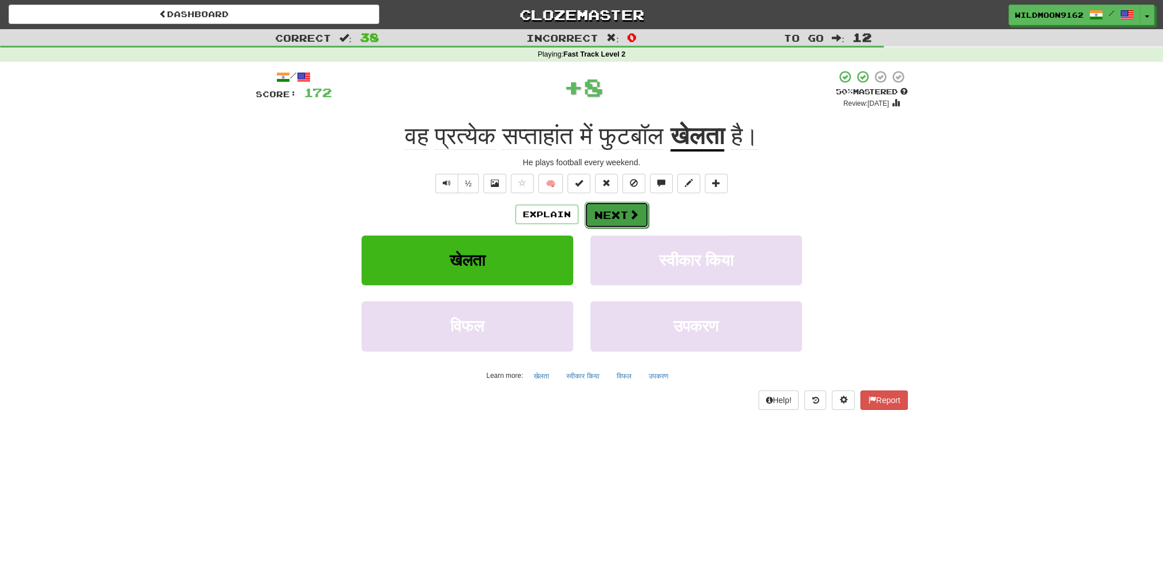
click at [615, 218] on button "Next" at bounding box center [617, 215] width 64 height 26
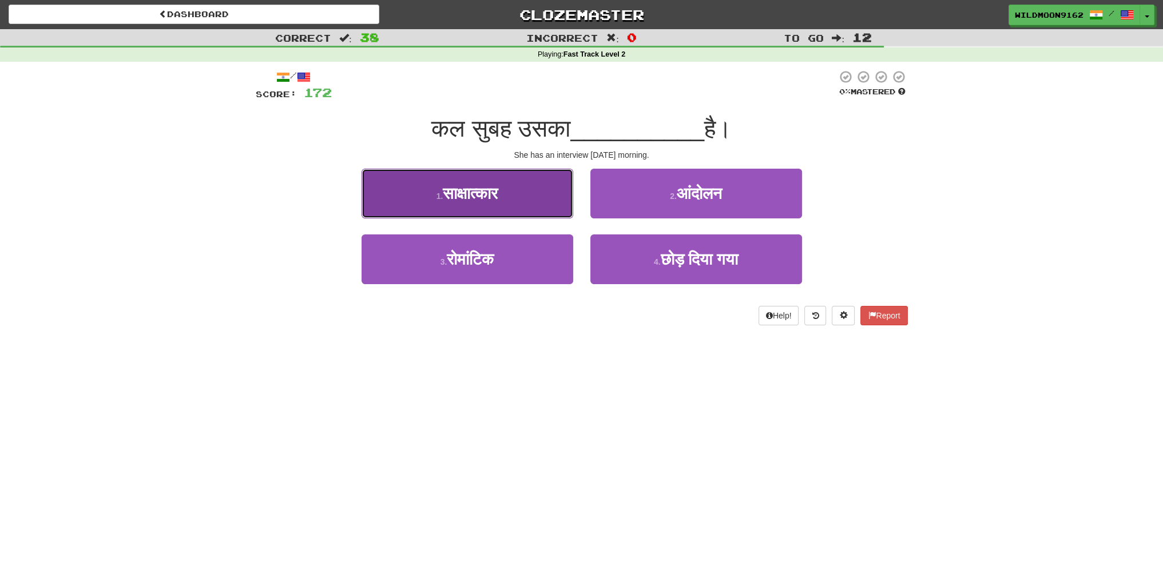
click at [508, 202] on button "1 . साक्षात्कार" at bounding box center [467, 194] width 212 height 50
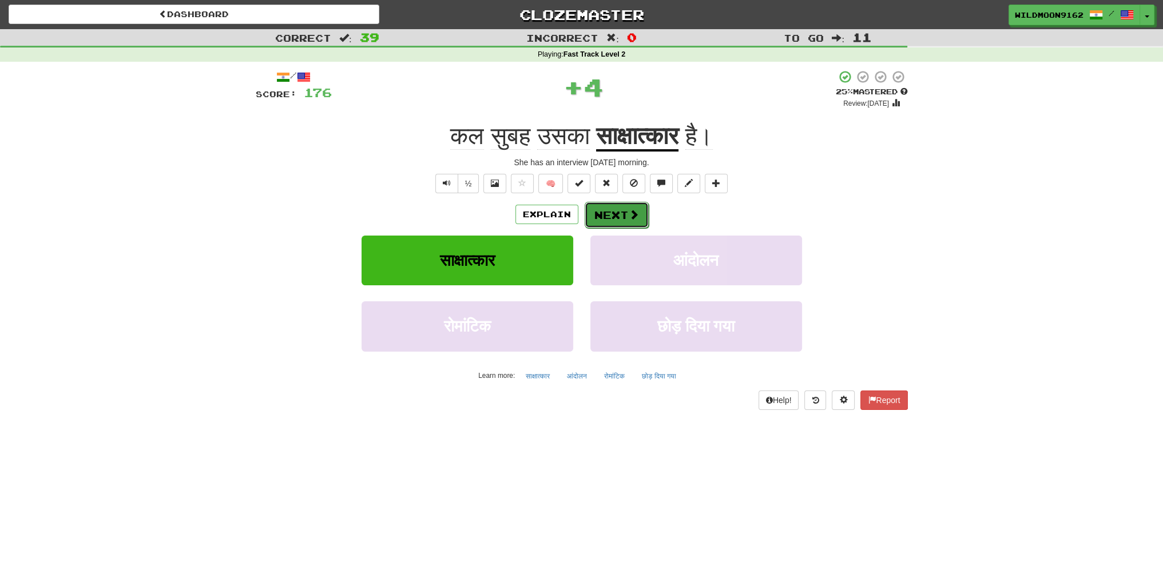
click at [629, 210] on span at bounding box center [634, 214] width 10 height 10
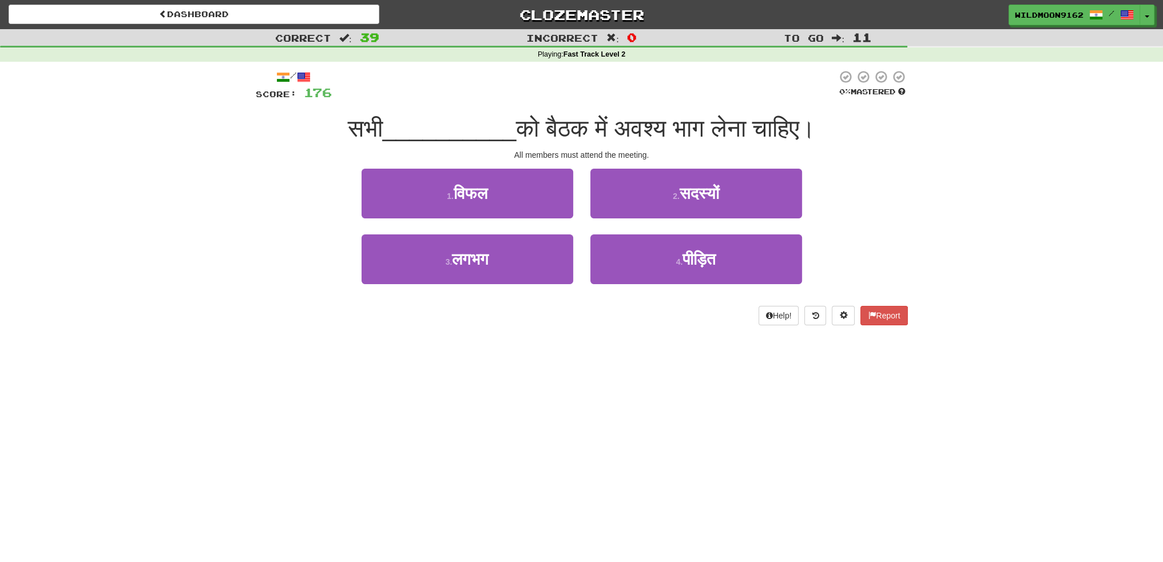
click at [503, 387] on div "Dashboard Clozemaster WildMoon9162 / Toggle Dropdown Dashboard Leaderboard Acti…" at bounding box center [581, 281] width 1163 height 562
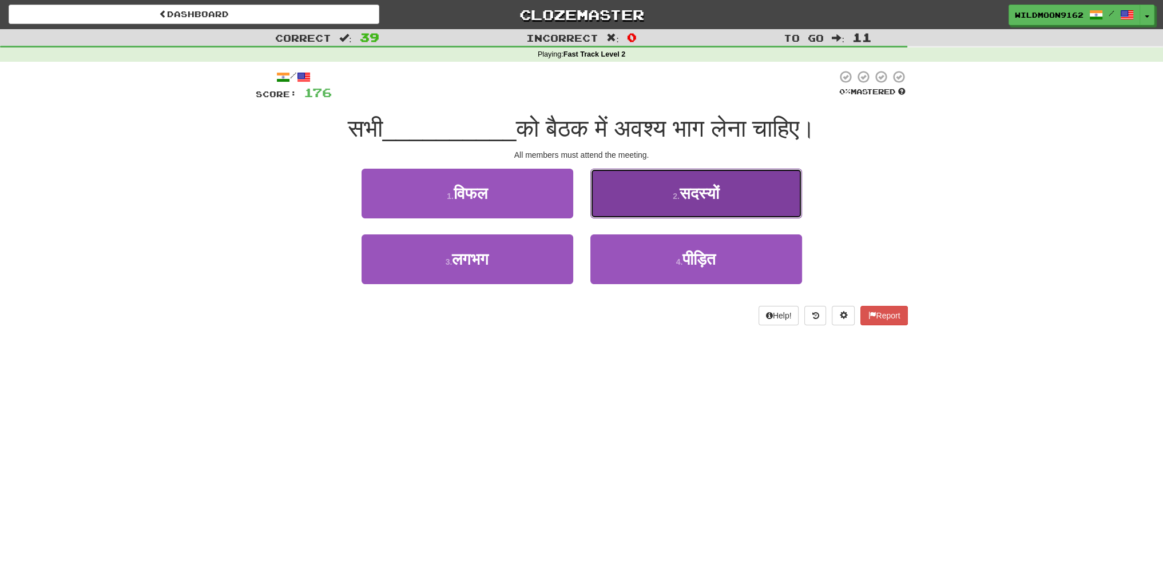
click at [693, 198] on span "सदस्यों" at bounding box center [698, 194] width 39 height 18
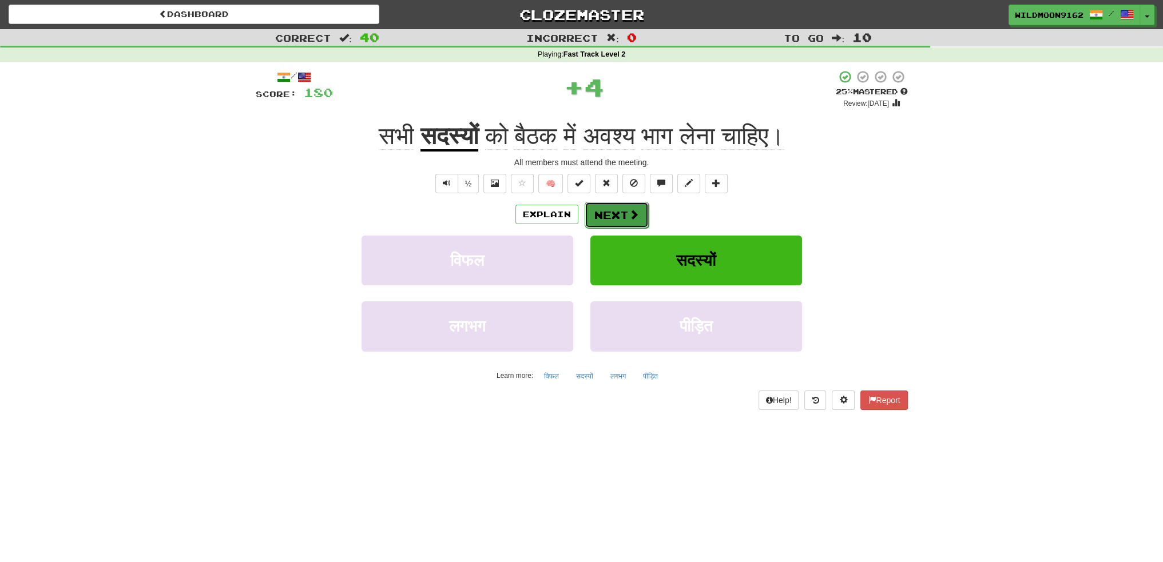
click at [618, 209] on button "Next" at bounding box center [617, 215] width 64 height 26
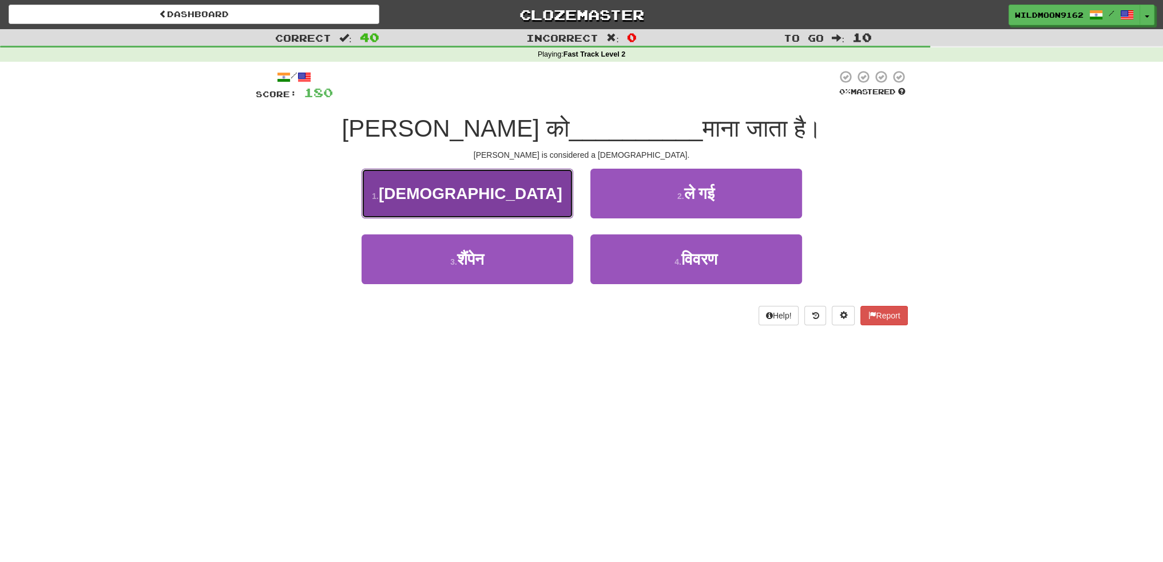
click at [500, 200] on button "1 . संत" at bounding box center [467, 194] width 212 height 50
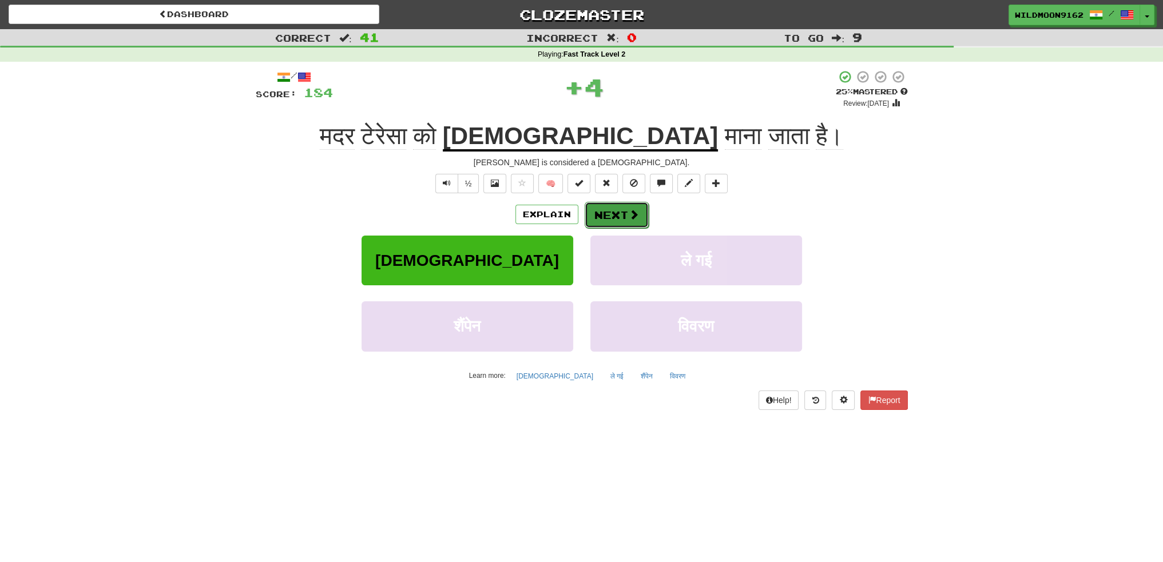
click at [611, 217] on button "Next" at bounding box center [617, 215] width 64 height 26
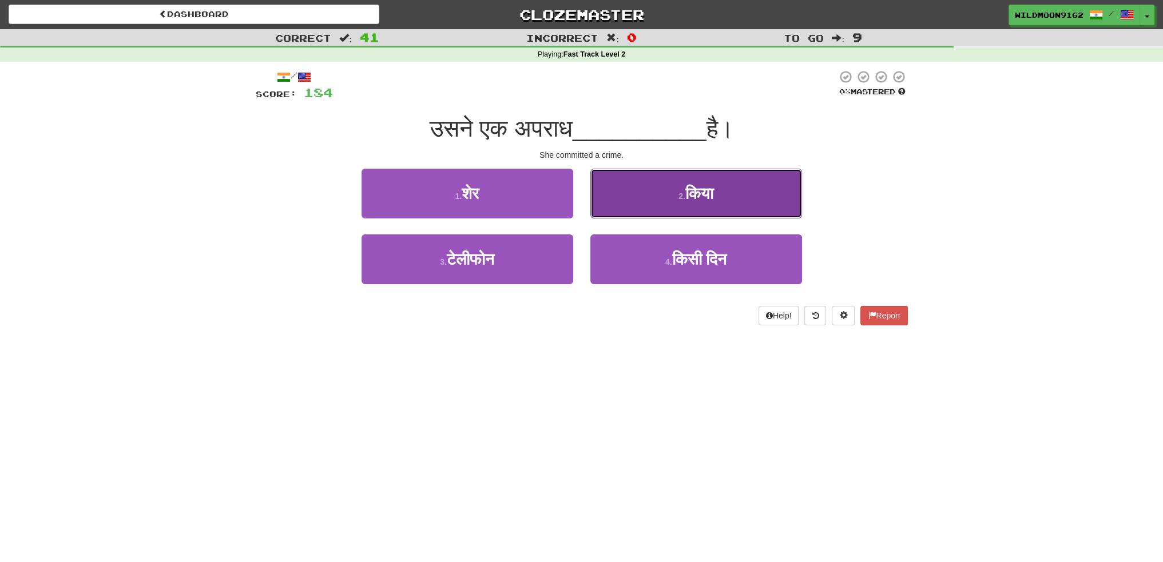
click at [661, 188] on button "2 . किया" at bounding box center [696, 194] width 212 height 50
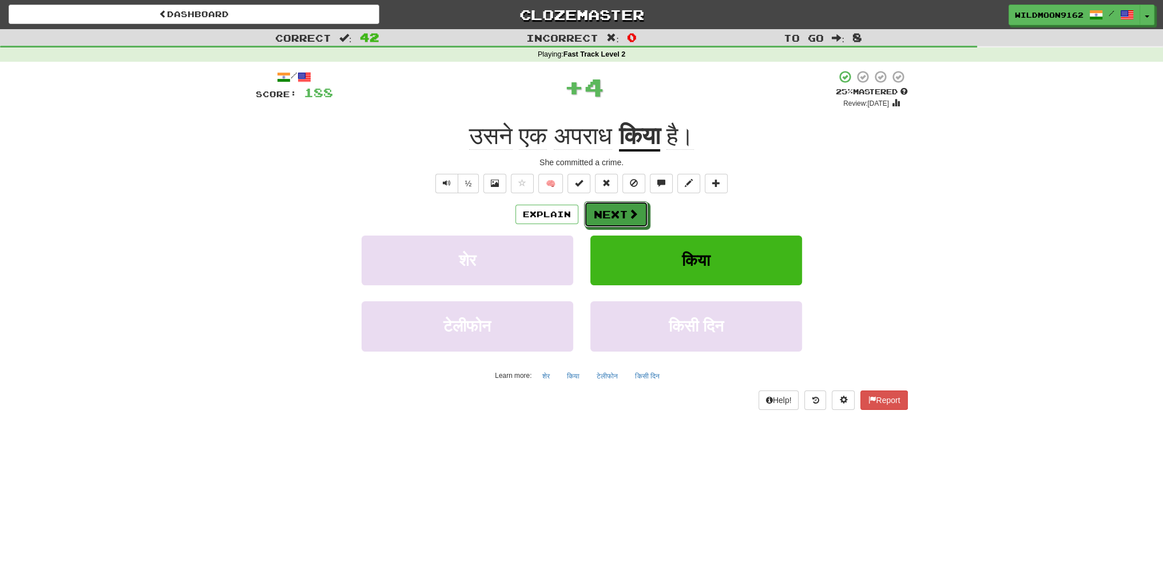
click at [613, 210] on button "Next" at bounding box center [616, 214] width 64 height 26
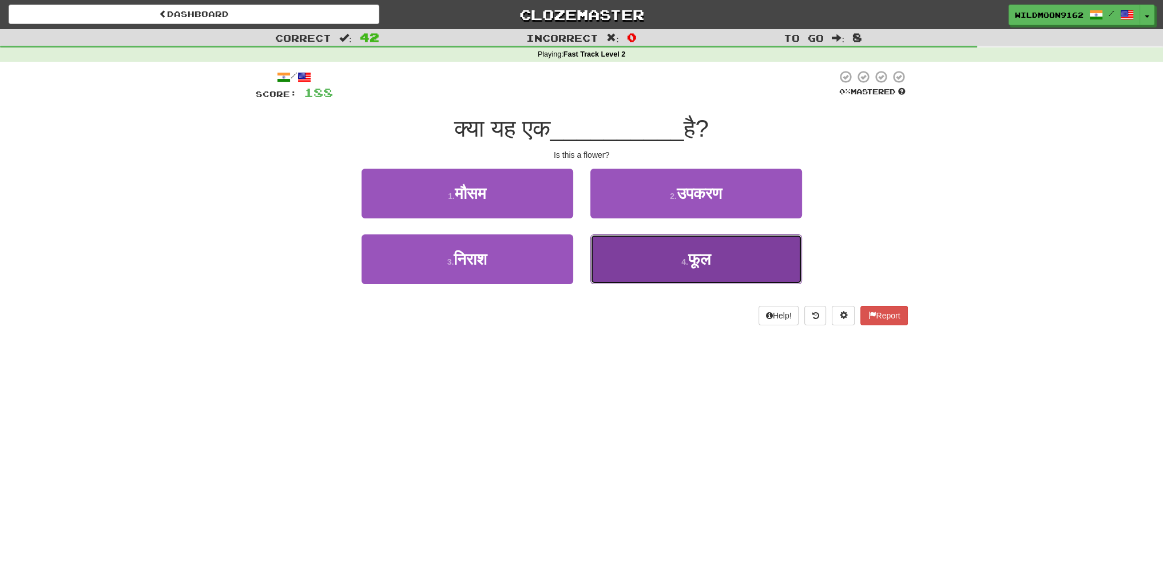
click at [681, 267] on button "4 . फूल" at bounding box center [696, 260] width 212 height 50
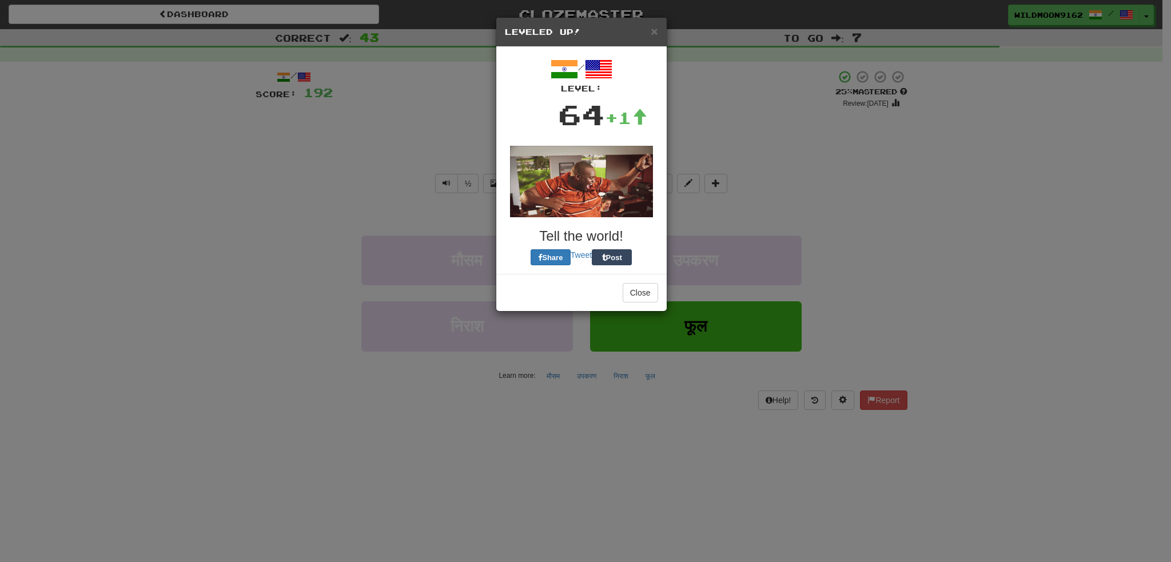
click at [619, 212] on div "/ Level: 64 +1 Tell the world! Share Tweet Post" at bounding box center [581, 160] width 153 height 210
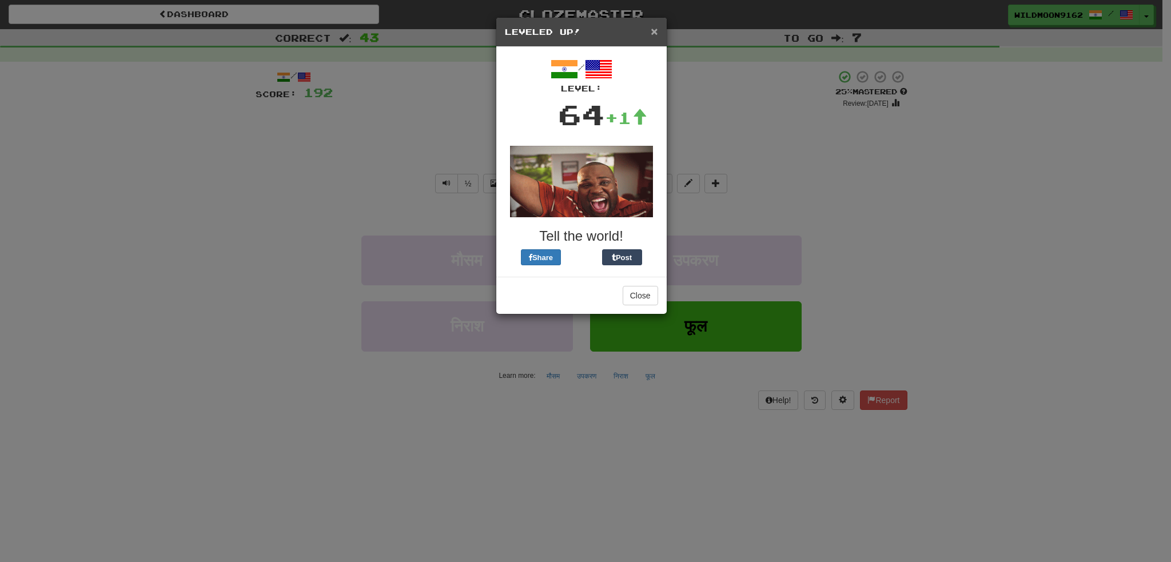
drag, startPoint x: 652, startPoint y: 29, endPoint x: 659, endPoint y: 109, distance: 80.4
click at [652, 33] on span "×" at bounding box center [654, 31] width 7 height 13
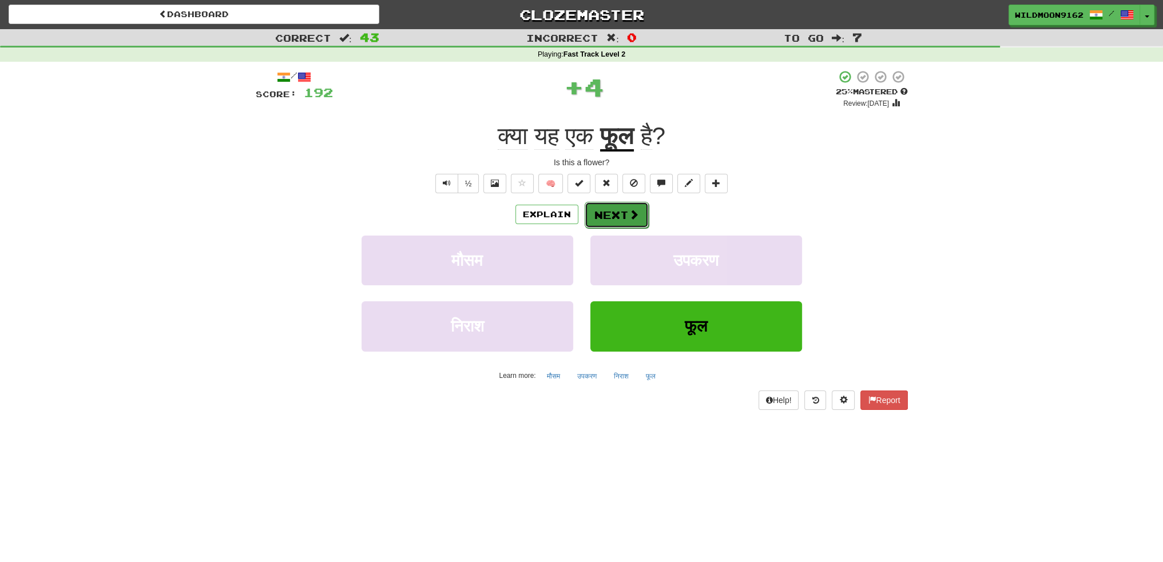
click at [623, 219] on button "Next" at bounding box center [617, 215] width 64 height 26
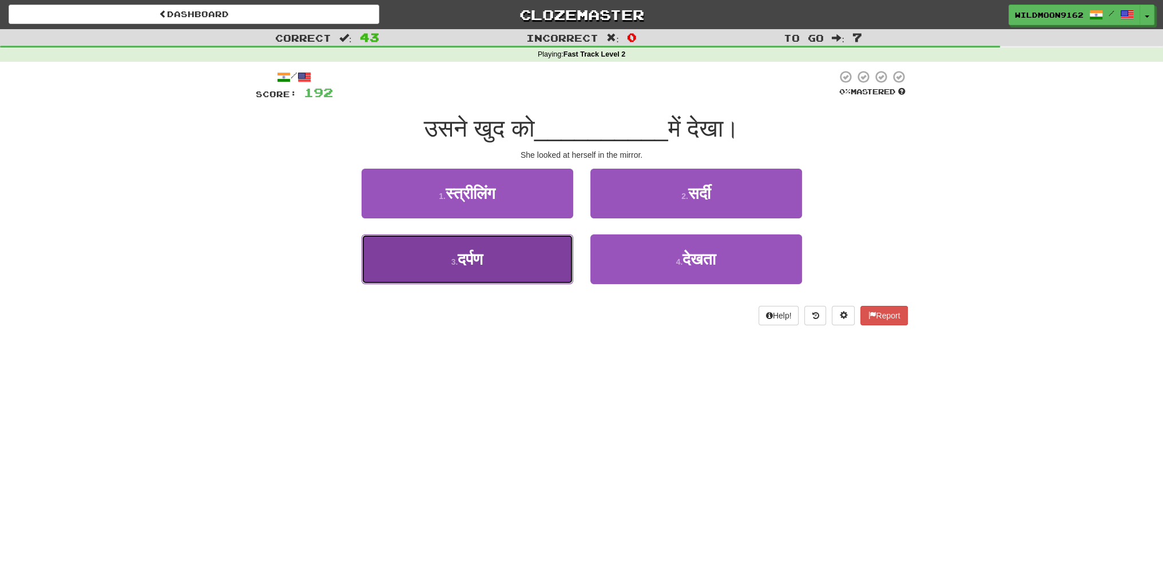
click at [498, 263] on button "3 . दर्पण" at bounding box center [467, 260] width 212 height 50
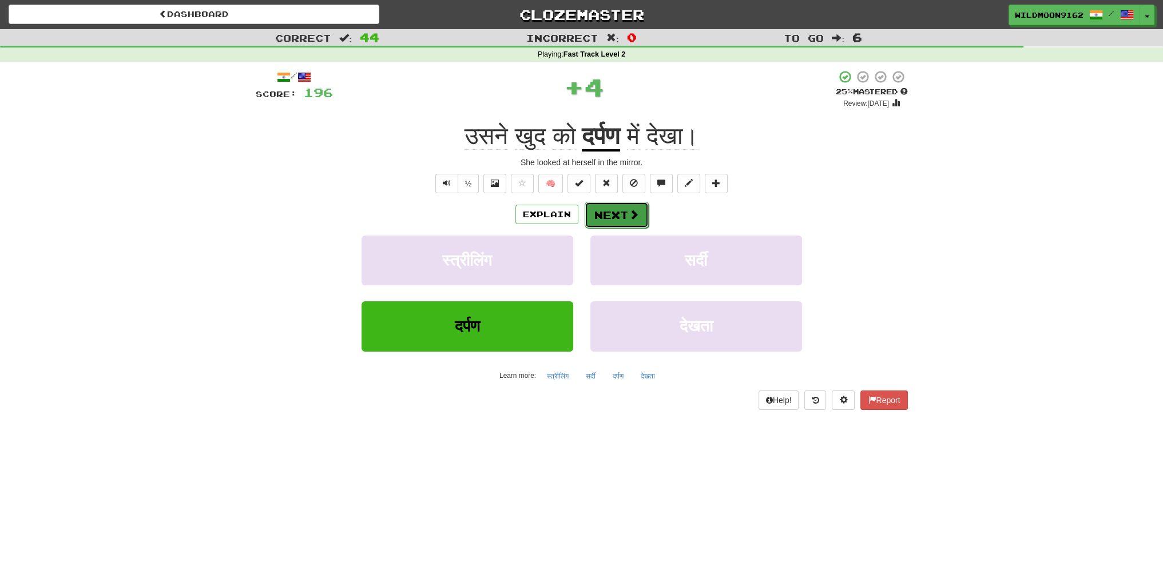
click at [615, 219] on button "Next" at bounding box center [617, 215] width 64 height 26
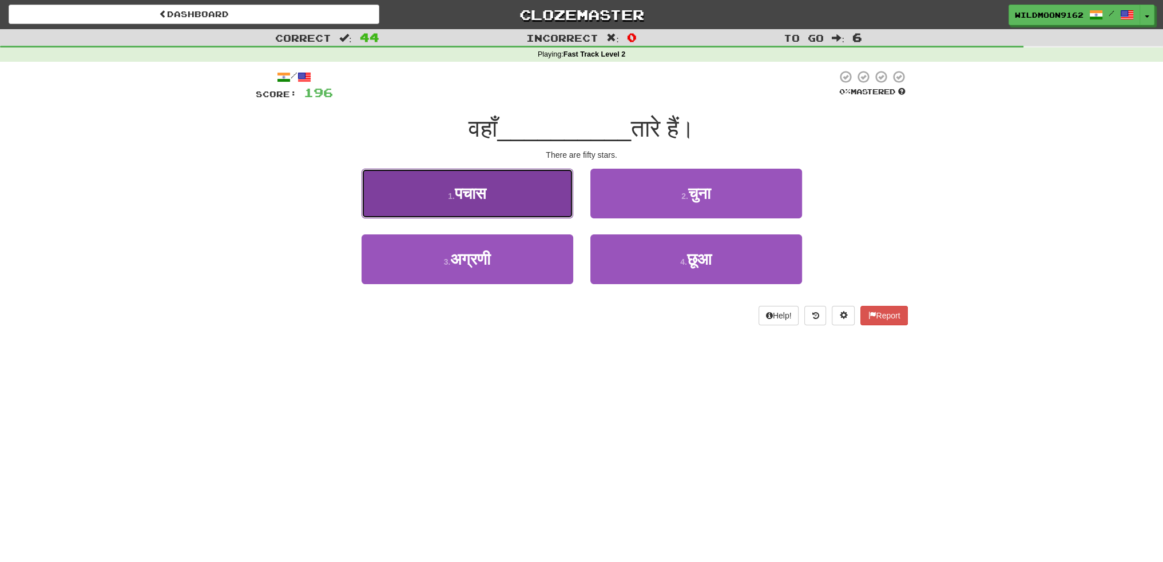
click at [472, 189] on span "पचास" at bounding box center [470, 194] width 31 height 18
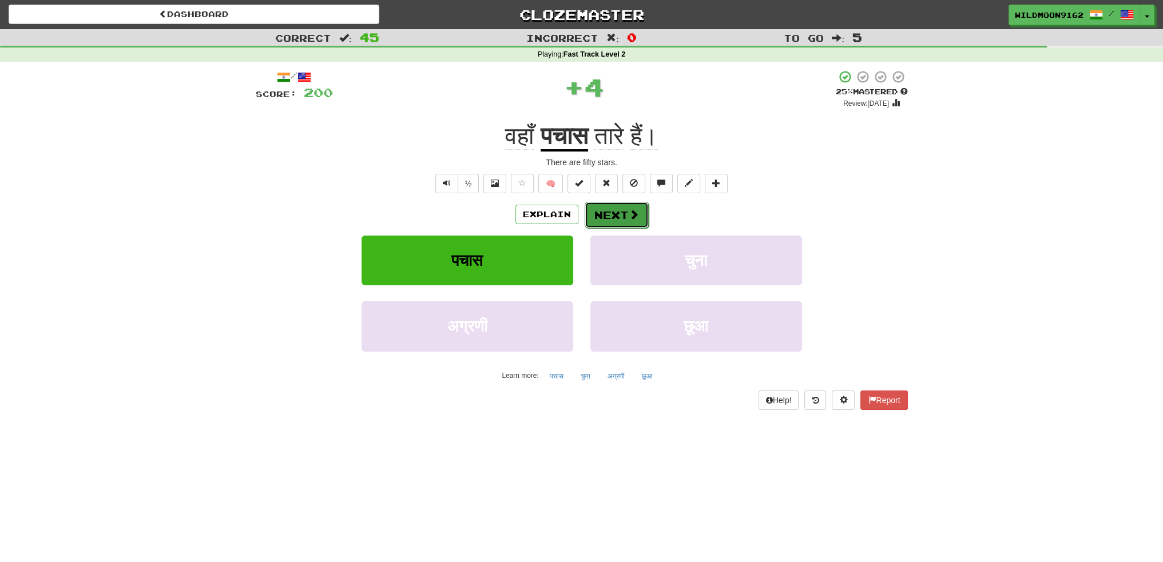
click at [608, 220] on button "Next" at bounding box center [617, 215] width 64 height 26
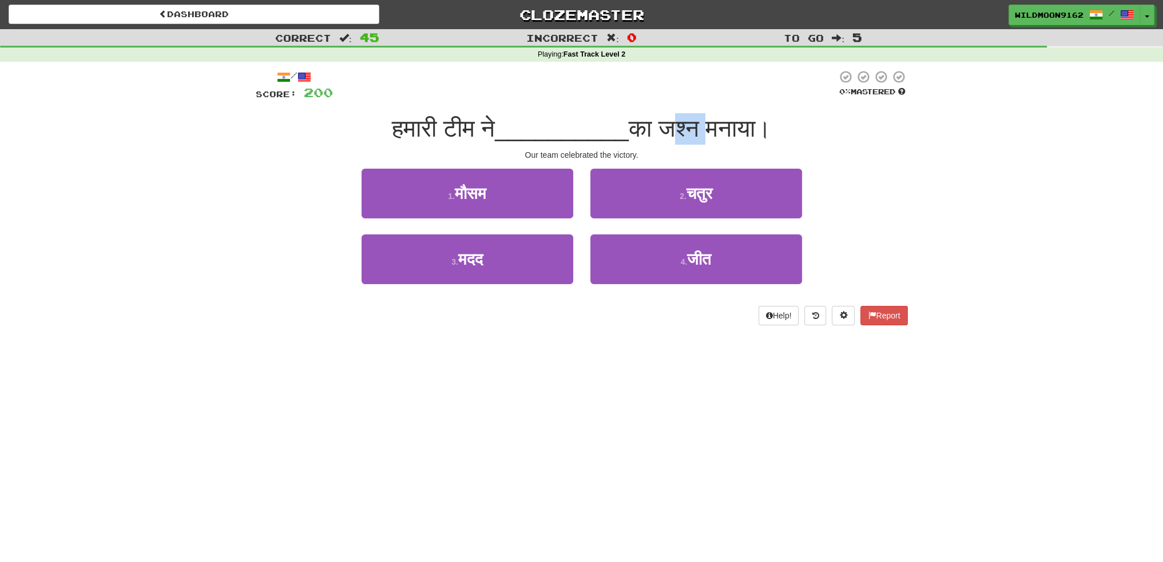
drag, startPoint x: 709, startPoint y: 123, endPoint x: 677, endPoint y: 123, distance: 31.5
click at [677, 123] on span "का जश्न मनाया।" at bounding box center [700, 128] width 142 height 27
copy span "जश्न"
click at [570, 379] on div "Dashboard Clozemaster WildMoon9162 / Toggle Dropdown Dashboard Leaderboard Acti…" at bounding box center [581, 281] width 1163 height 562
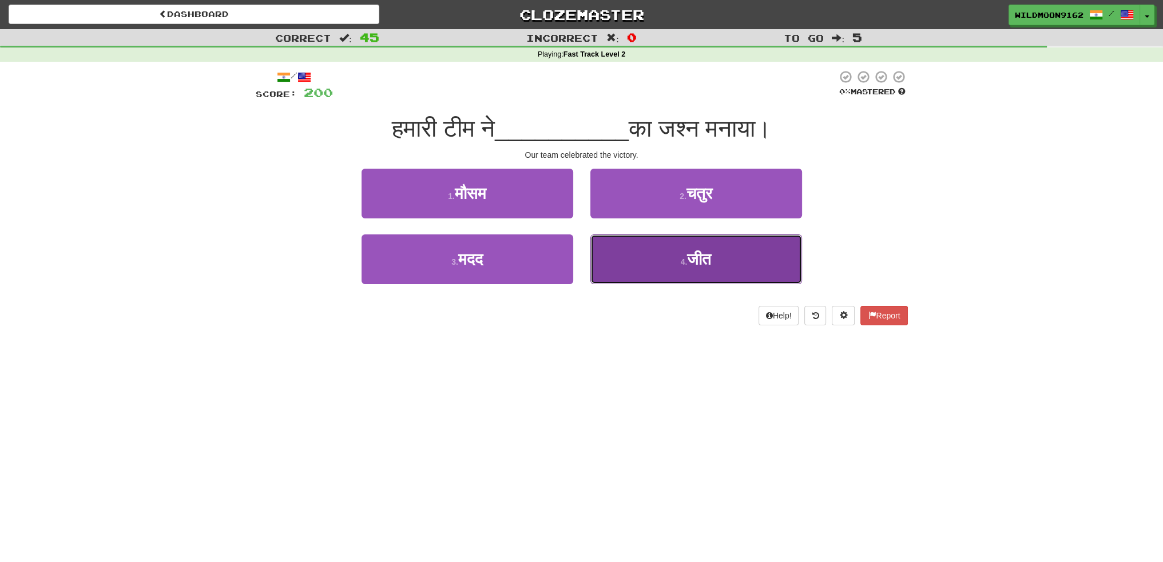
click at [687, 267] on span "जीत" at bounding box center [699, 260] width 24 height 18
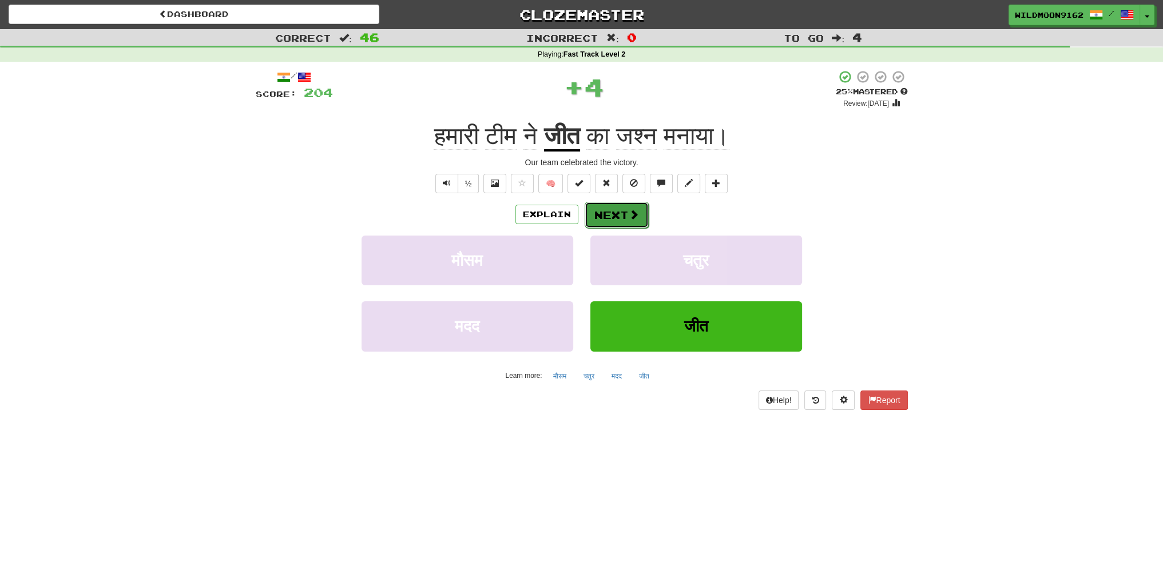
click at [602, 218] on button "Next" at bounding box center [617, 215] width 64 height 26
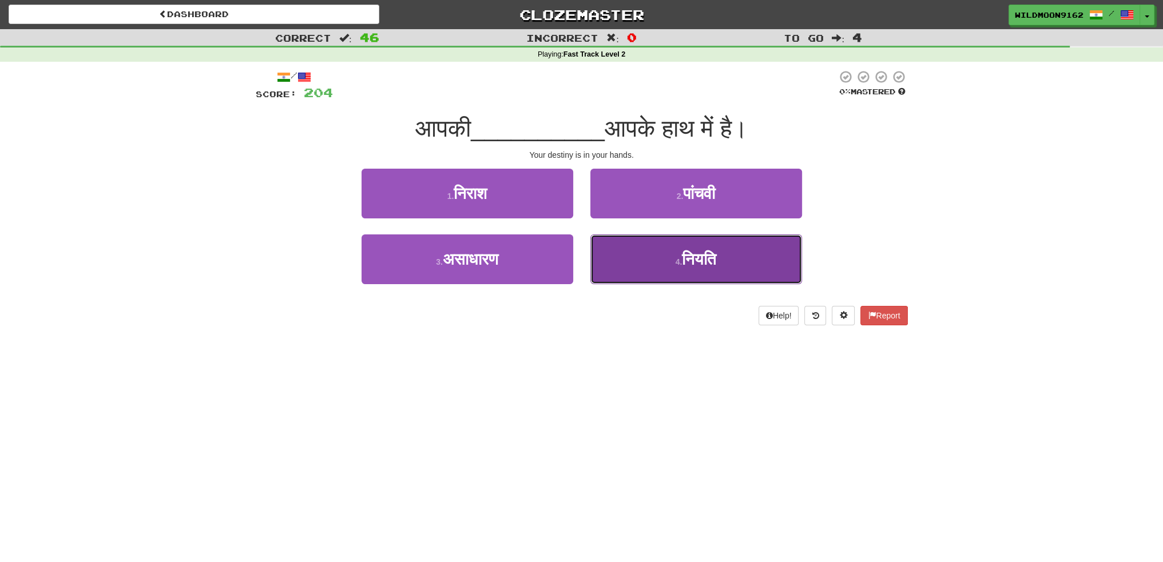
click at [682, 264] on span "नियति" at bounding box center [699, 260] width 34 height 18
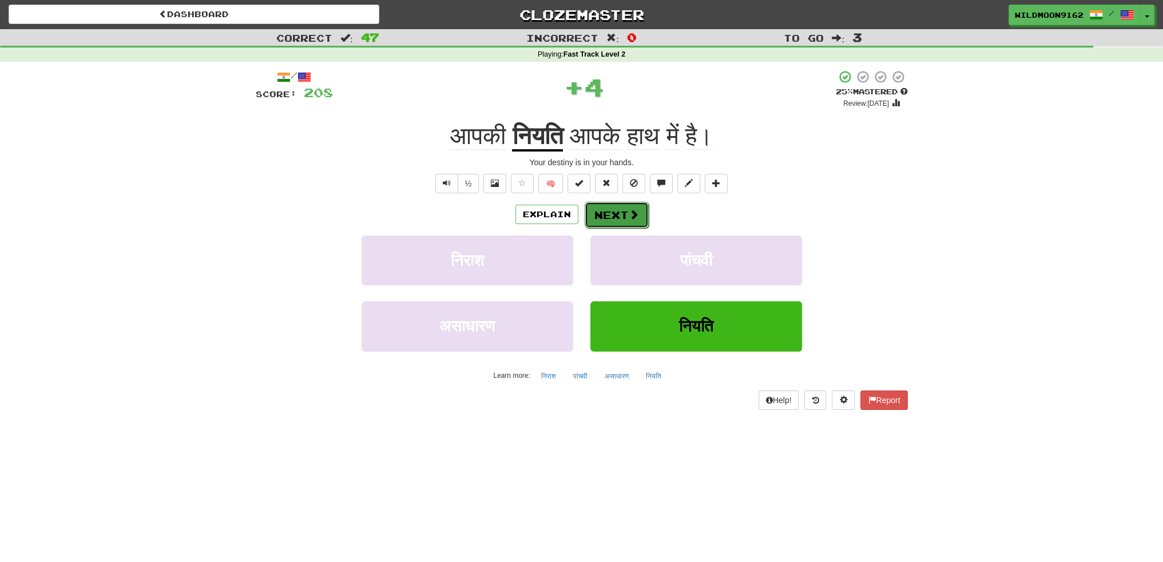
click at [627, 221] on button "Next" at bounding box center [617, 215] width 64 height 26
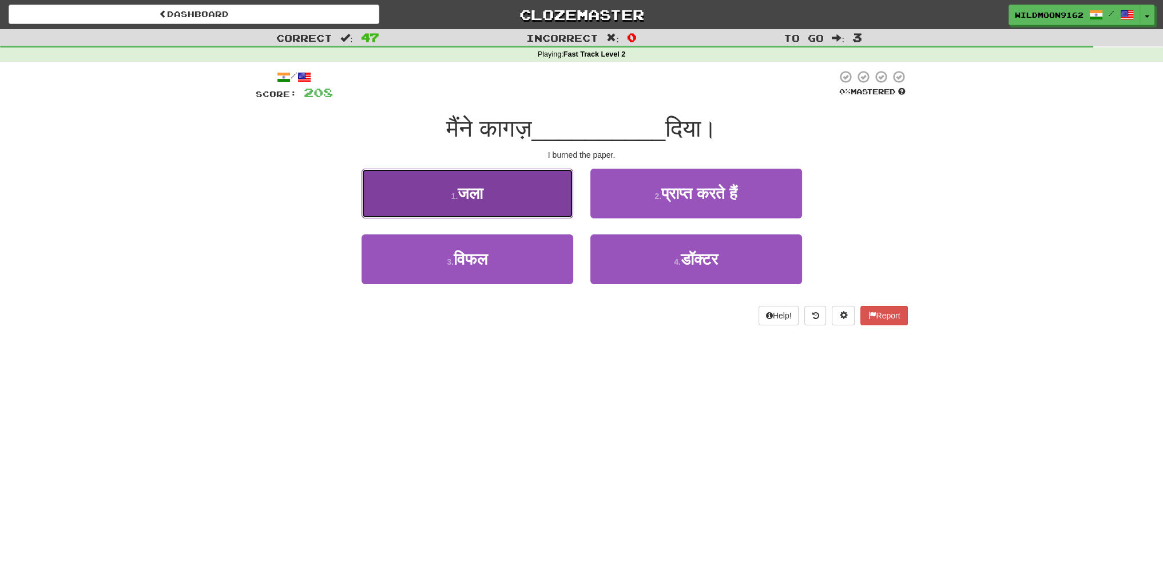
click at [512, 211] on button "1 . जला" at bounding box center [467, 194] width 212 height 50
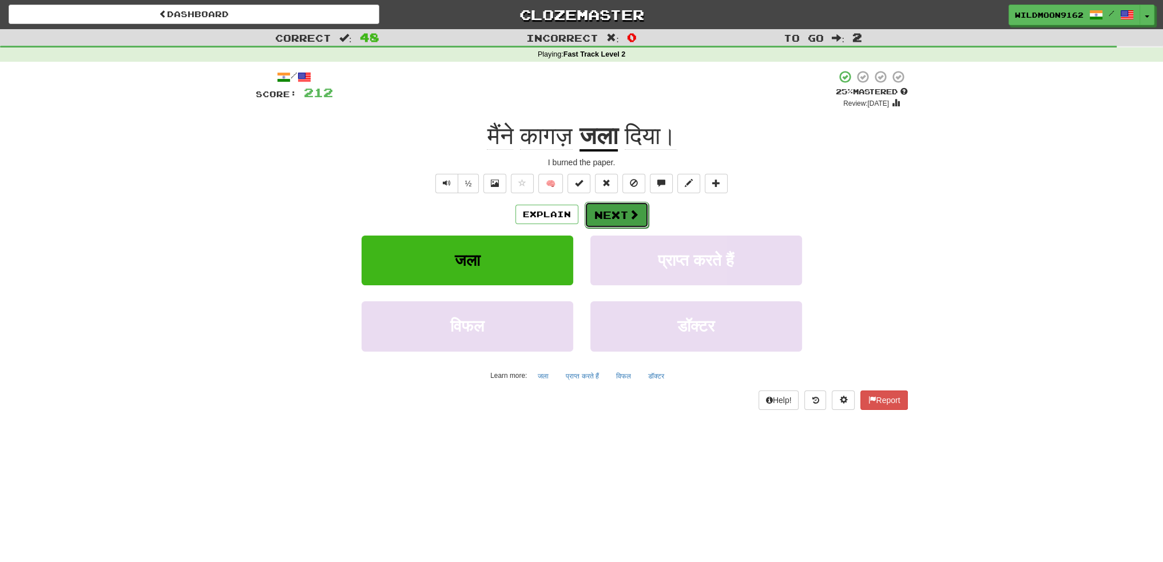
click at [615, 211] on button "Next" at bounding box center [617, 215] width 64 height 26
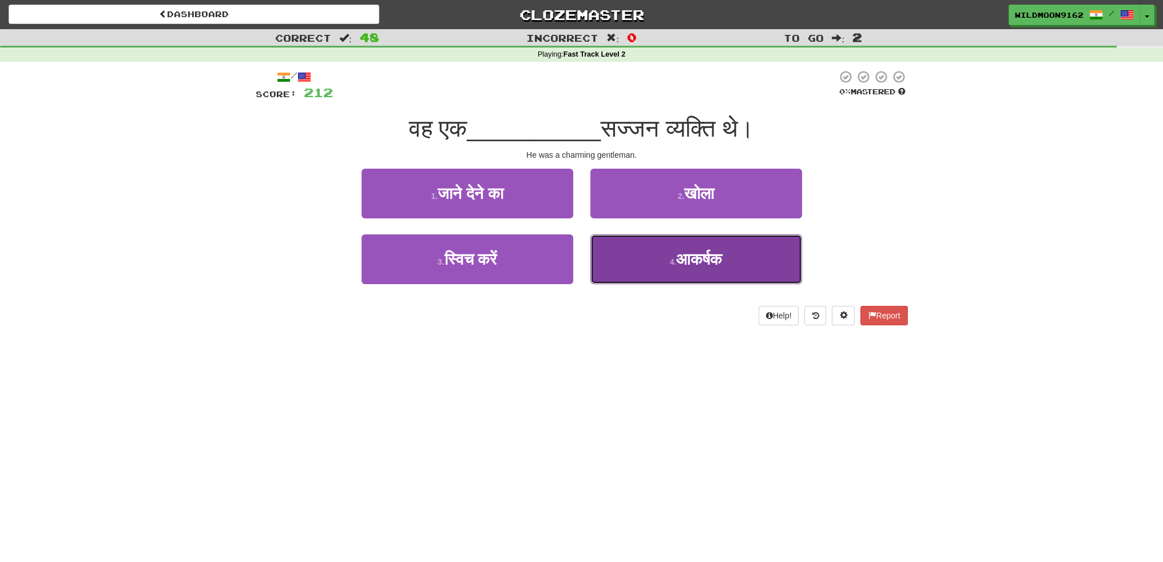
click at [676, 267] on span "आकर्षक" at bounding box center [699, 260] width 46 height 18
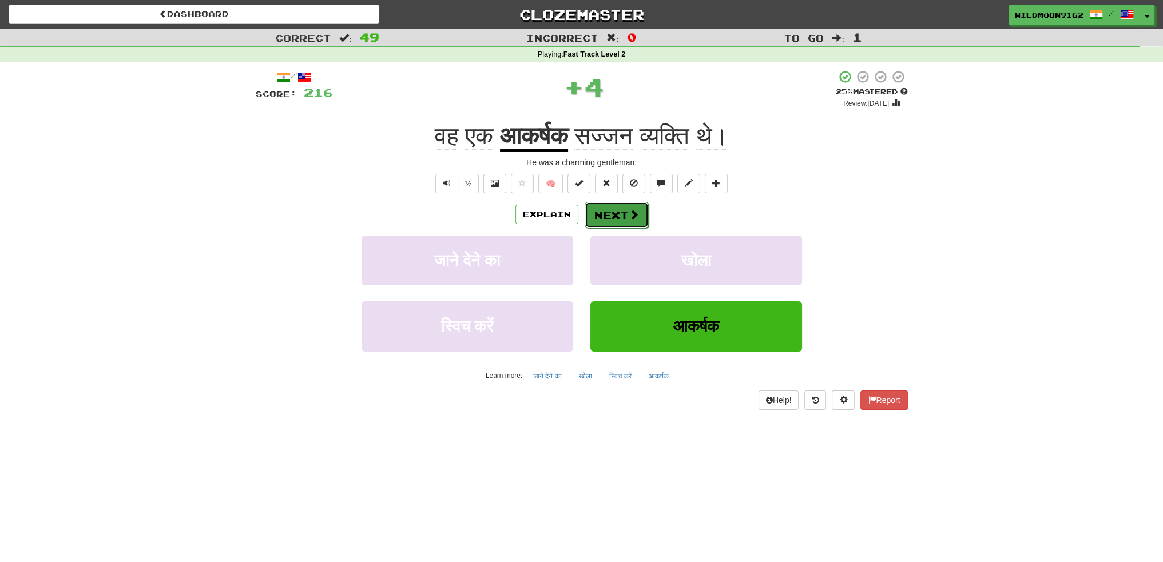
click at [625, 216] on button "Next" at bounding box center [617, 215] width 64 height 26
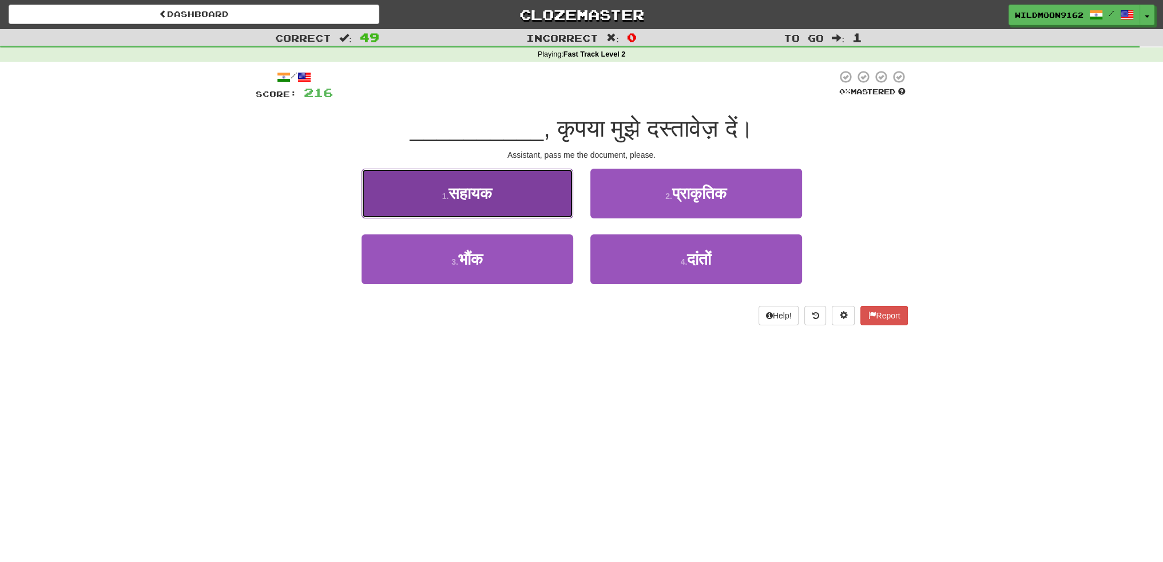
click at [508, 202] on button "1 . सहायक" at bounding box center [467, 194] width 212 height 50
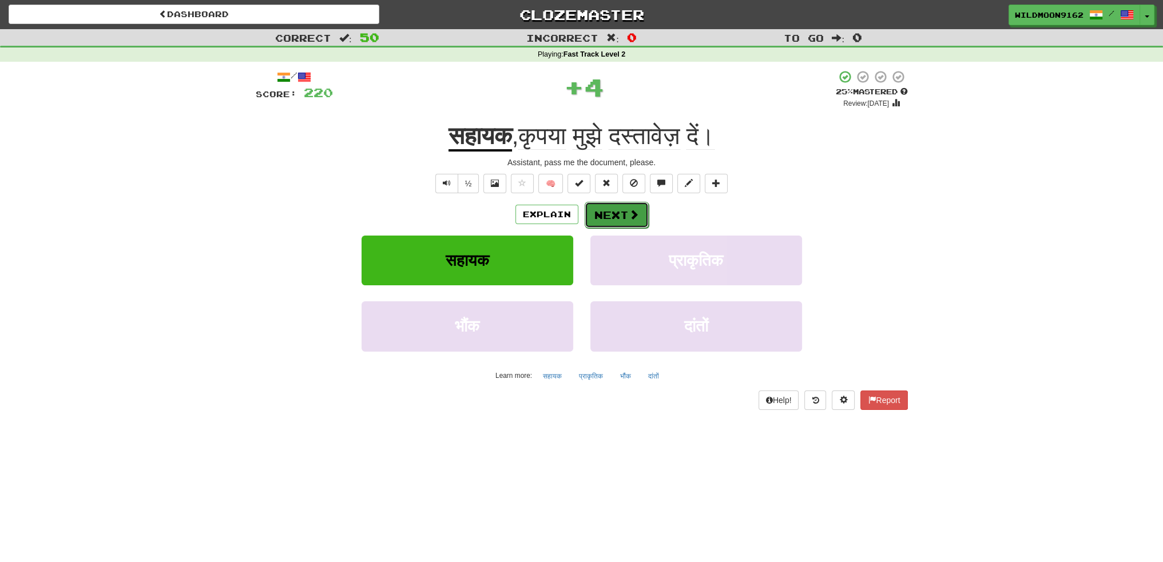
click at [615, 220] on button "Next" at bounding box center [617, 215] width 64 height 26
